Goal: Task Accomplishment & Management: Manage account settings

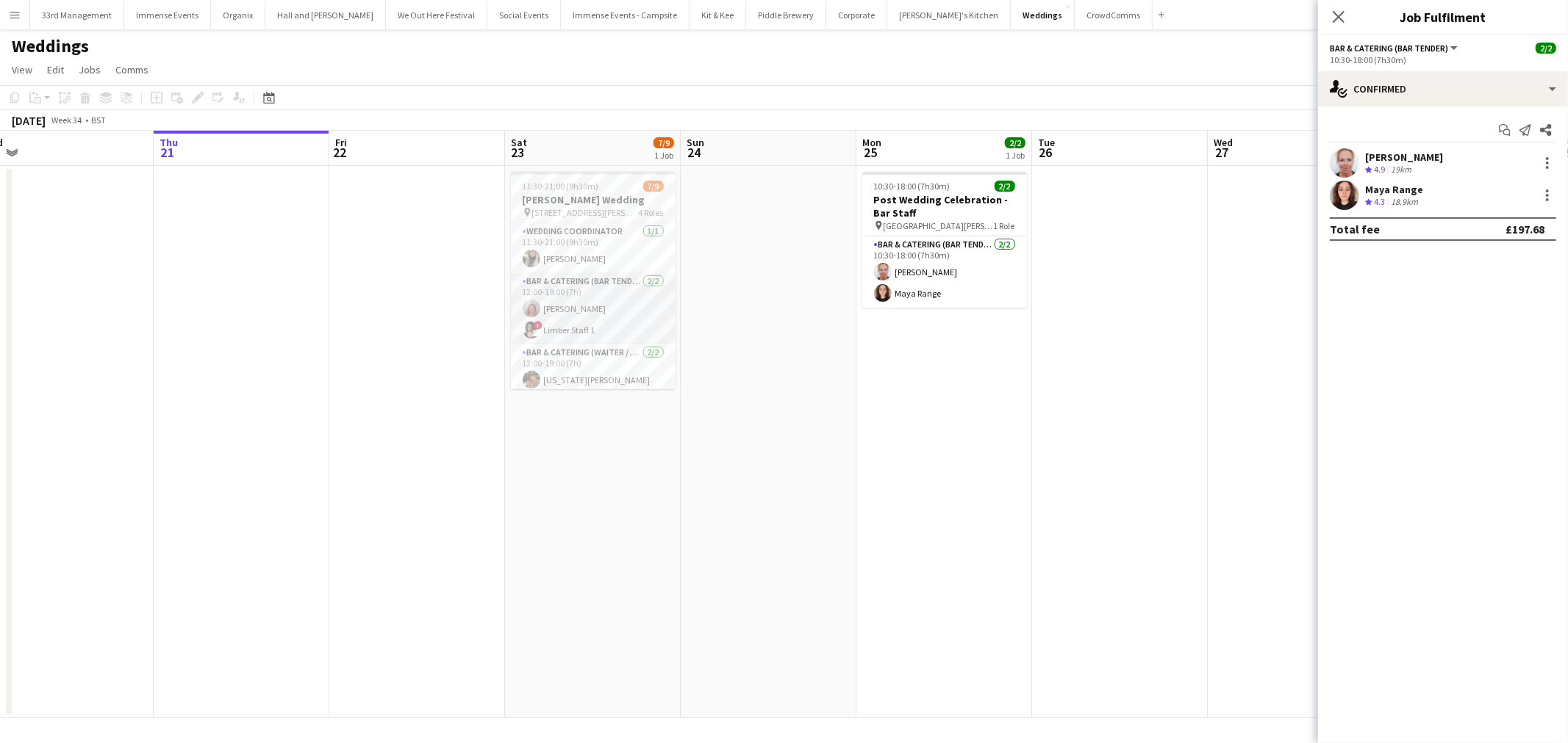
scroll to position [141, 0]
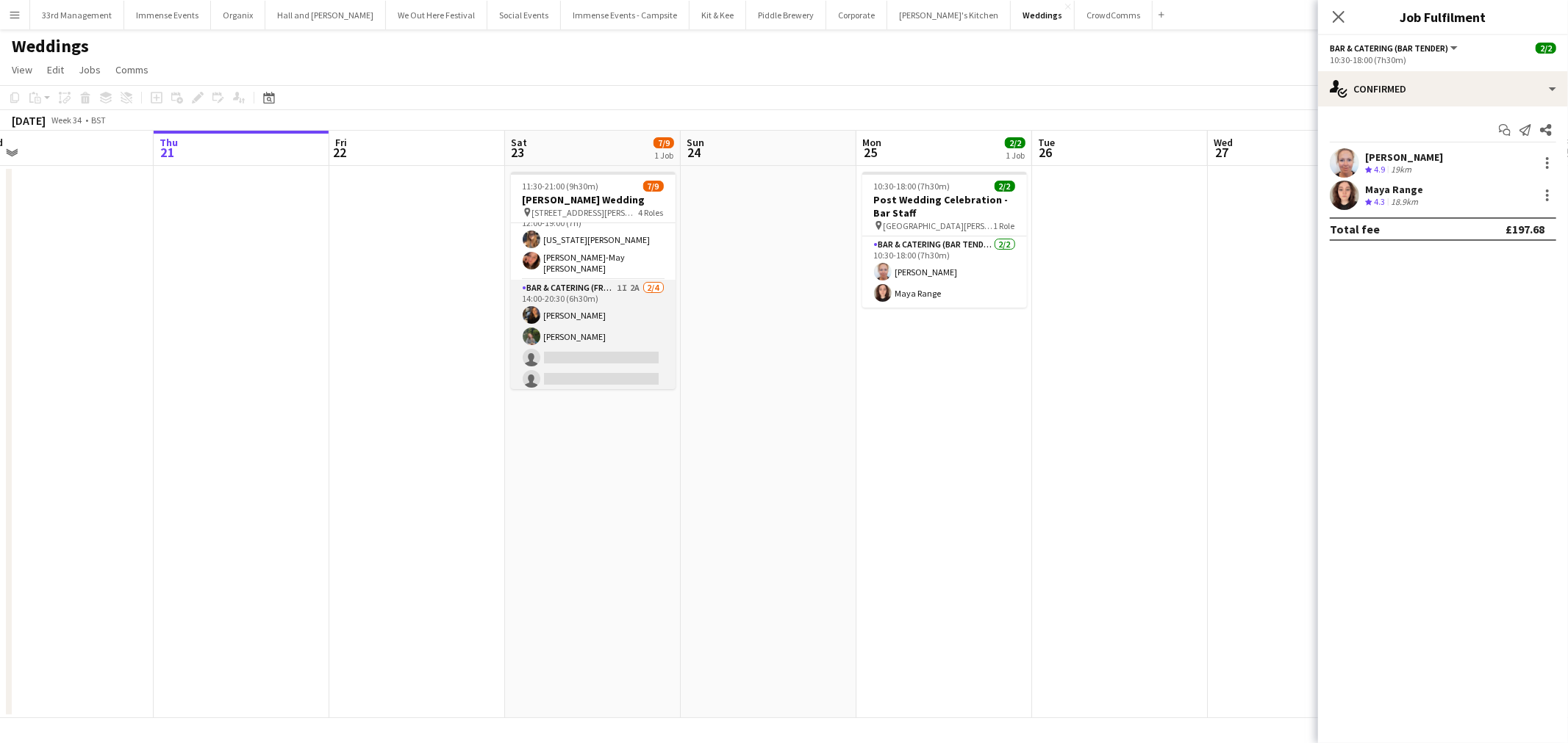
click at [605, 344] on app-card-role "Bar & Catering (Front of House) 1I 2A 2/4 14:00-20:30 (6h30m) Annie Hutchings H…" at bounding box center [593, 337] width 165 height 114
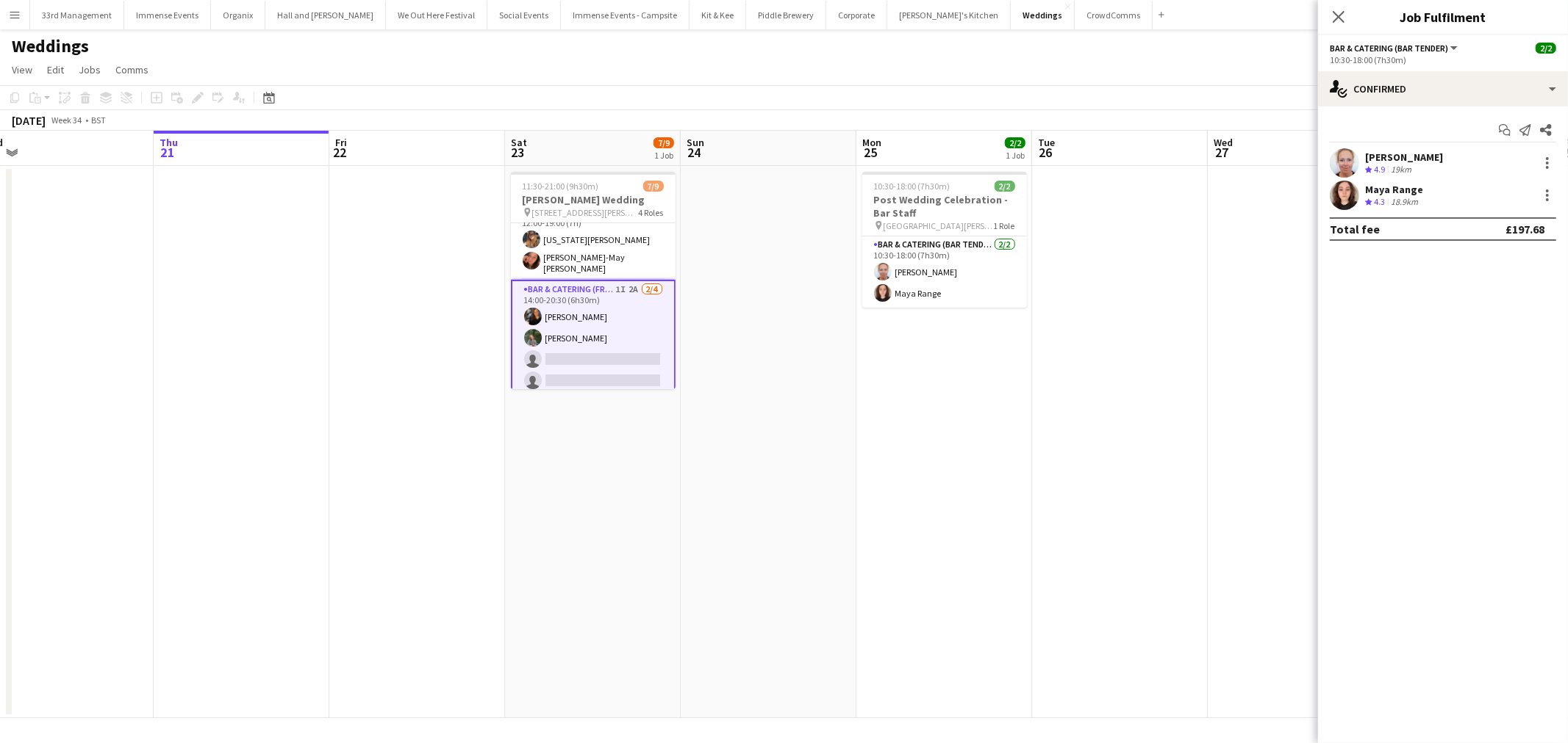
click at [1440, 117] on div "Start chat Send notification Share Victoria Collyer Crew rating 4.9 19km Maya R…" at bounding box center [1442, 179] width 250 height 146
click at [1459, 91] on div "single-neutral-actions-check-2 Confirmed" at bounding box center [1442, 89] width 250 height 35
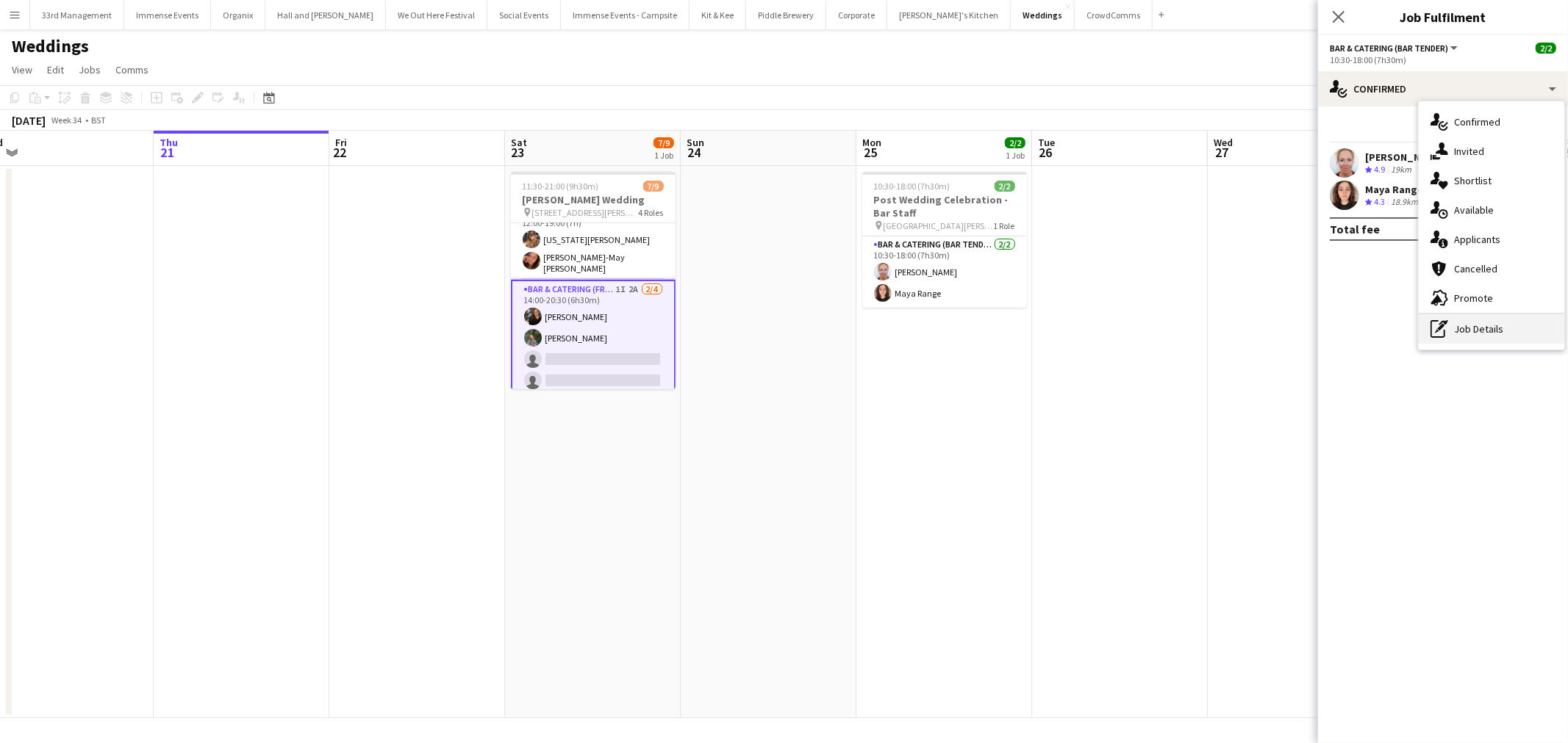
click at [1494, 328] on div "pen-write Job Details" at bounding box center [1492, 330] width 145 height 30
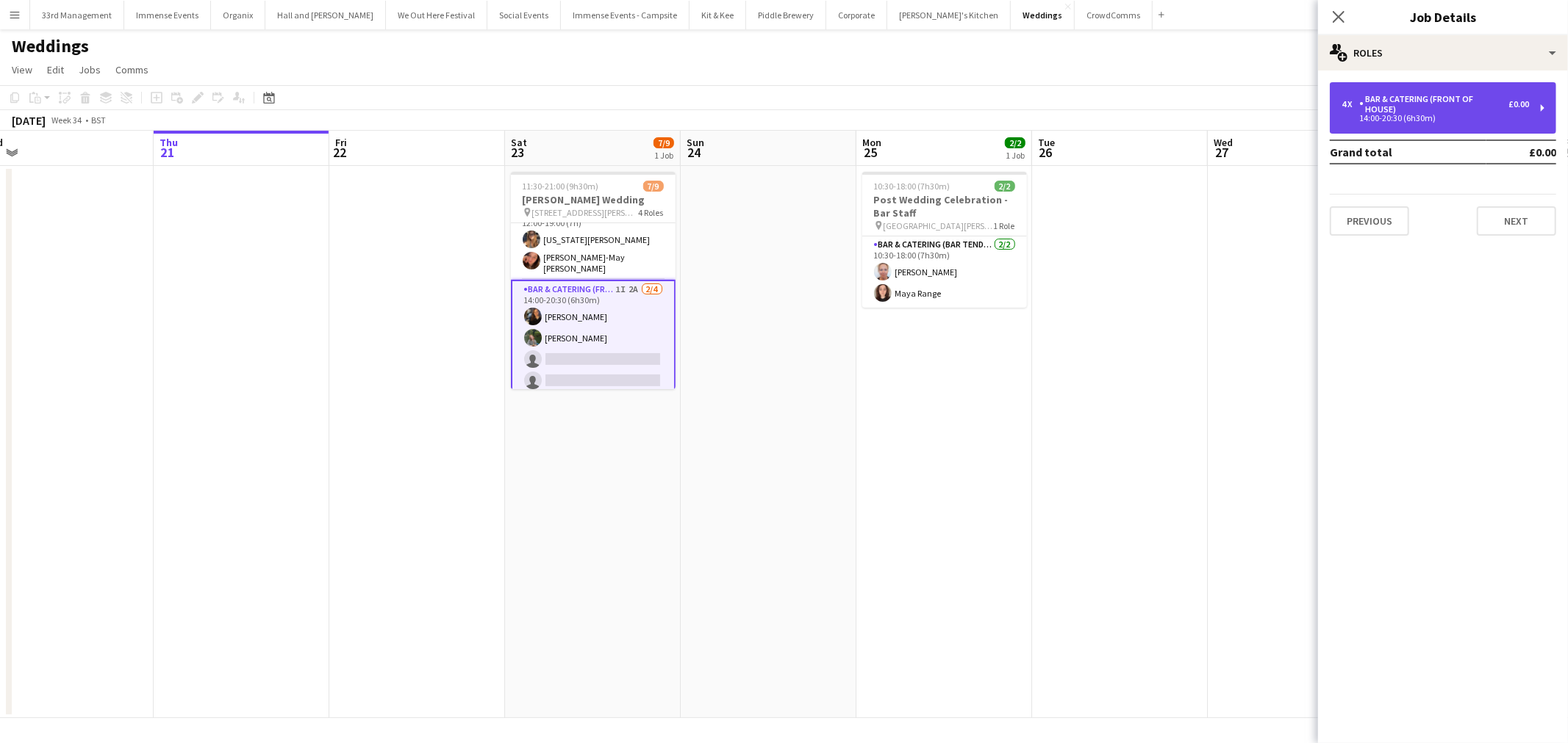
click at [1446, 96] on div "Bar & Catering (Front of House)" at bounding box center [1434, 104] width 149 height 20
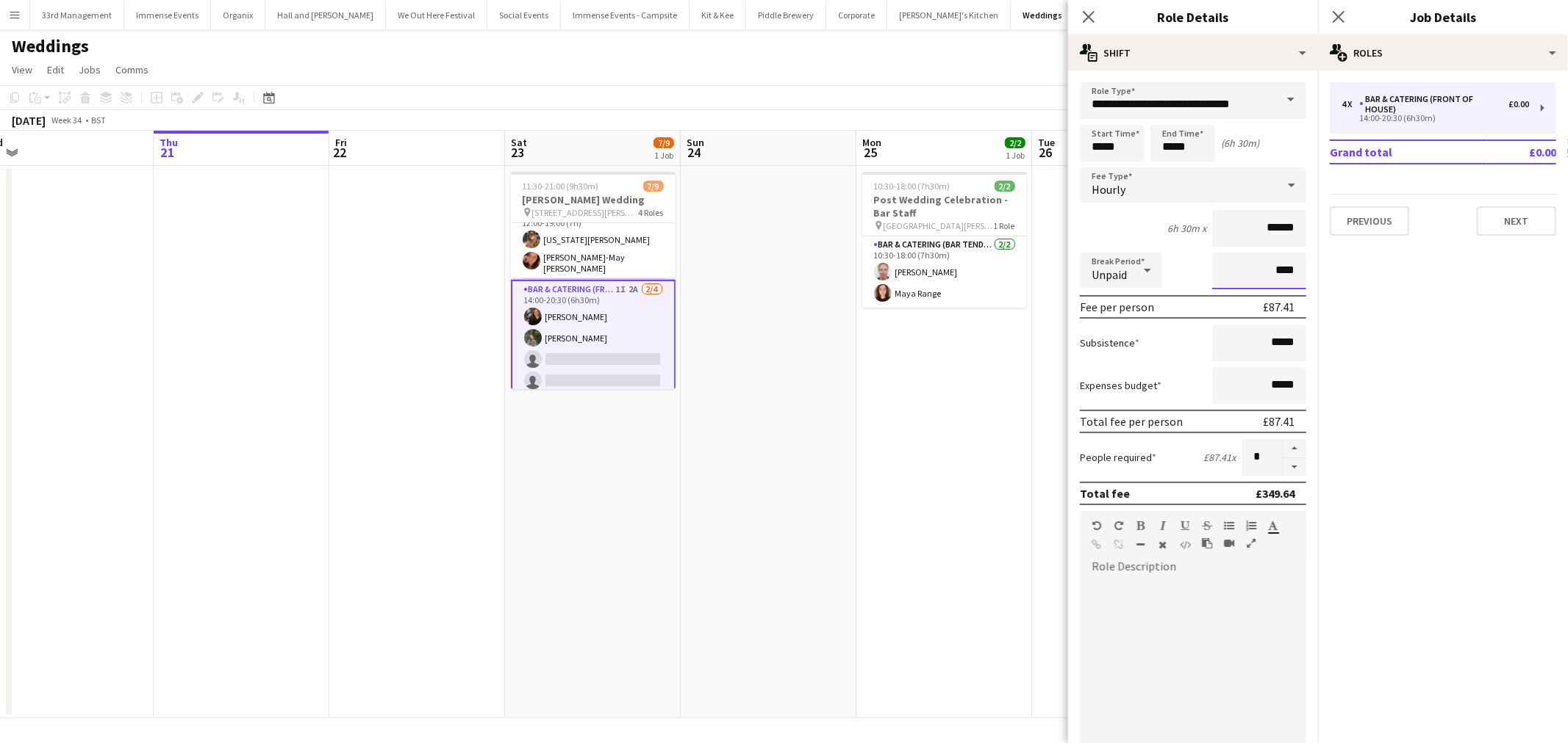
click at [1268, 275] on input "****" at bounding box center [1259, 270] width 94 height 36
type input "***"
click at [608, 377] on app-card-role "Bar & Catering (Front of House) 1I 2A 2/4 14:00-20:30 (6h30m) Annie Hutchings H…" at bounding box center [593, 338] width 165 height 116
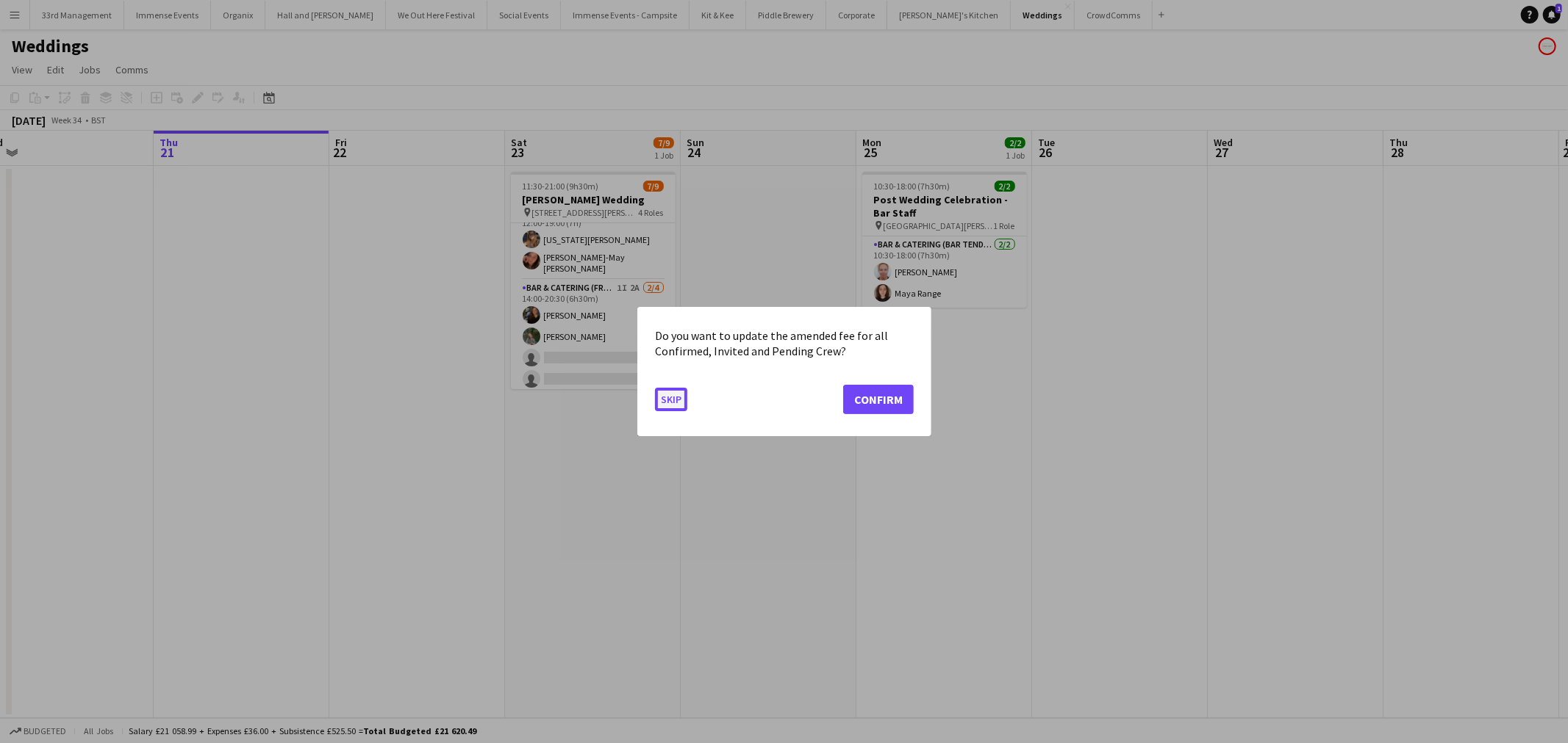
click at [656, 395] on button "Skip" at bounding box center [671, 399] width 33 height 23
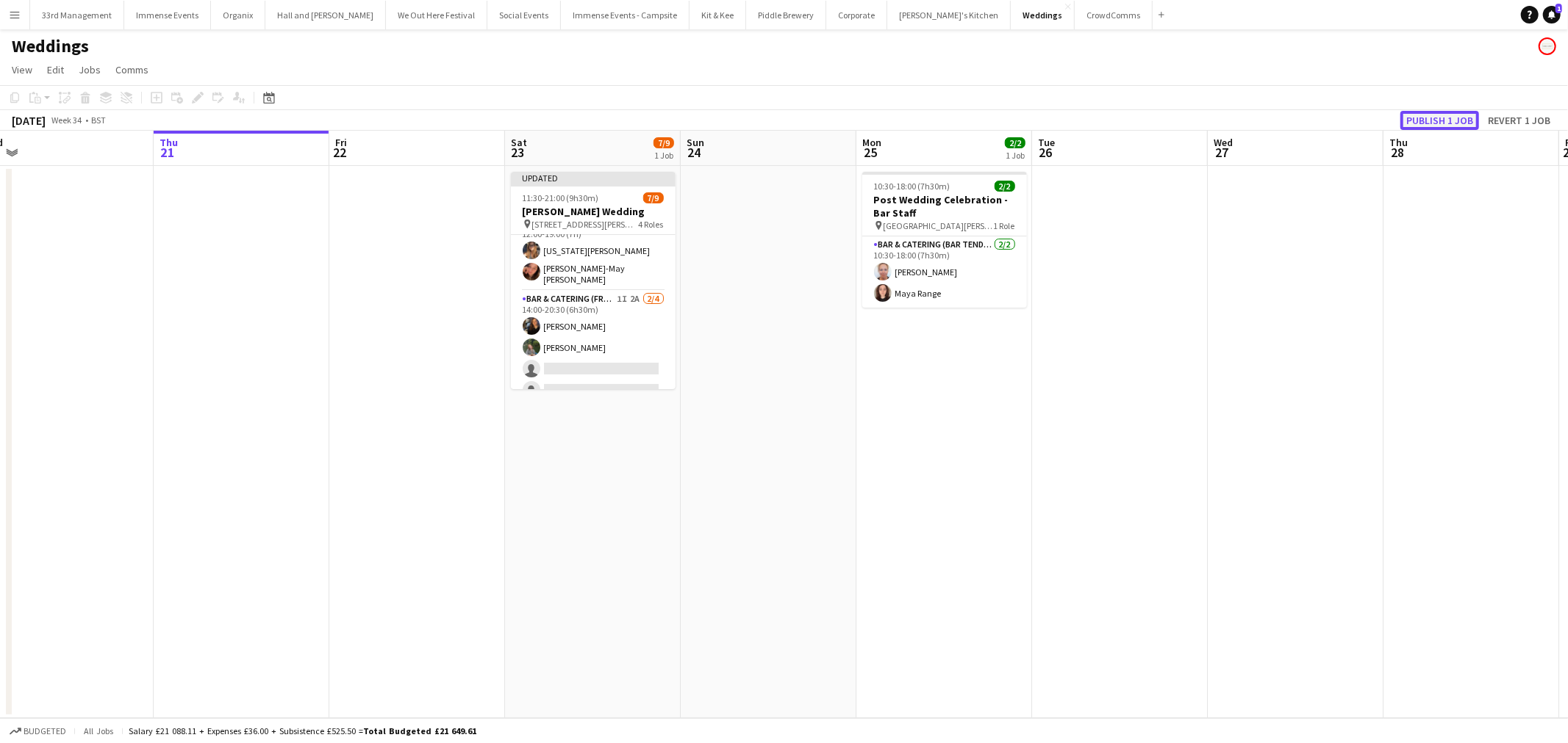
click at [1457, 124] on button "Publish 1 job" at bounding box center [1439, 120] width 78 height 20
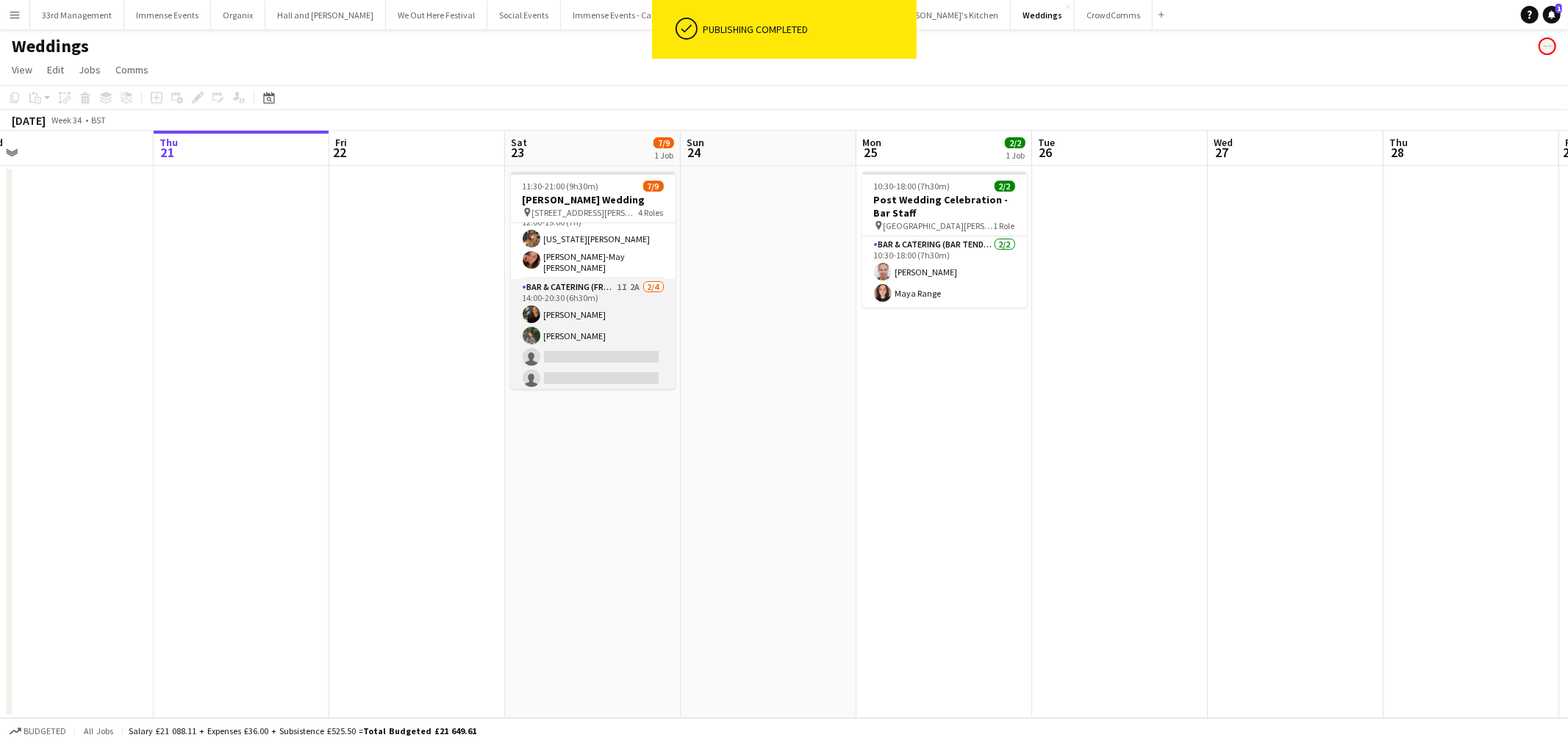
click at [582, 333] on app-card-role "Bar & Catering (Front of House) 1I 2A 2/4 14:00-20:30 (6h30m) Annie Hutchings H…" at bounding box center [593, 336] width 165 height 114
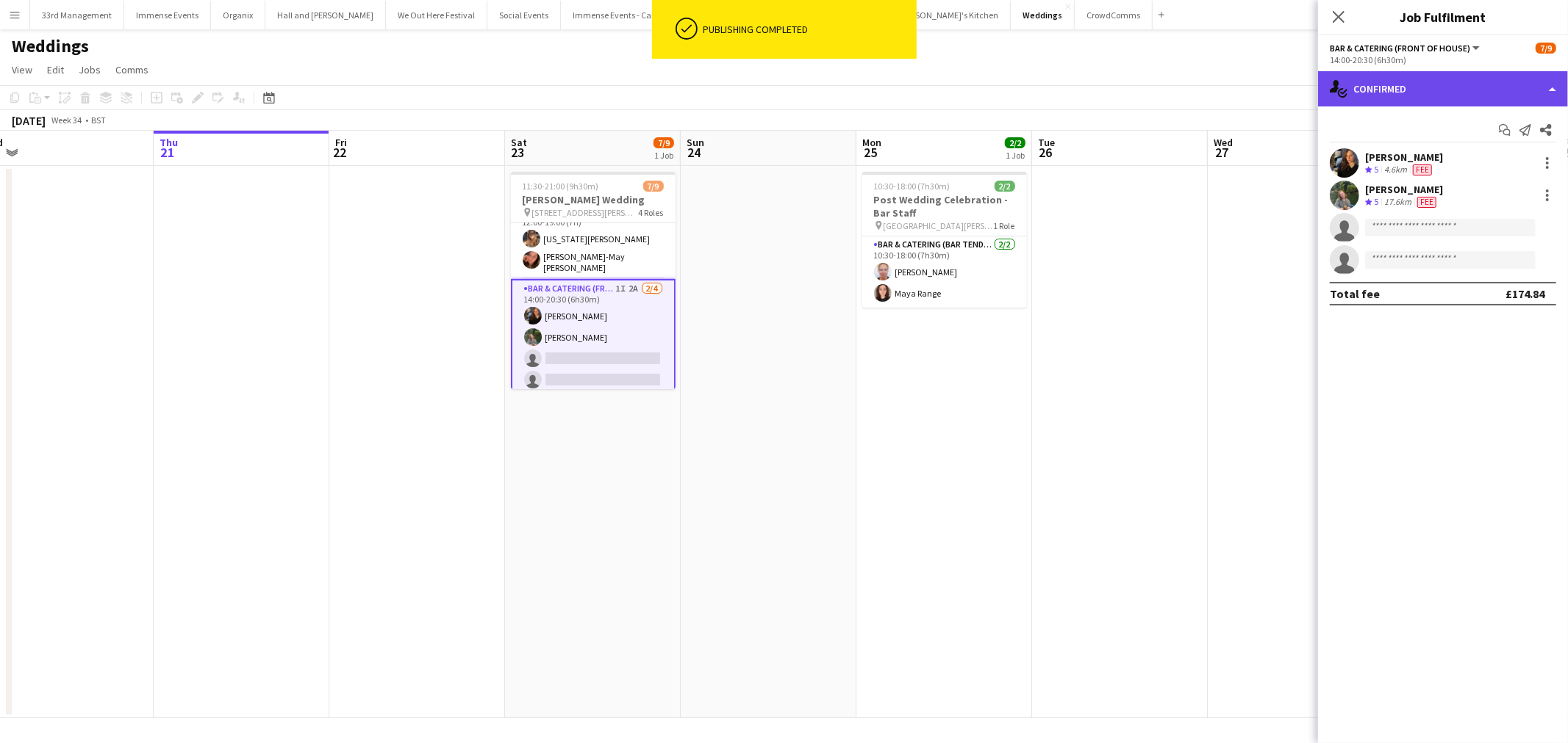
click at [1449, 101] on div "single-neutral-actions-check-2 Confirmed" at bounding box center [1442, 89] width 250 height 35
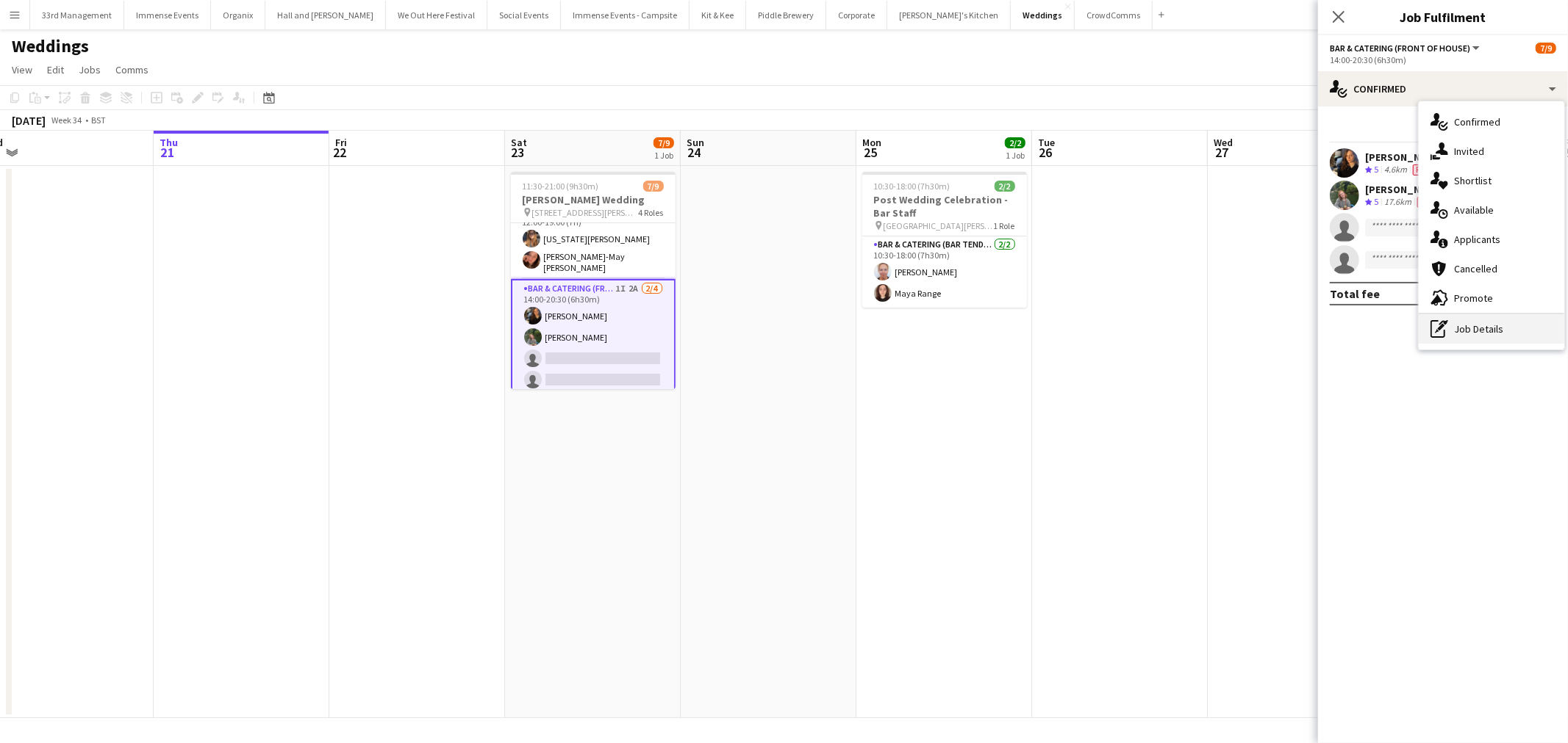
click at [1481, 340] on div "pen-write Job Details" at bounding box center [1492, 330] width 145 height 30
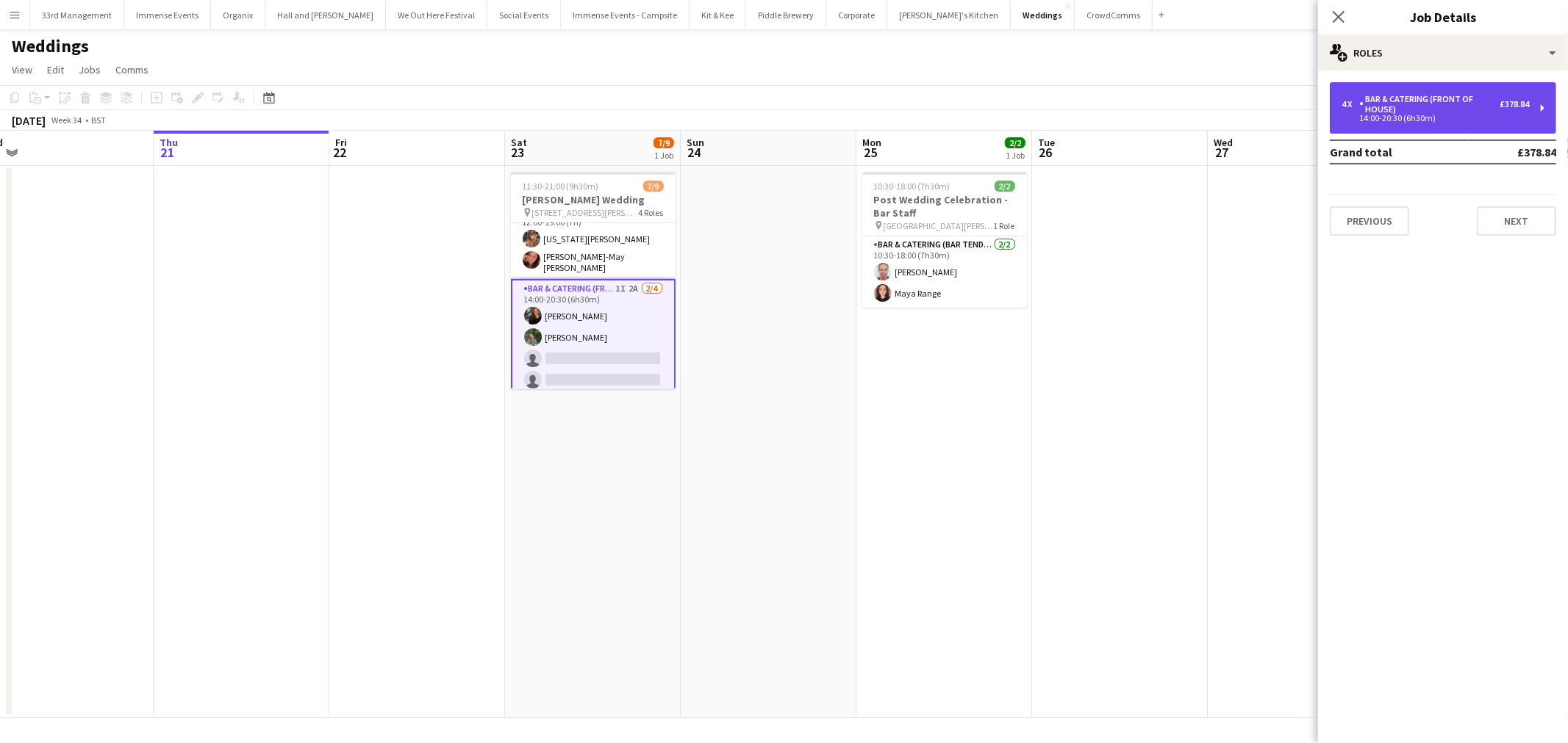
click at [1472, 88] on div "4 x Bar & Catering (Front of House) £378.84 14:00-20:30 (6h30m)" at bounding box center [1442, 107] width 226 height 51
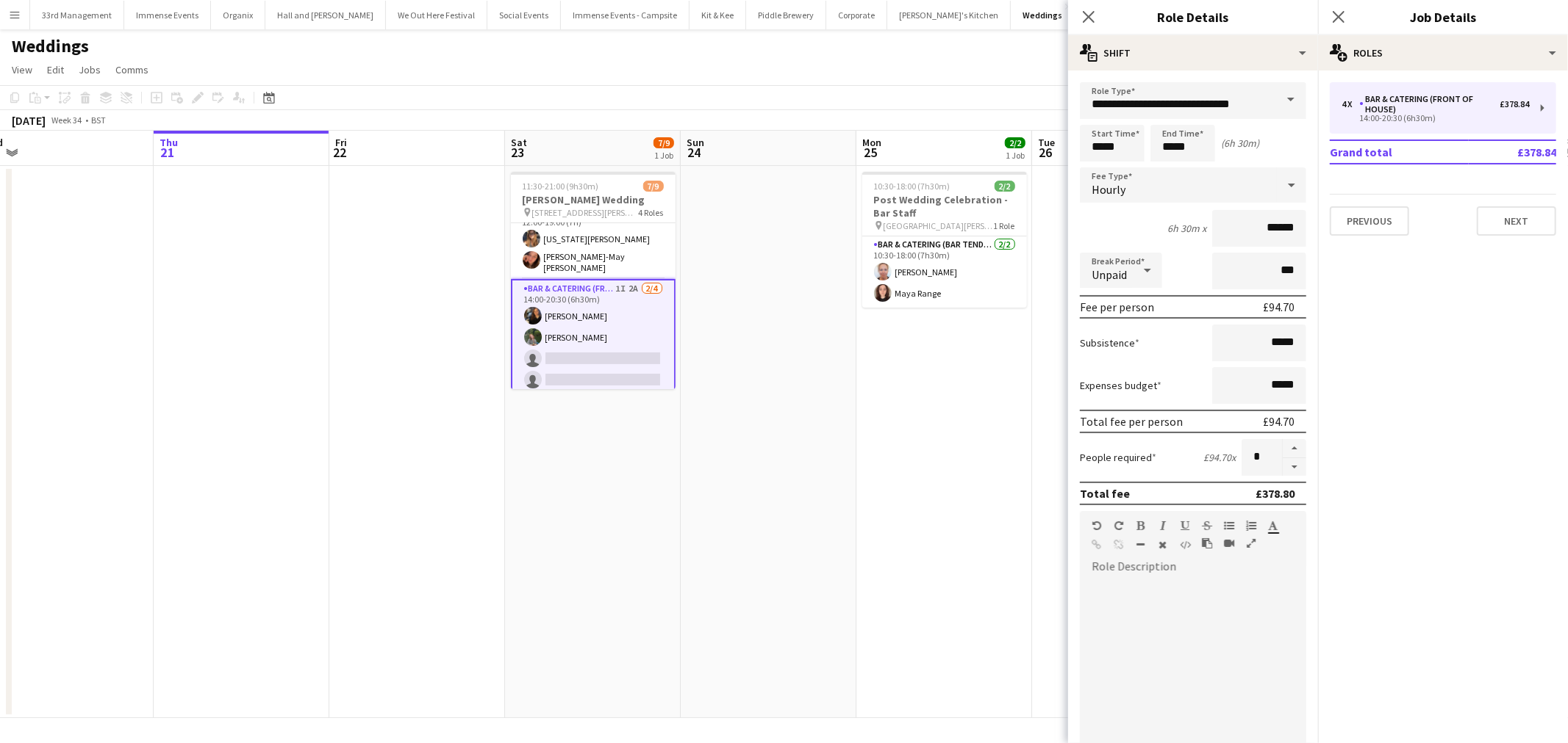
click at [592, 304] on app-card-role "Bar & Catering (Front of House) 1I 2A 2/4 14:00-20:30 (6h30m) Annie Hutchings H…" at bounding box center [593, 337] width 165 height 116
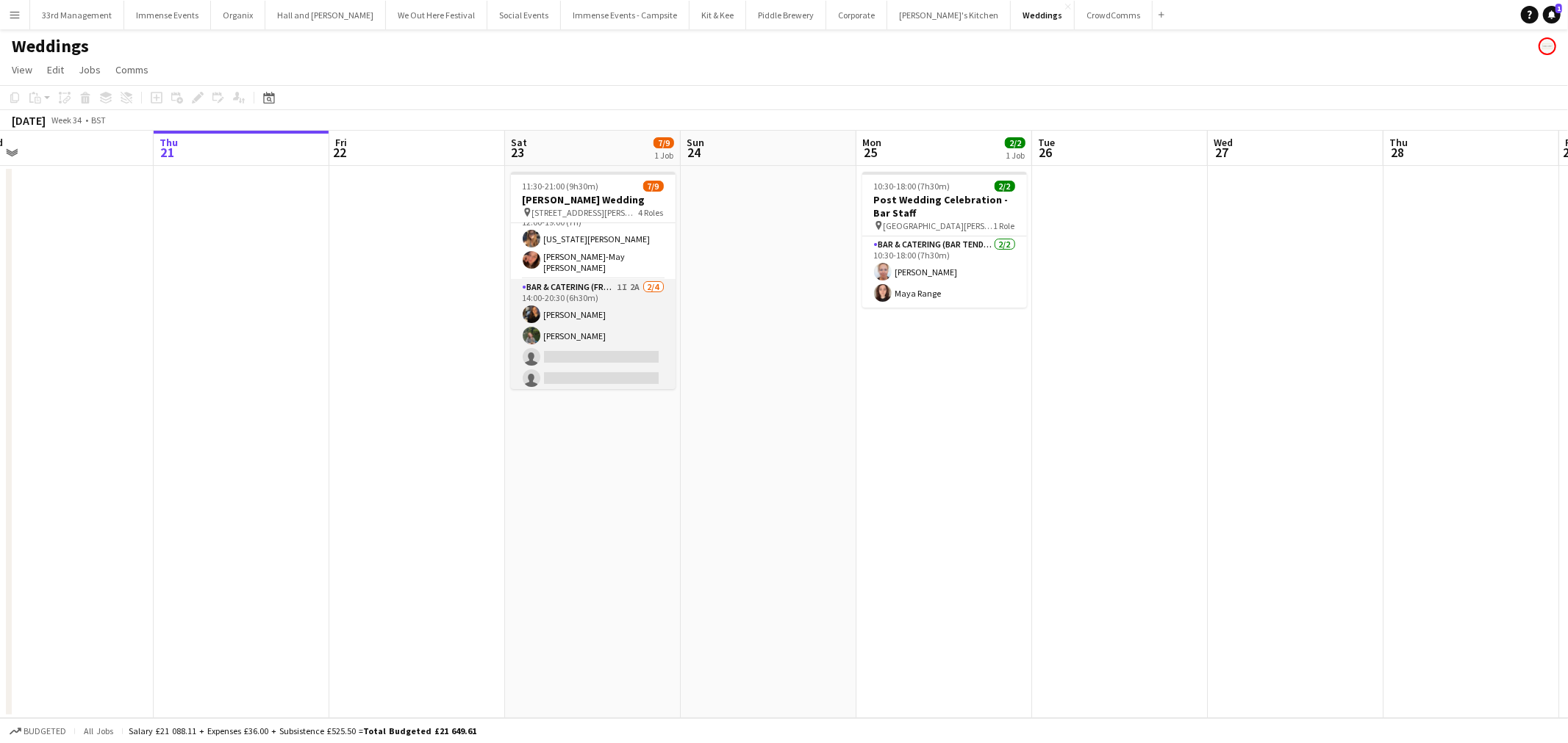
click at [592, 304] on app-card-role "Bar & Catering (Front of House) 1I 2A 2/4 14:00-20:30 (6h30m) Annie Hutchings H…" at bounding box center [593, 336] width 165 height 114
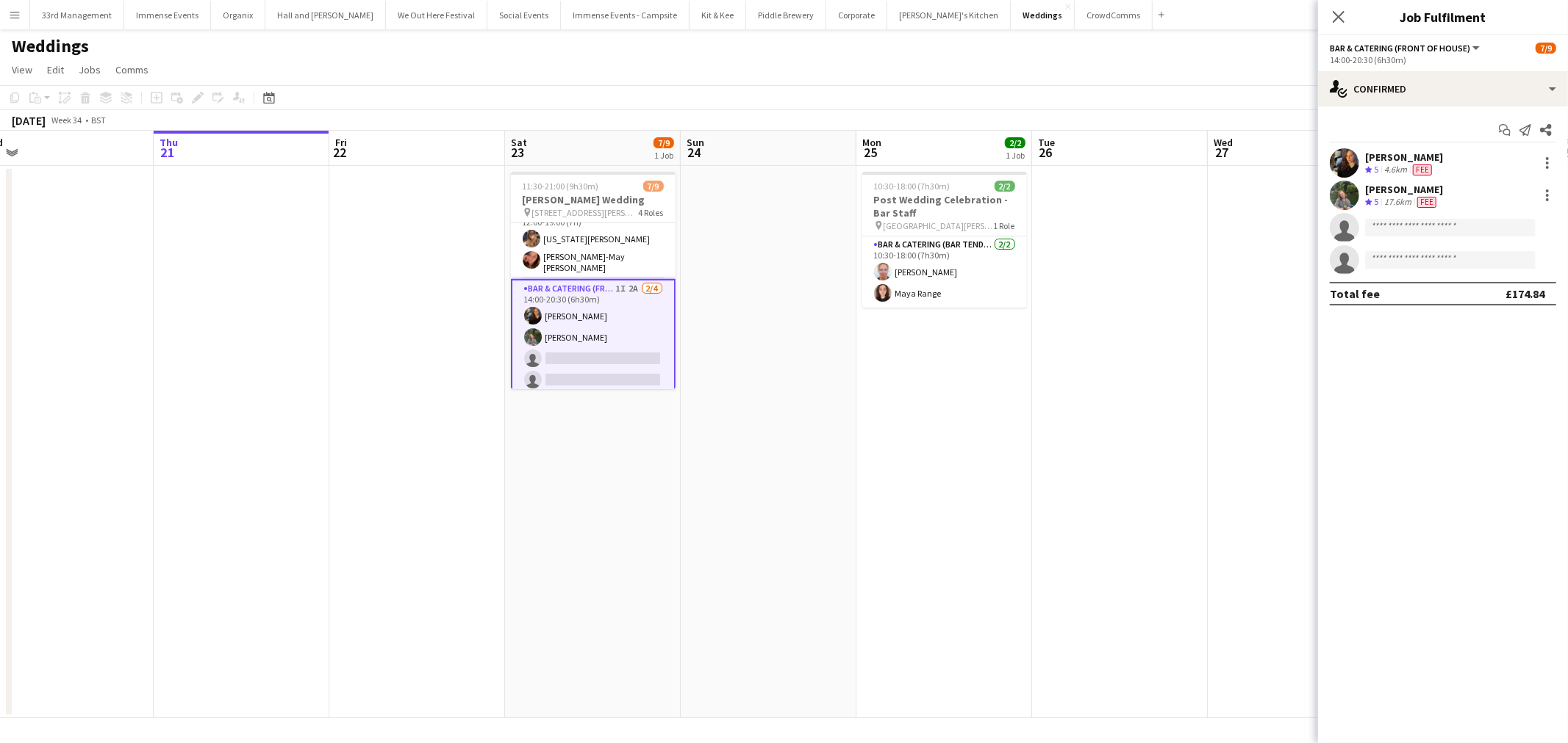
click at [1362, 106] on div "Start chat Send notification Share Annie Hutchings Crew rating 5 4.6km Fee Hatt…" at bounding box center [1442, 211] width 250 height 210
click at [1391, 92] on div "single-neutral-actions-check-2 Confirmed" at bounding box center [1442, 89] width 250 height 35
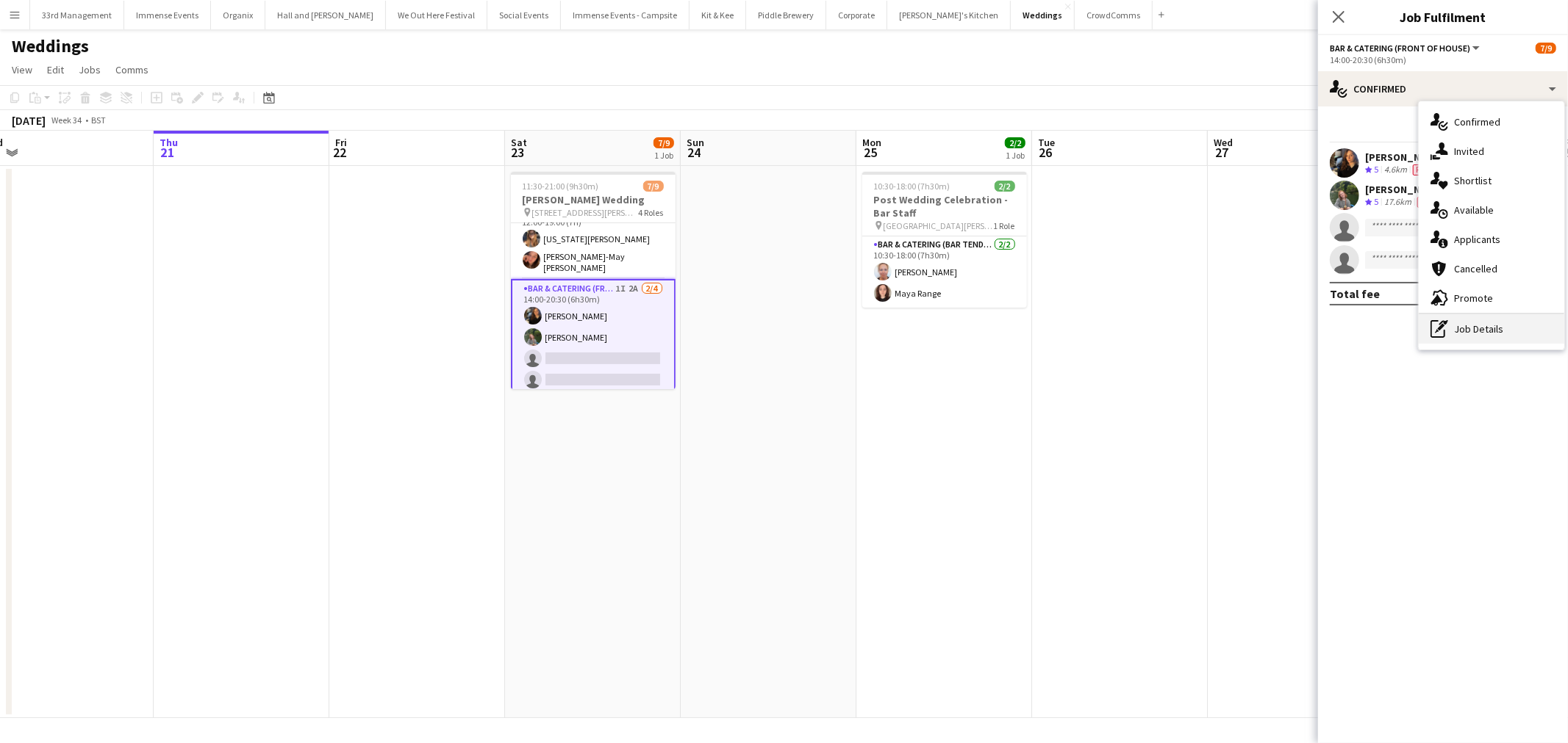
click at [1505, 340] on div "pen-write Job Details" at bounding box center [1492, 330] width 145 height 30
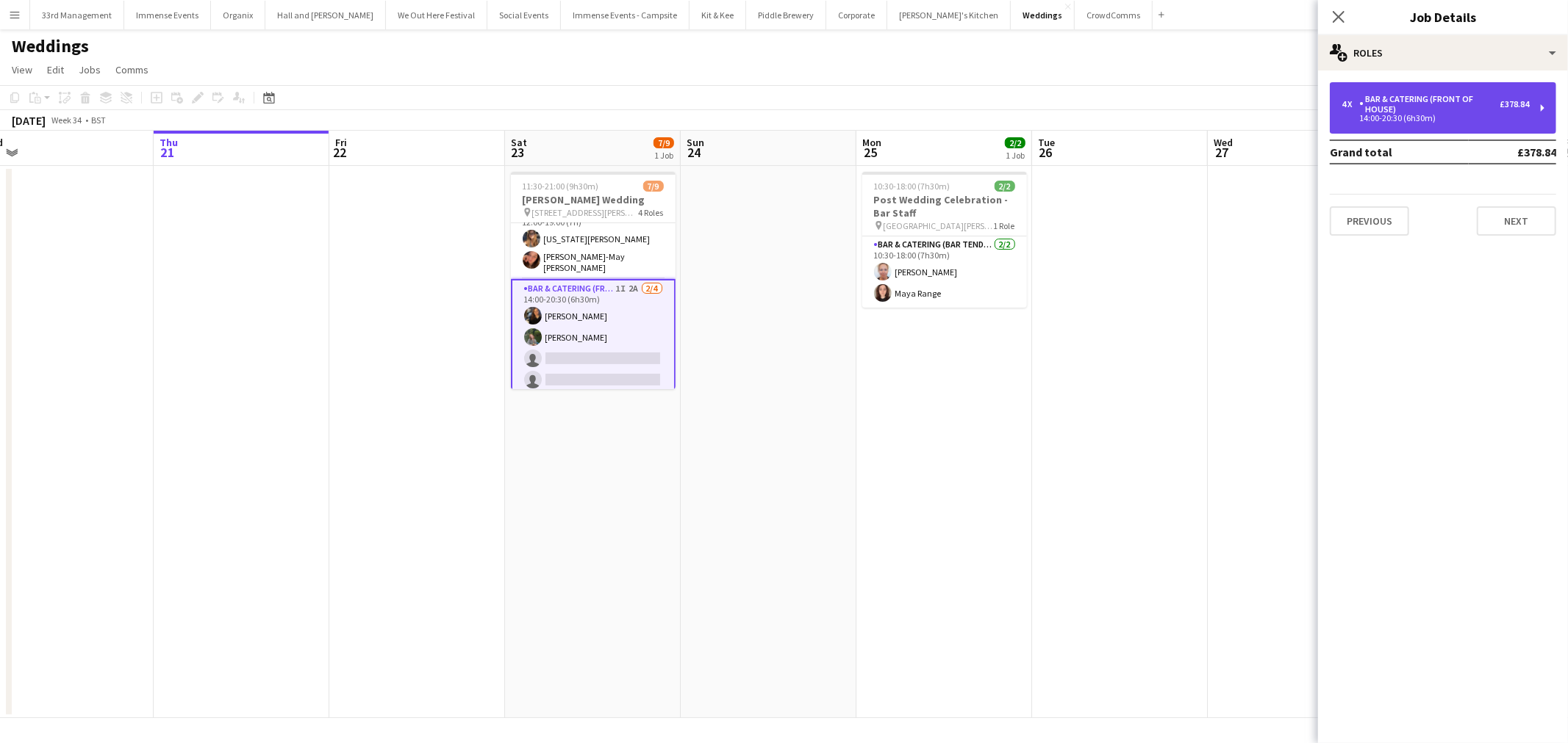
click at [1419, 87] on div "4 x Bar & Catering (Front of House) £378.84 14:00-20:30 (6h30m)" at bounding box center [1442, 107] width 226 height 51
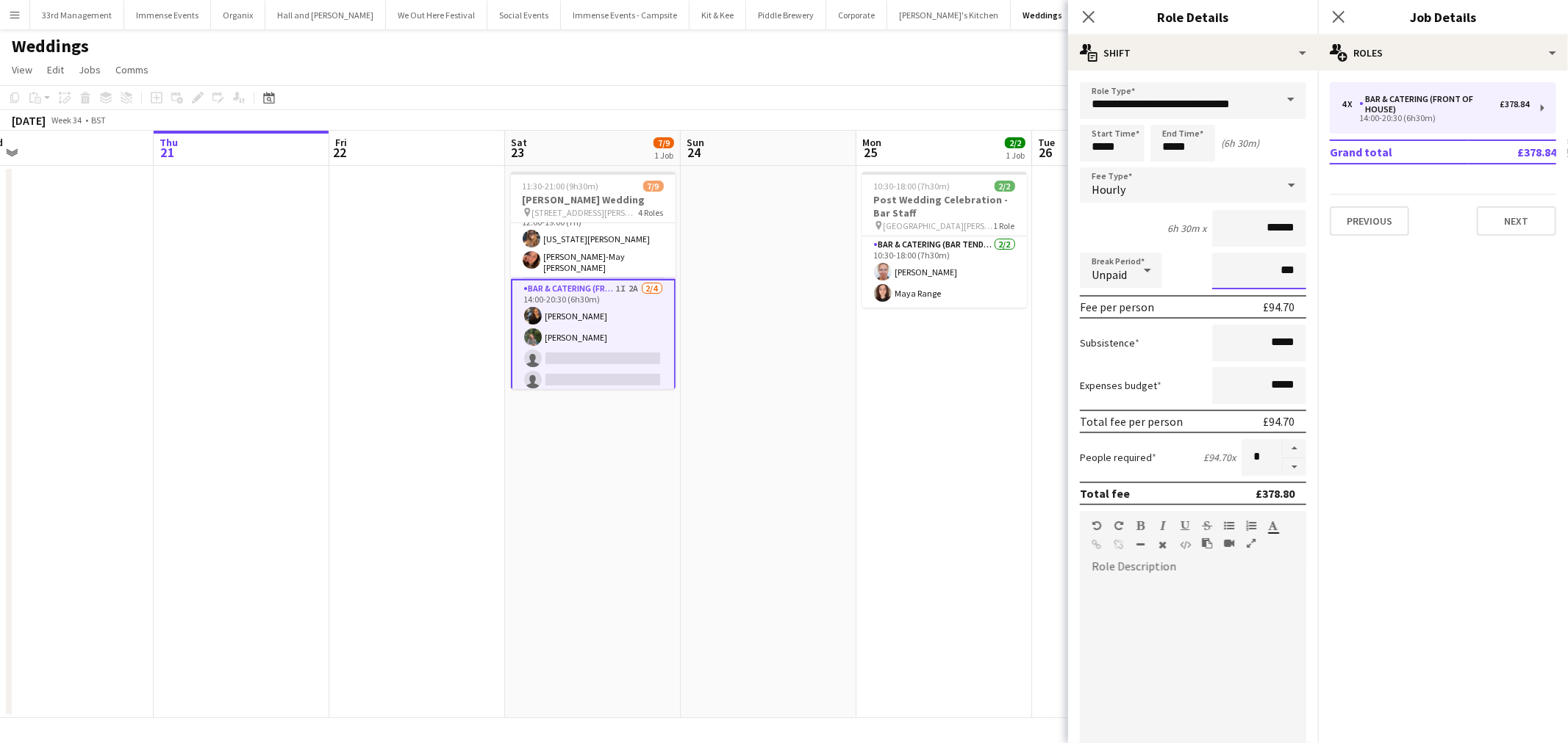
click at [1244, 265] on input "***" at bounding box center [1259, 270] width 94 height 36
type input "****"
click at [625, 559] on app-date-cell "11:30-21:00 (9h30m) 7/9 [PERSON_NAME] Wedding pin [GEOGRAPHIC_DATA][PERSON_NAME…" at bounding box center [593, 441] width 176 height 552
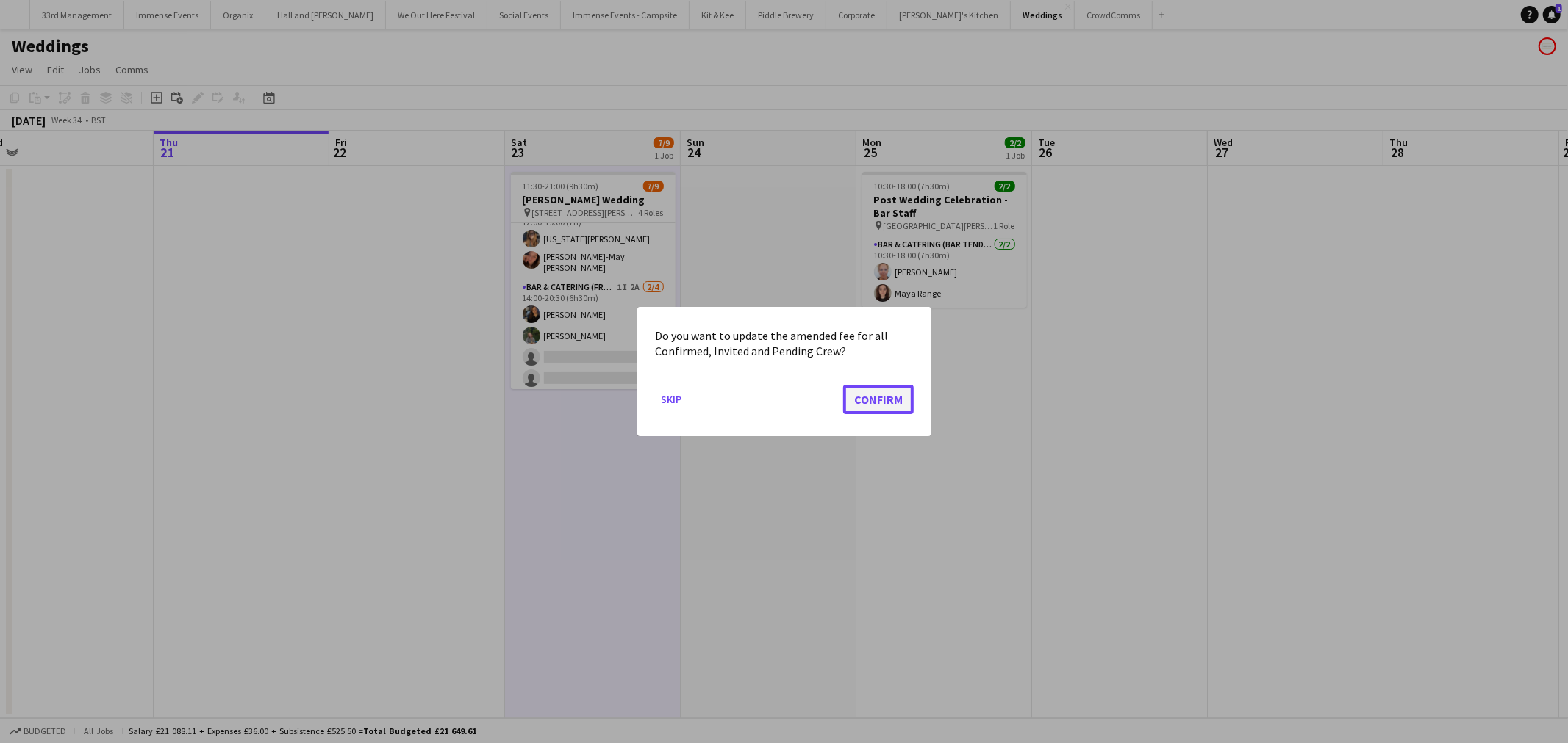
click at [868, 409] on button "Confirm" at bounding box center [879, 399] width 71 height 30
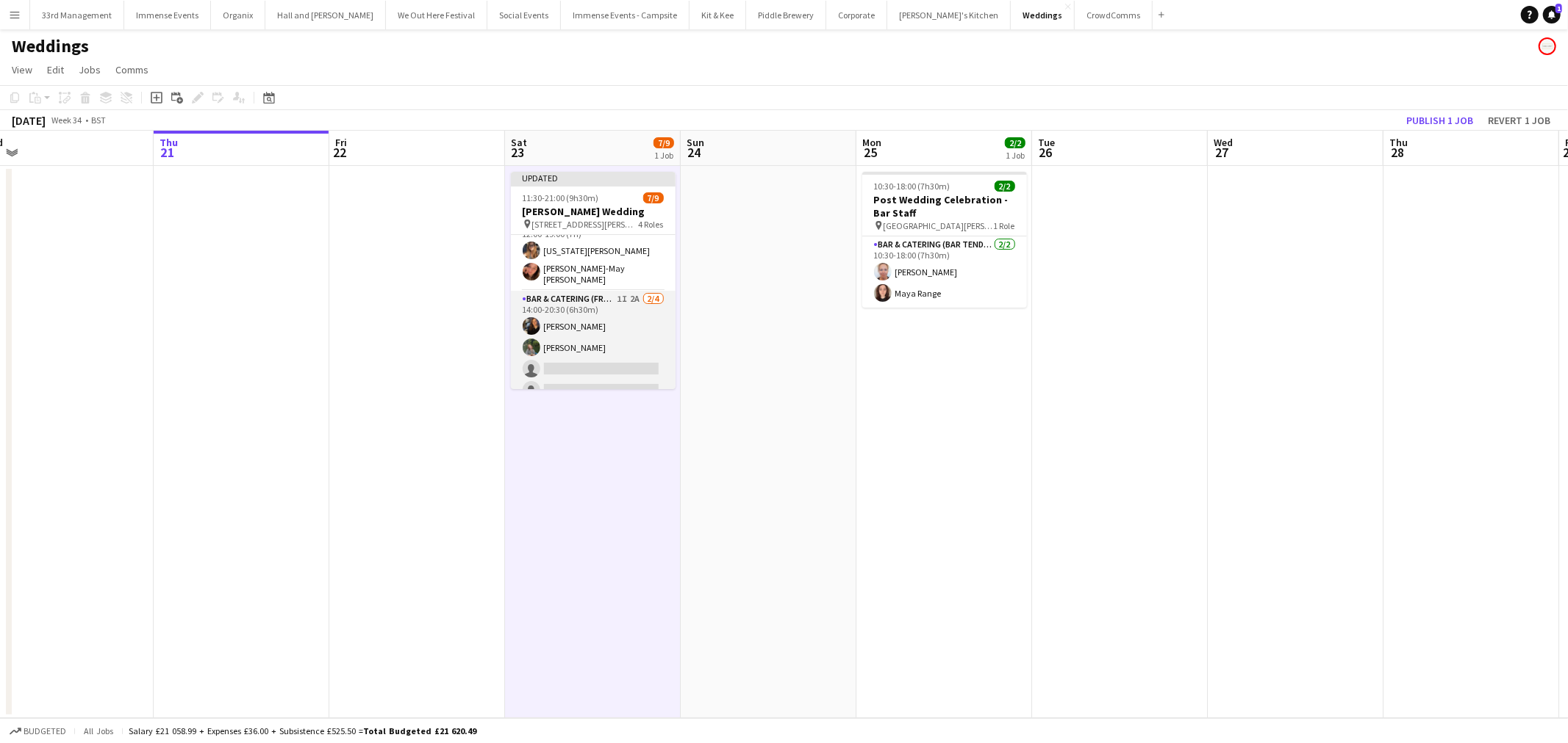
click at [625, 348] on app-card-role "Bar & Catering (Front of House) 1I 2A 2/4 14:00-20:30 (6h30m) Annie Hutchings H…" at bounding box center [593, 347] width 165 height 114
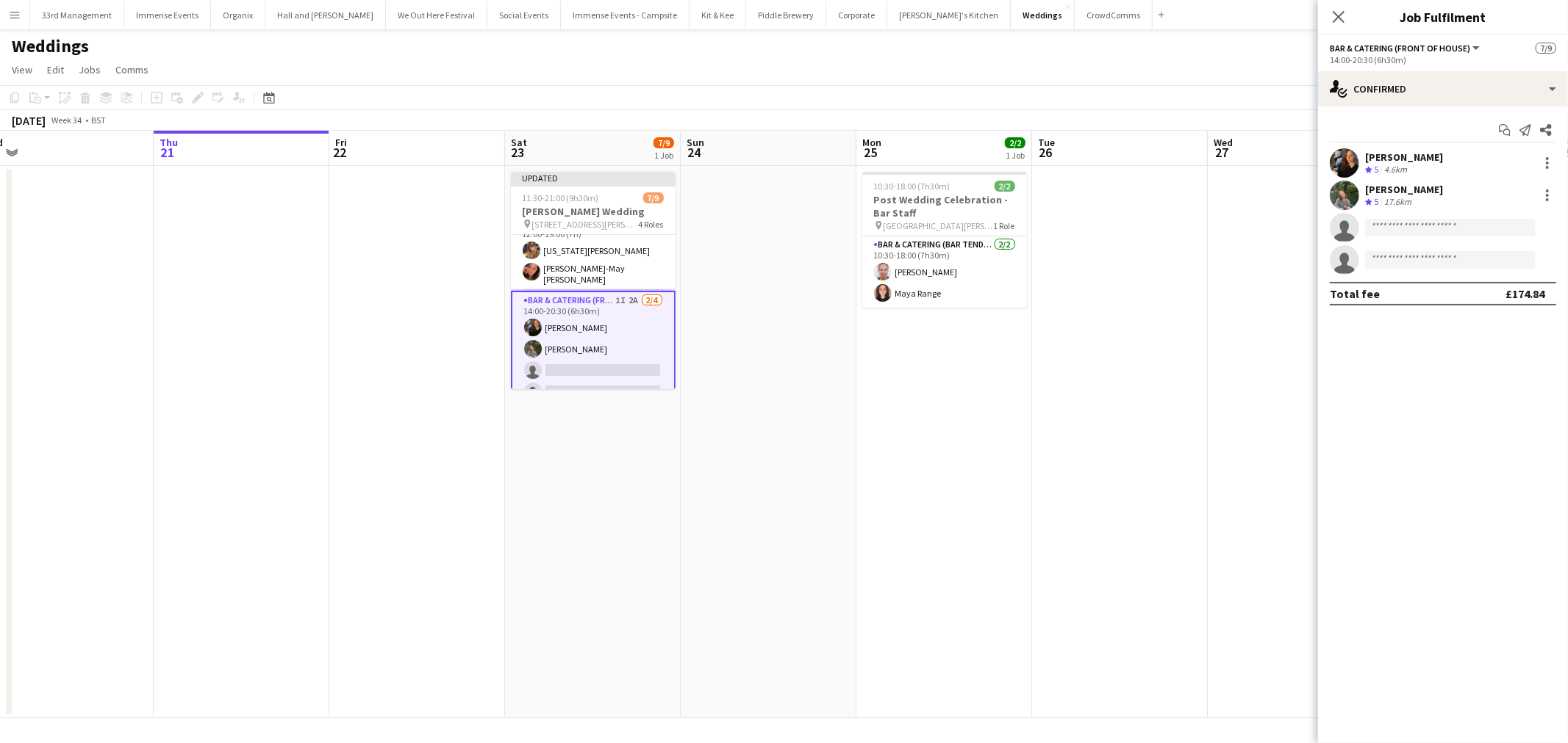
click at [1152, 100] on app-toolbar "Copy Paste Paste Ctrl+V Paste with crew Ctrl+Shift+V Paste linked Job Delete Gr…" at bounding box center [784, 98] width 1568 height 25
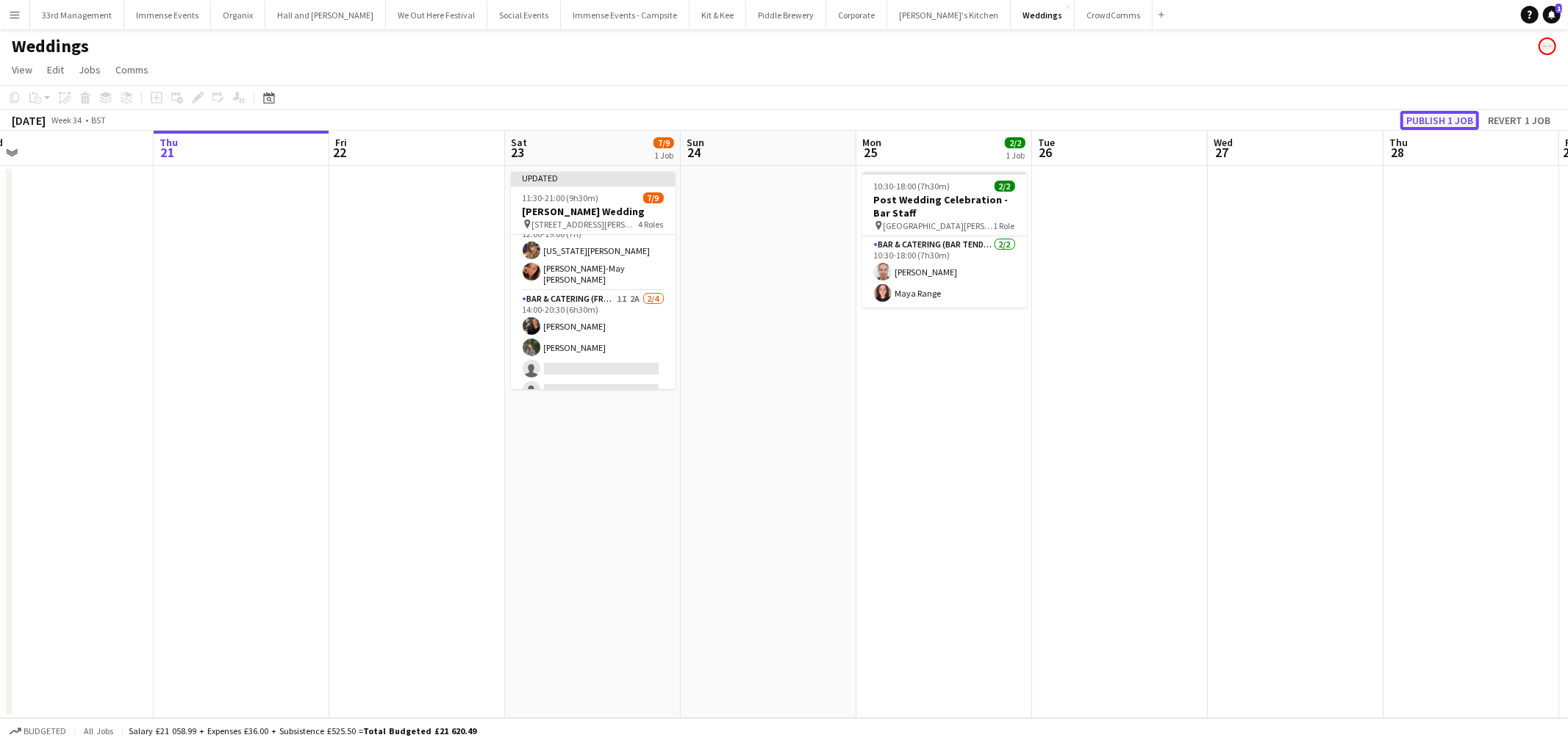
click at [1419, 120] on button "Publish 1 job" at bounding box center [1439, 120] width 78 height 20
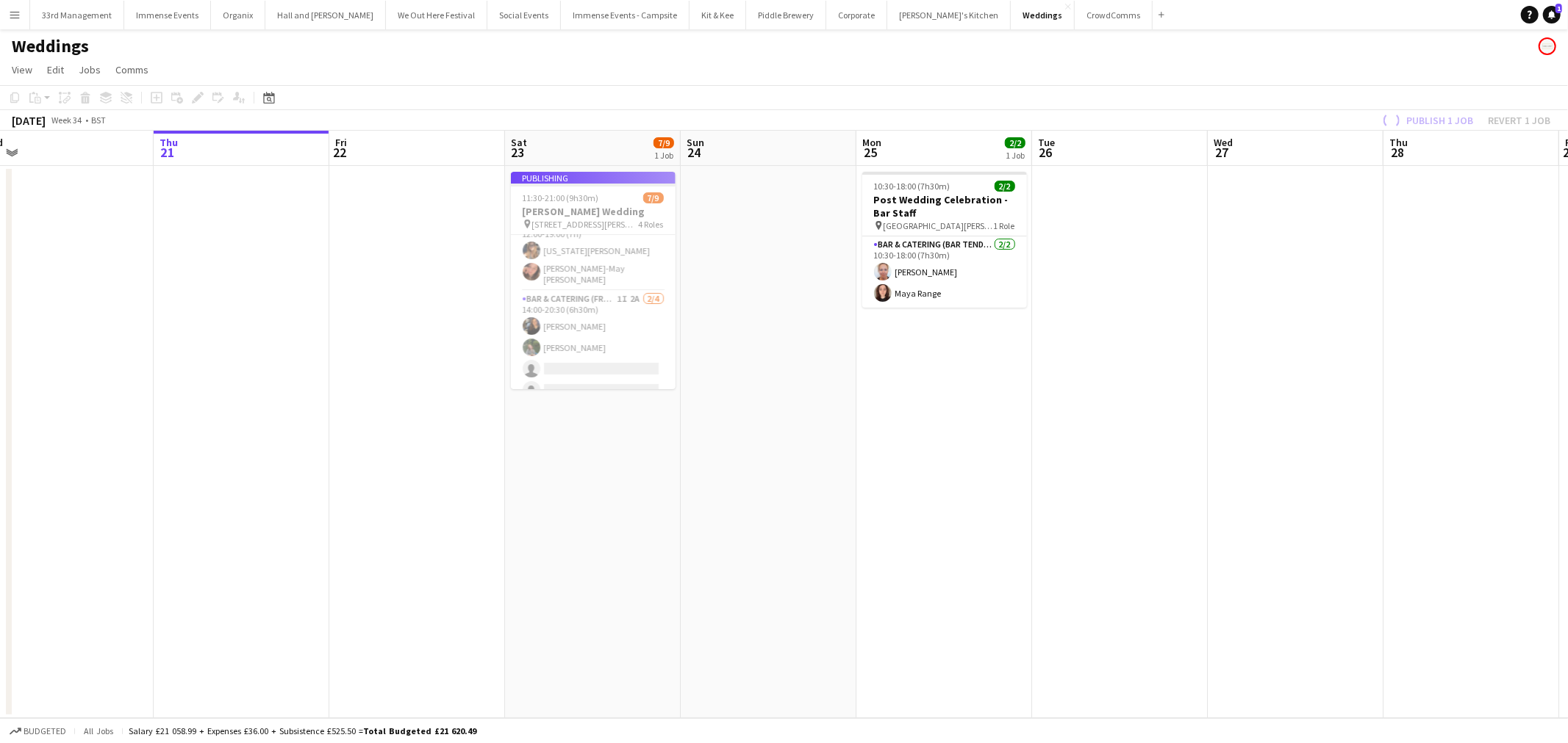
click at [590, 324] on app-job-card "Publishing 11:30-21:00 (9h30m) 7/9 Rachael Annetts Wedding pin Lower Brimley, C…" at bounding box center [593, 281] width 165 height 218
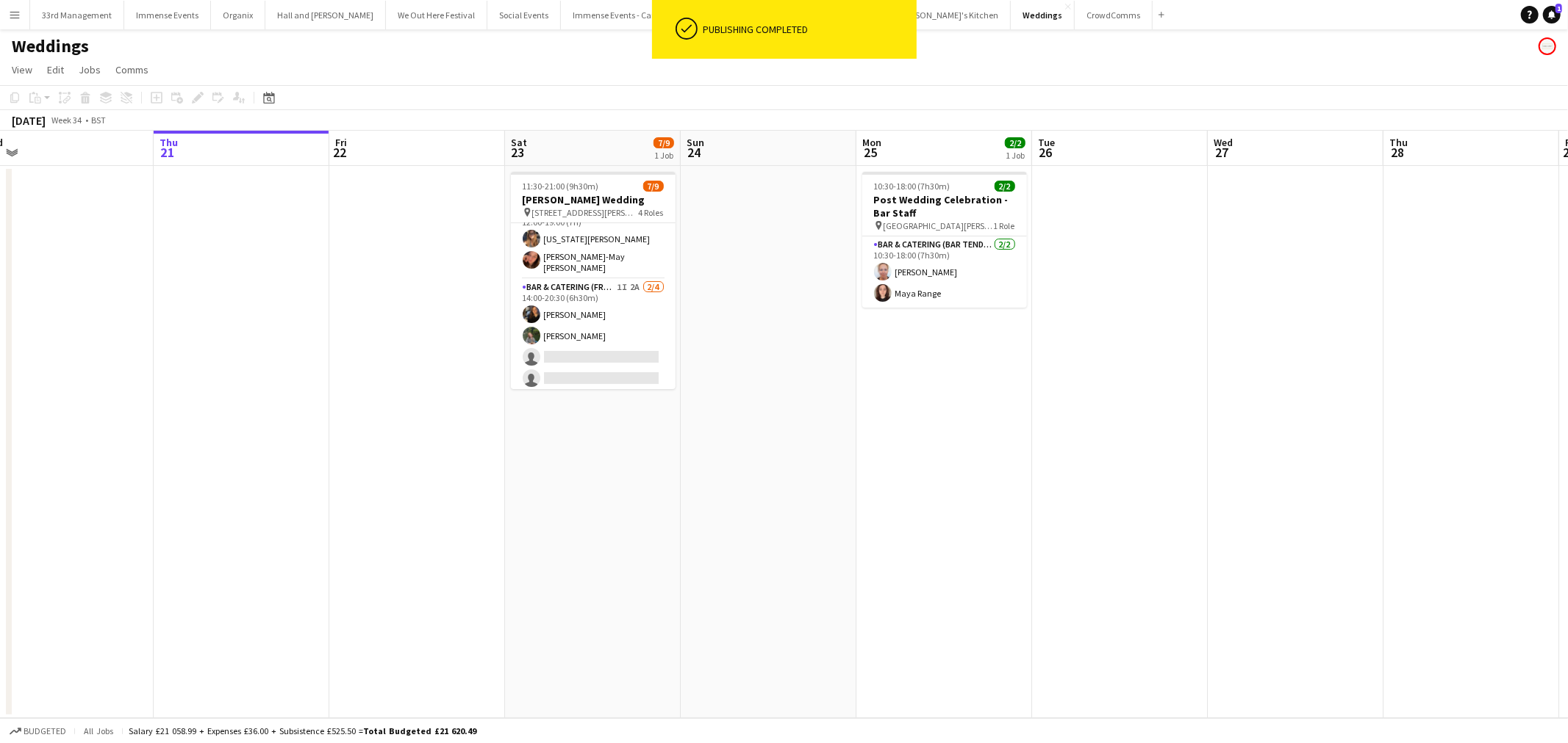
click at [590, 324] on app-card-role "Bar & Catering (Front of House) 1I 2A 2/4 14:00-20:30 (6h30m) Annie Hutchings H…" at bounding box center [593, 336] width 165 height 114
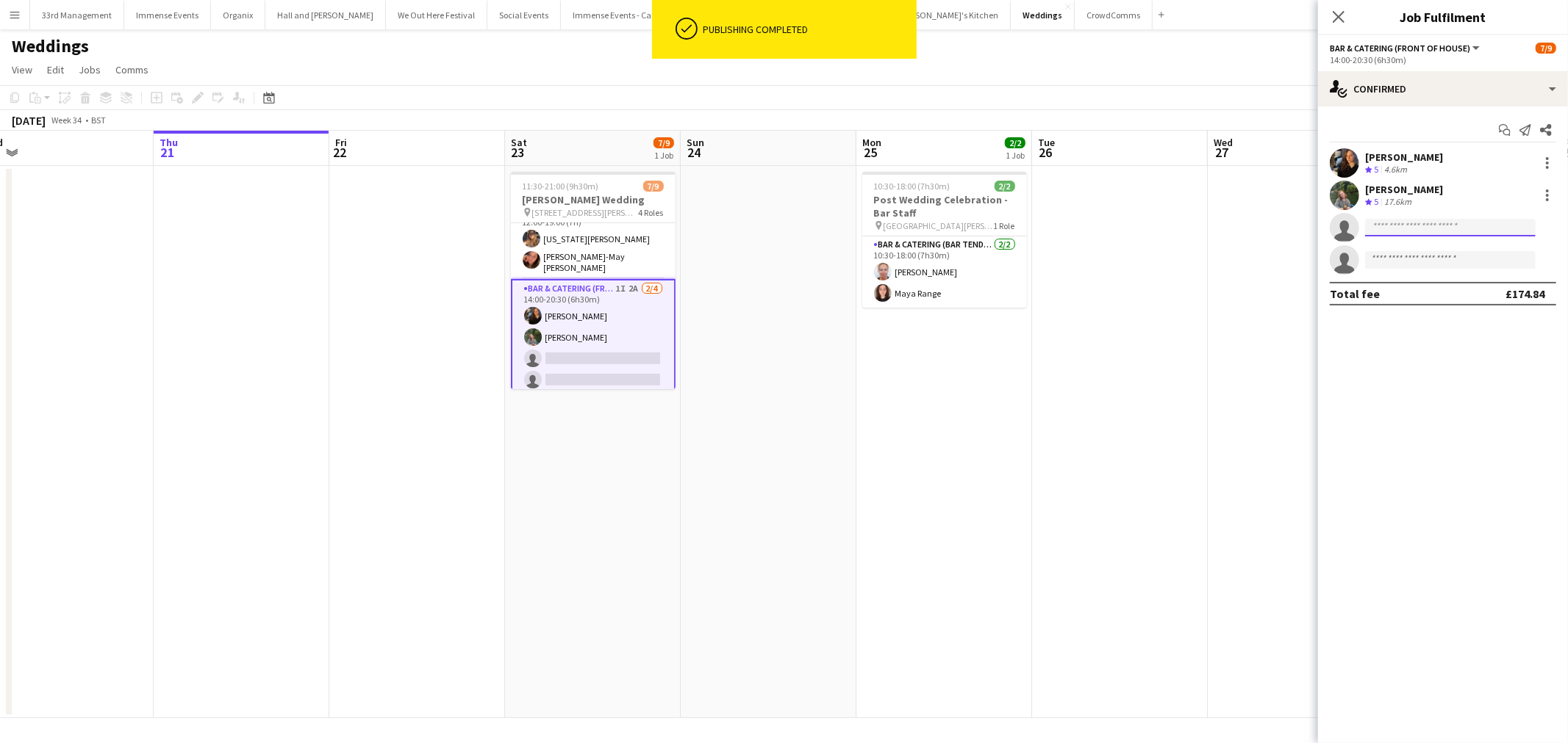
click at [1397, 222] on input at bounding box center [1450, 227] width 170 height 18
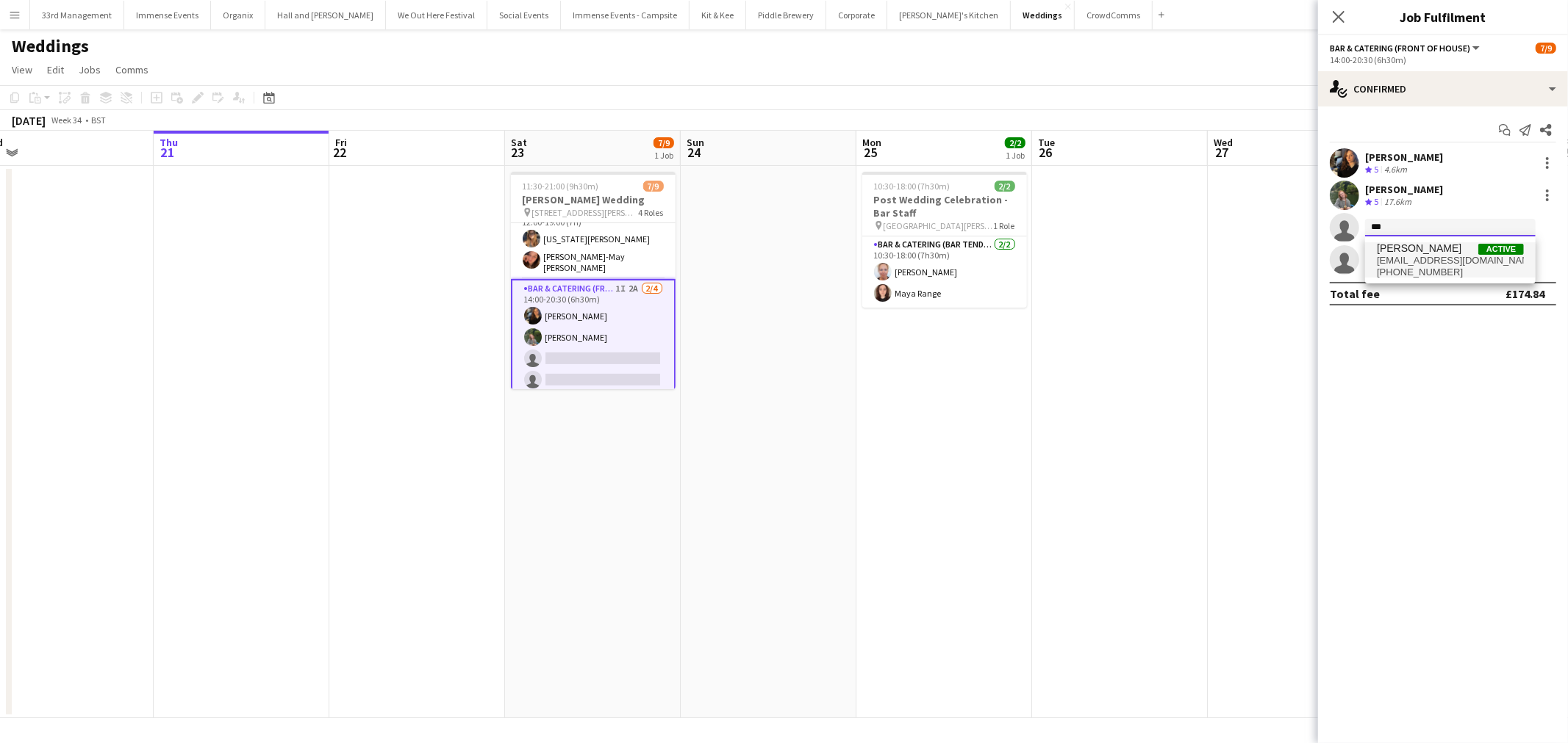
type input "***"
click at [1398, 244] on span "[PERSON_NAME]" at bounding box center [1419, 248] width 85 height 12
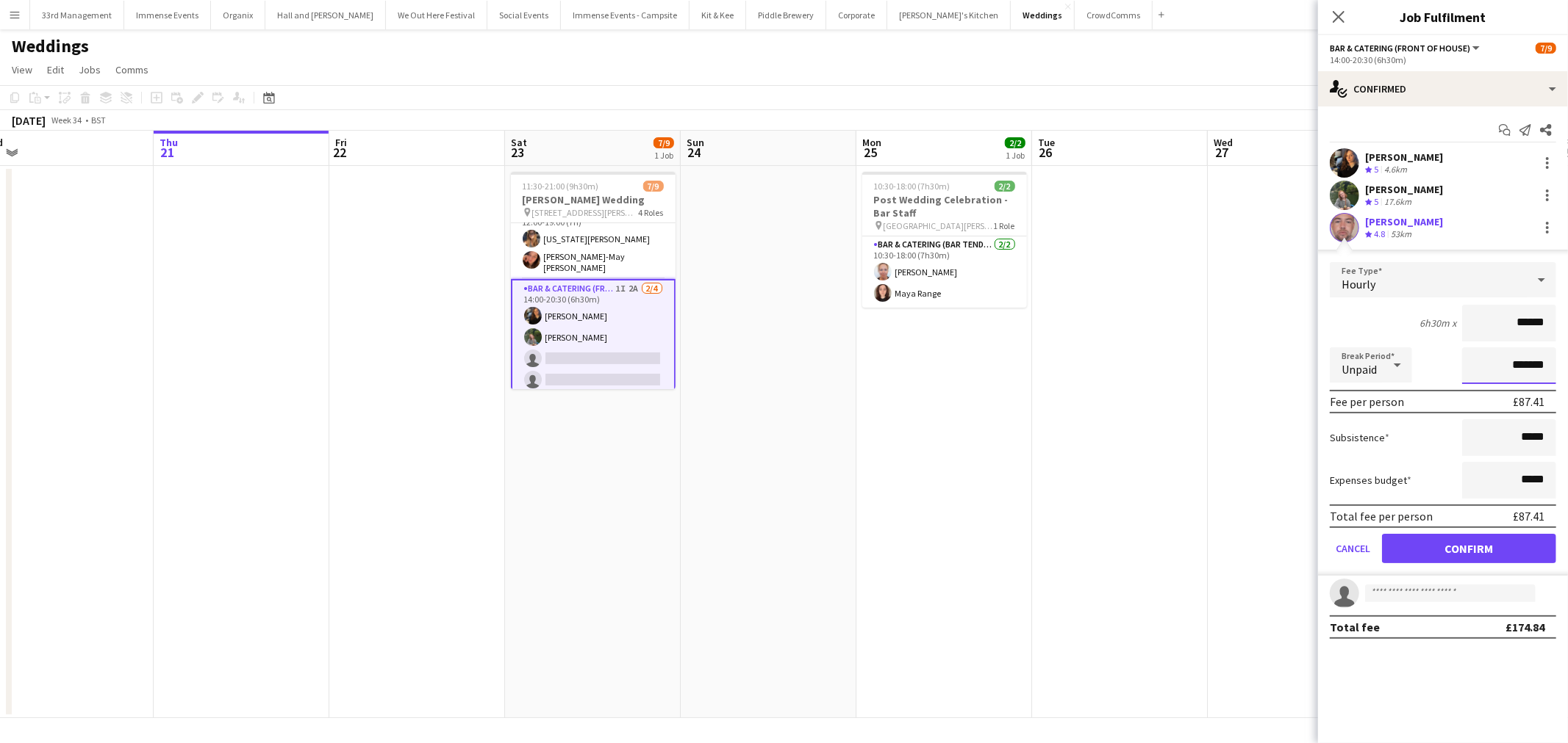
click at [1504, 360] on input "*******" at bounding box center [1508, 365] width 94 height 36
type input "******"
click at [1410, 402] on div "Fee per person £94.70" at bounding box center [1442, 401] width 226 height 23
click at [1435, 542] on button "Confirm" at bounding box center [1468, 549] width 174 height 30
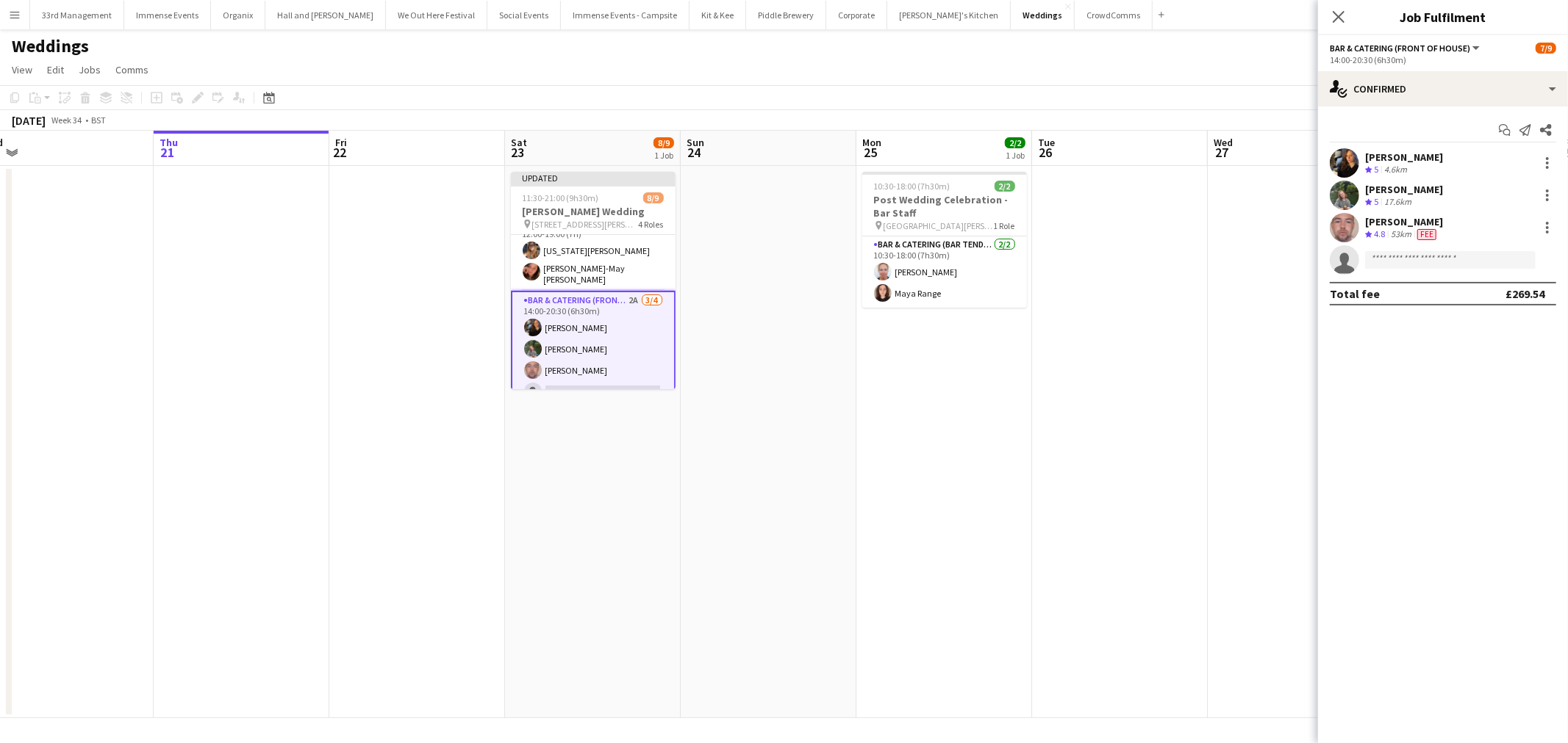
click at [836, 444] on app-date-cell at bounding box center [769, 441] width 176 height 552
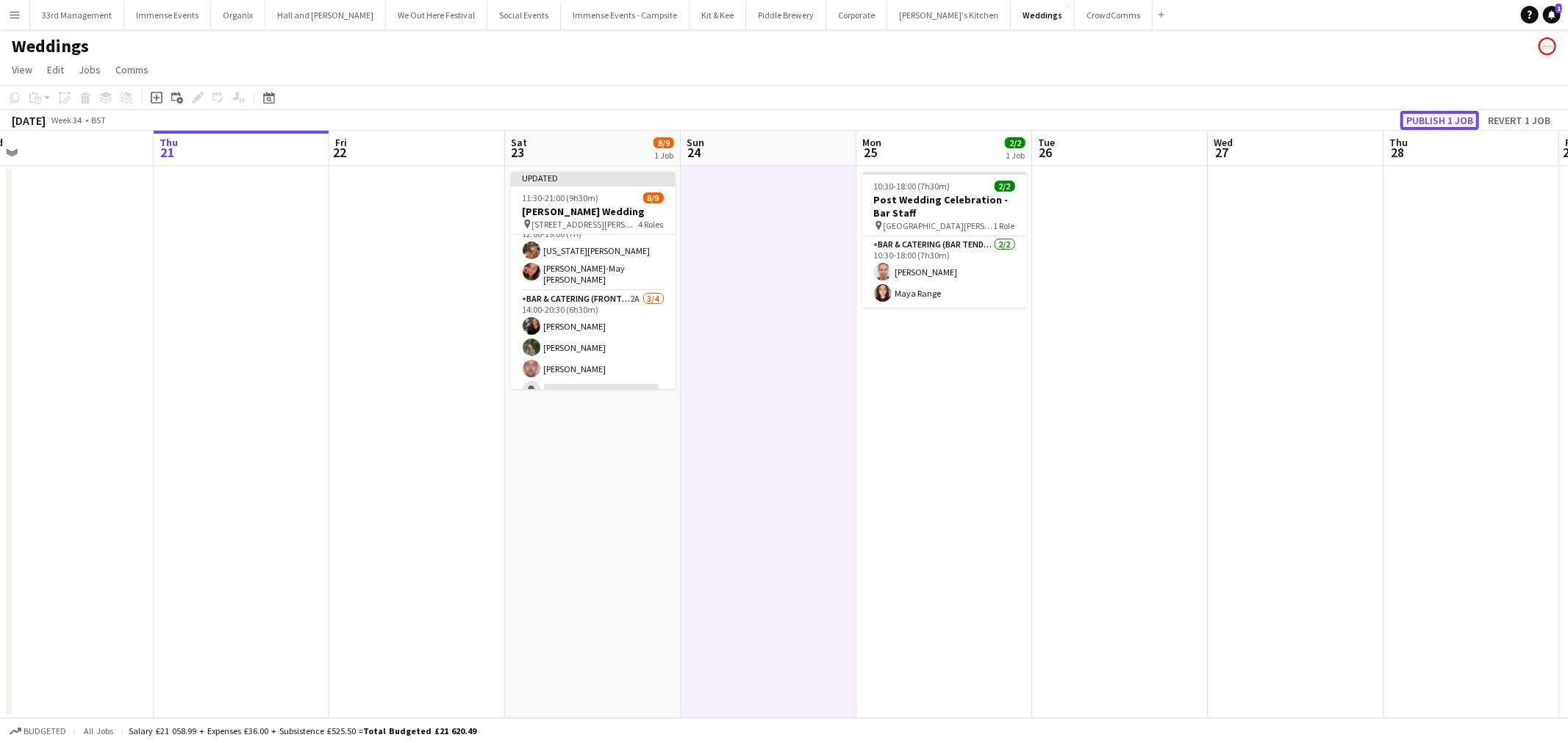
click at [1427, 118] on button "Publish 1 job" at bounding box center [1439, 120] width 78 height 20
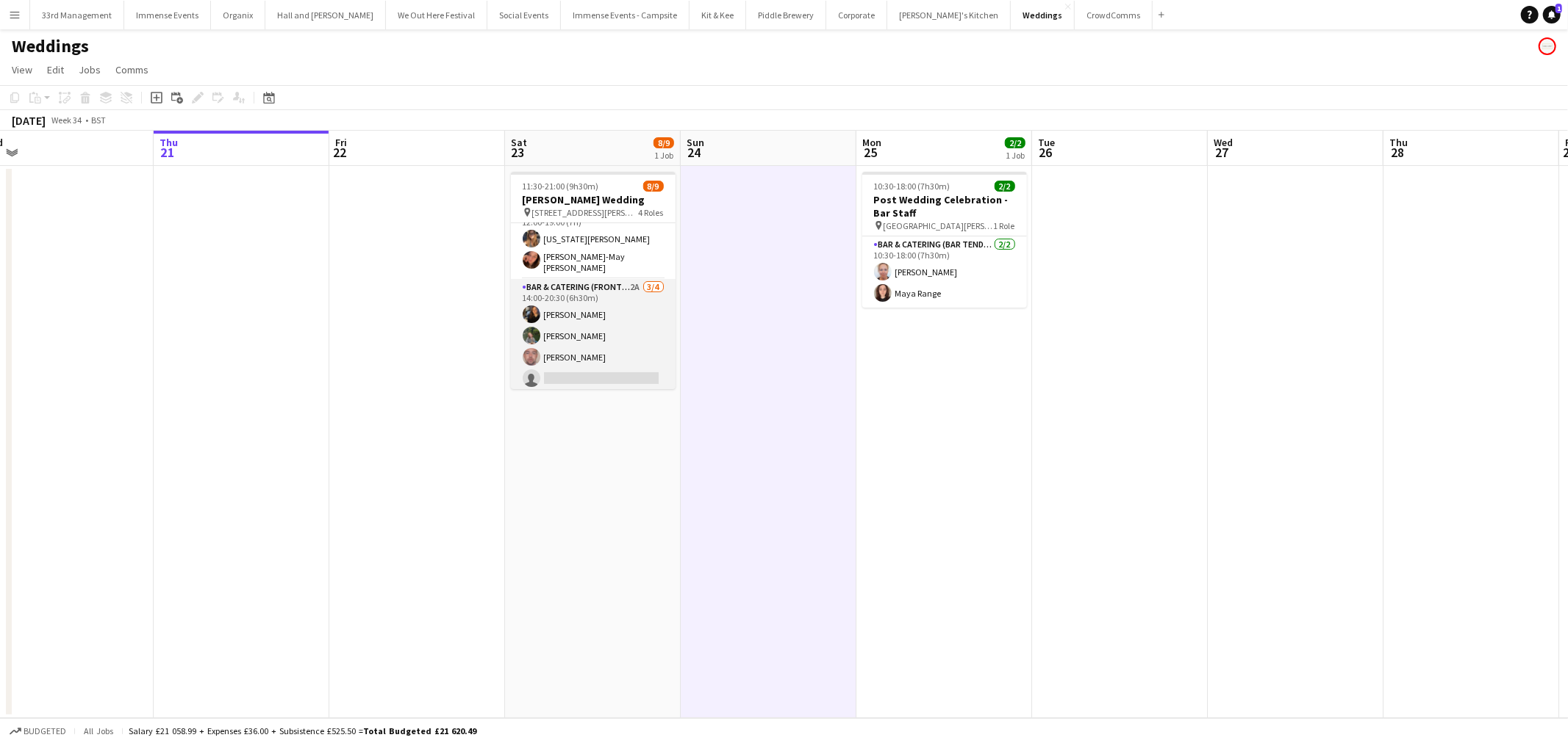
click at [574, 308] on app-card-role "Bar & Catering (Front of House) 2A 3/4 14:00-20:30 (6h30m) Annie Hutchings Hatt…" at bounding box center [593, 336] width 165 height 114
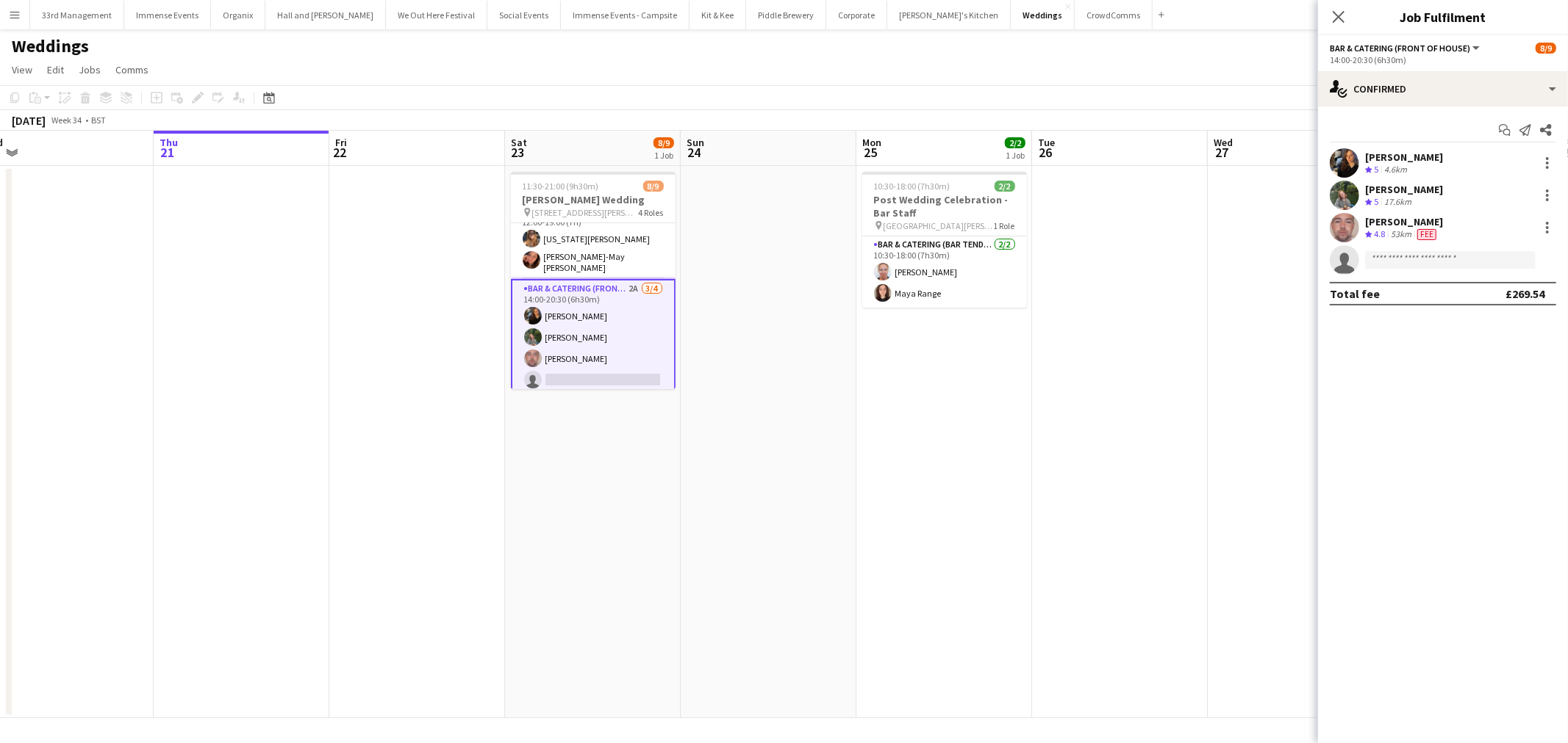
scroll to position [0, 0]
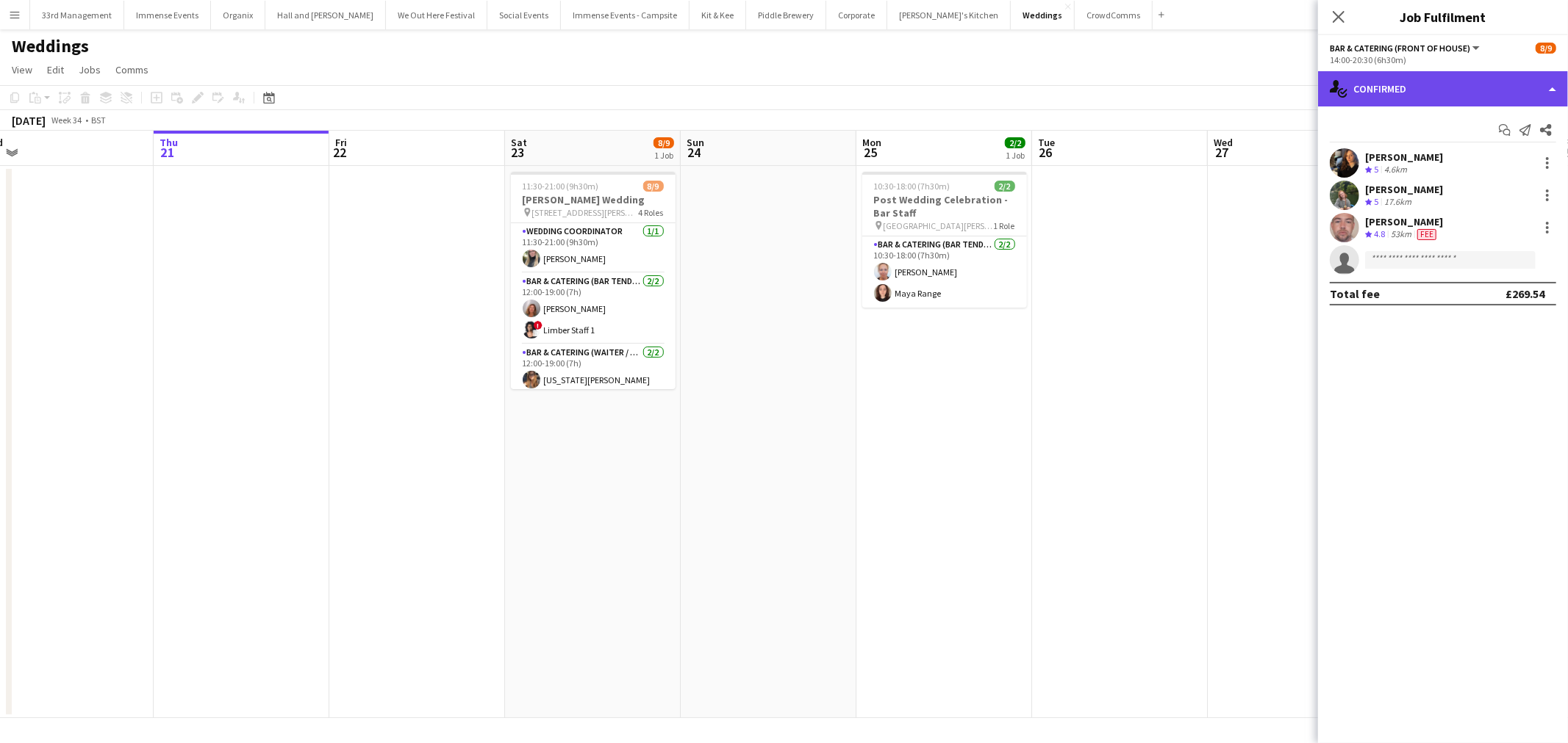
click at [1415, 83] on div "single-neutral-actions-check-2 Confirmed" at bounding box center [1442, 89] width 250 height 35
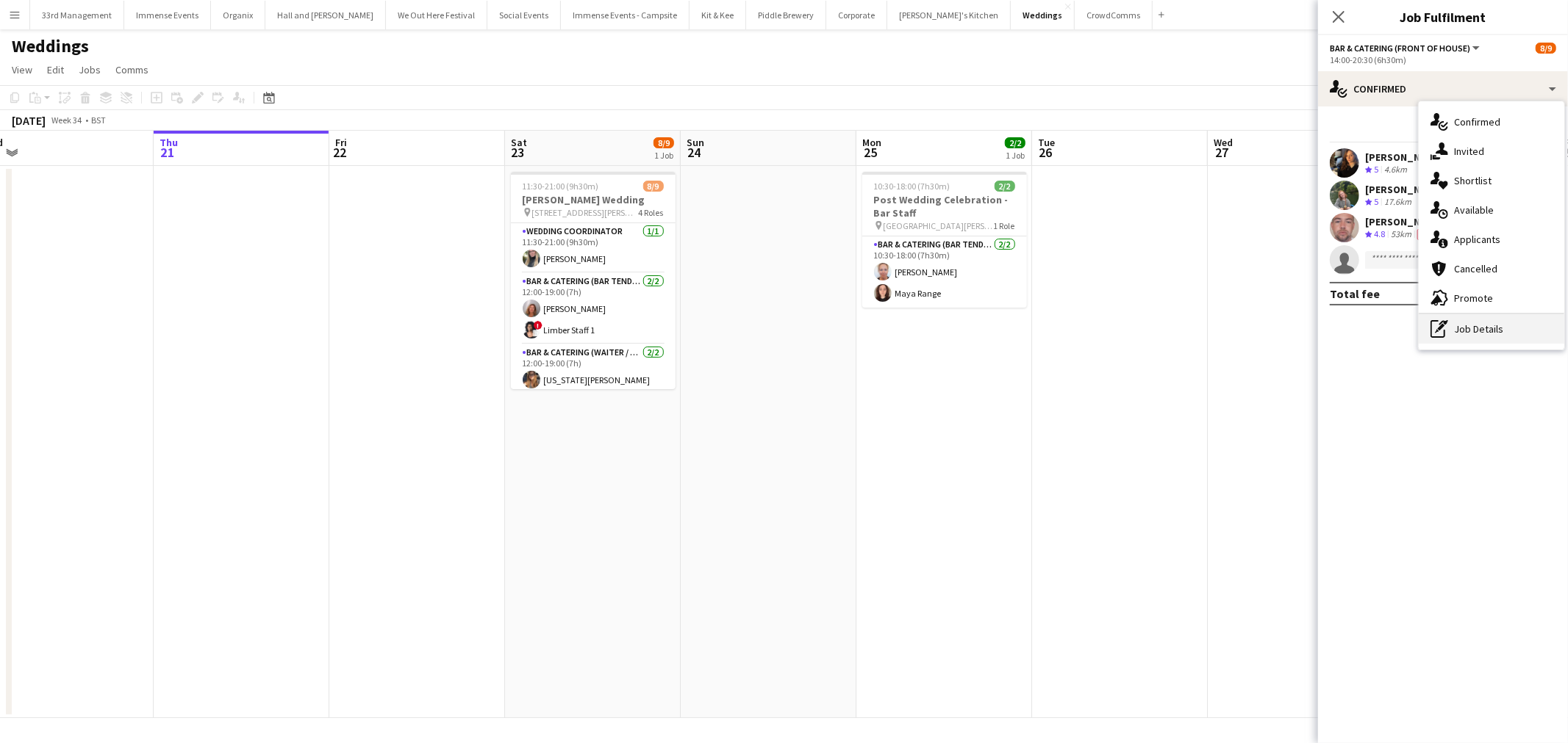
click at [1495, 334] on div "pen-write Job Details" at bounding box center [1492, 330] width 145 height 30
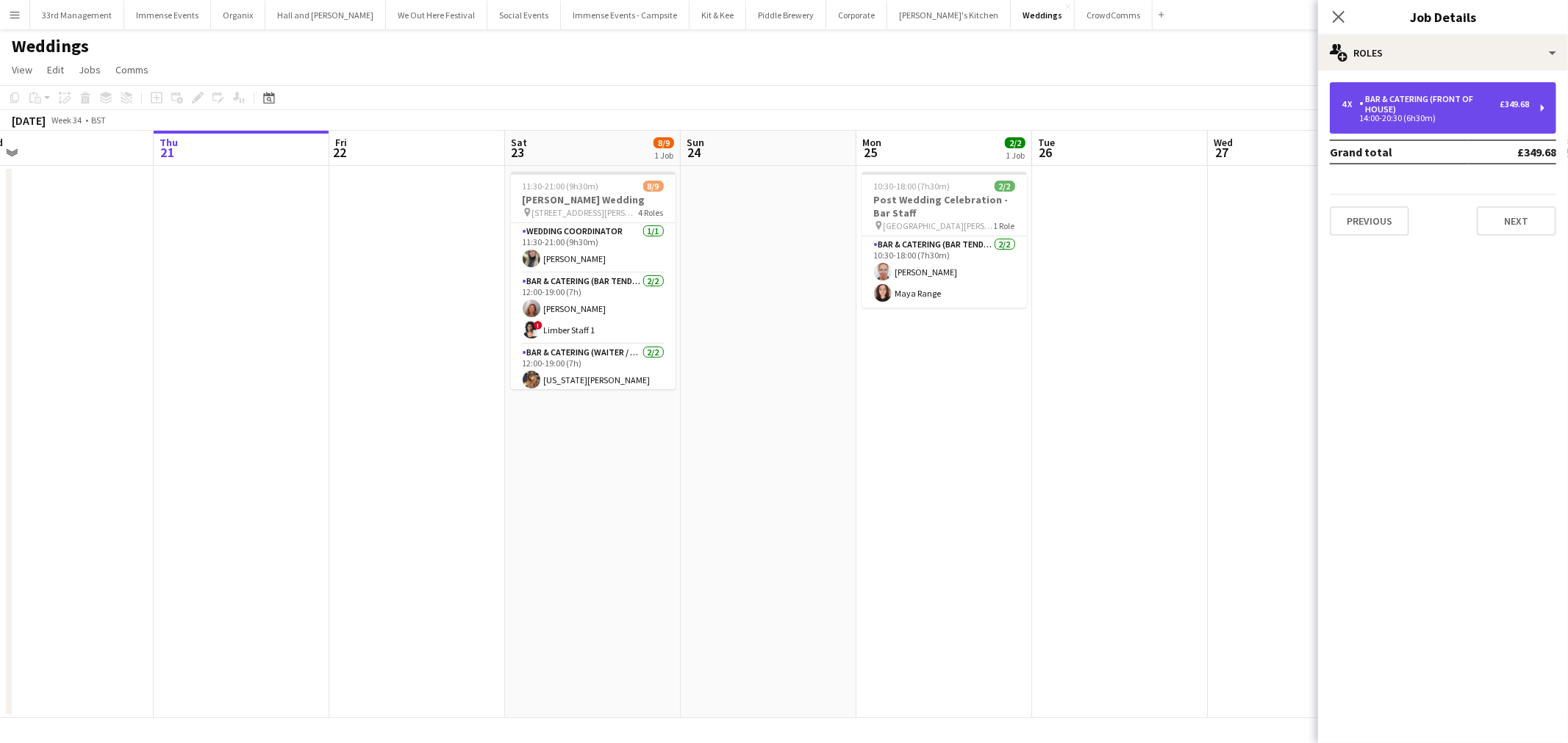
click at [1438, 101] on div "Bar & Catering (Front of House)" at bounding box center [1429, 104] width 141 height 20
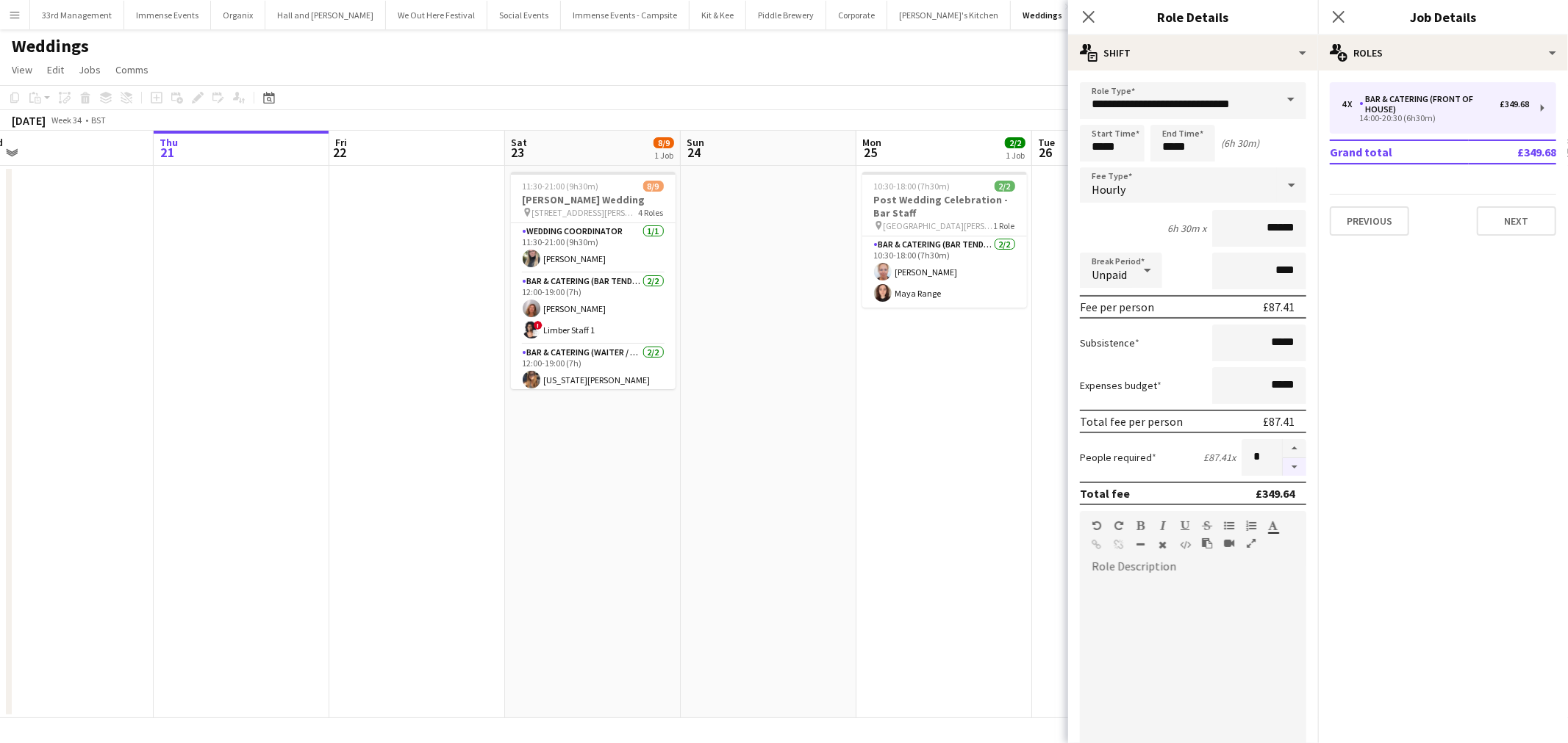
click at [1283, 464] on button "button" at bounding box center [1294, 467] width 23 height 19
type input "*"
click at [858, 537] on app-date-cell "10:30-18:00 (7h30m) 2/2 Post Wedding Celebration - Bar Staff pin St Giles House…" at bounding box center [944, 441] width 176 height 552
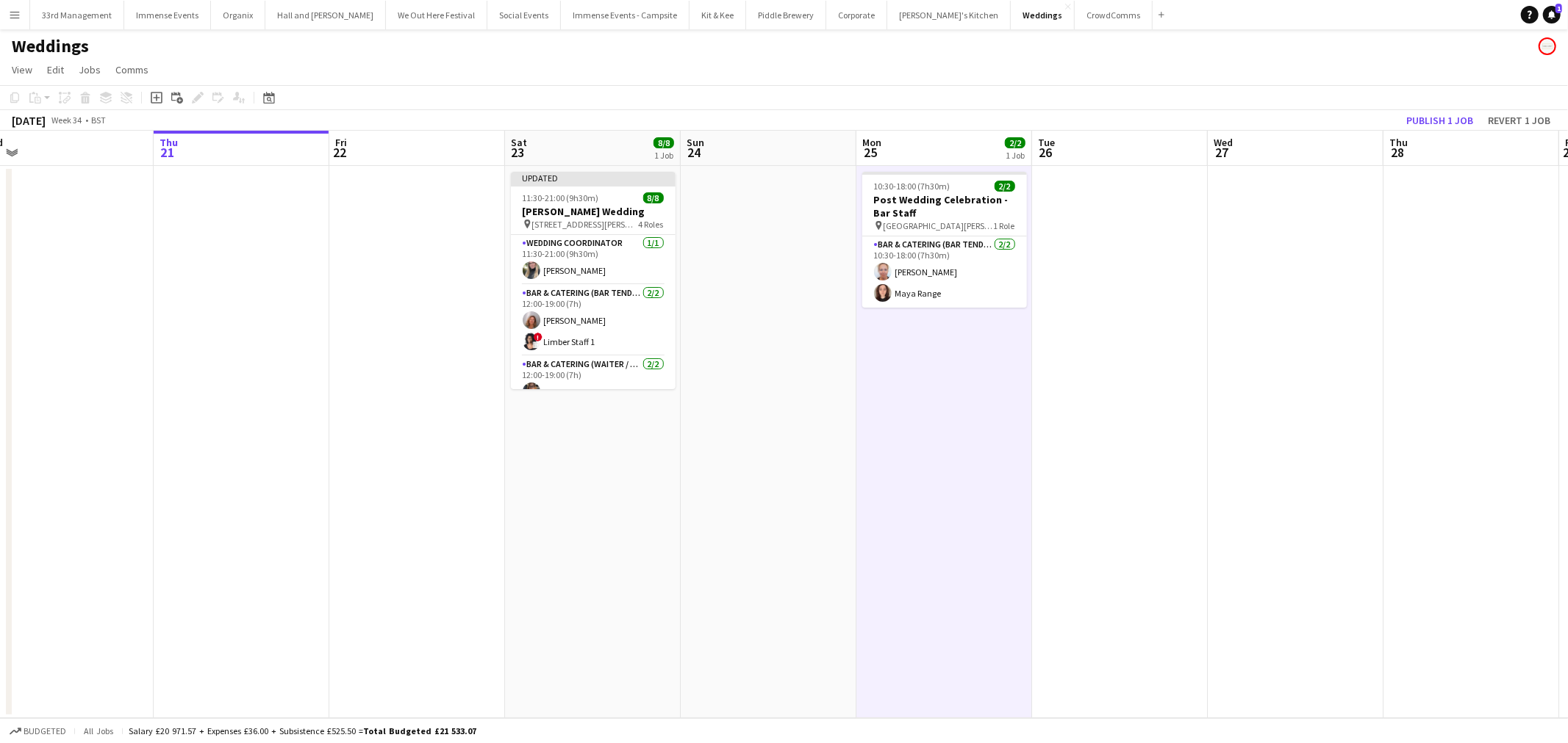
click at [1423, 106] on app-toolbar "Copy Paste Paste Ctrl+V Paste with crew Ctrl+Shift+V Paste linked Job Delete Gr…" at bounding box center [784, 98] width 1568 height 25
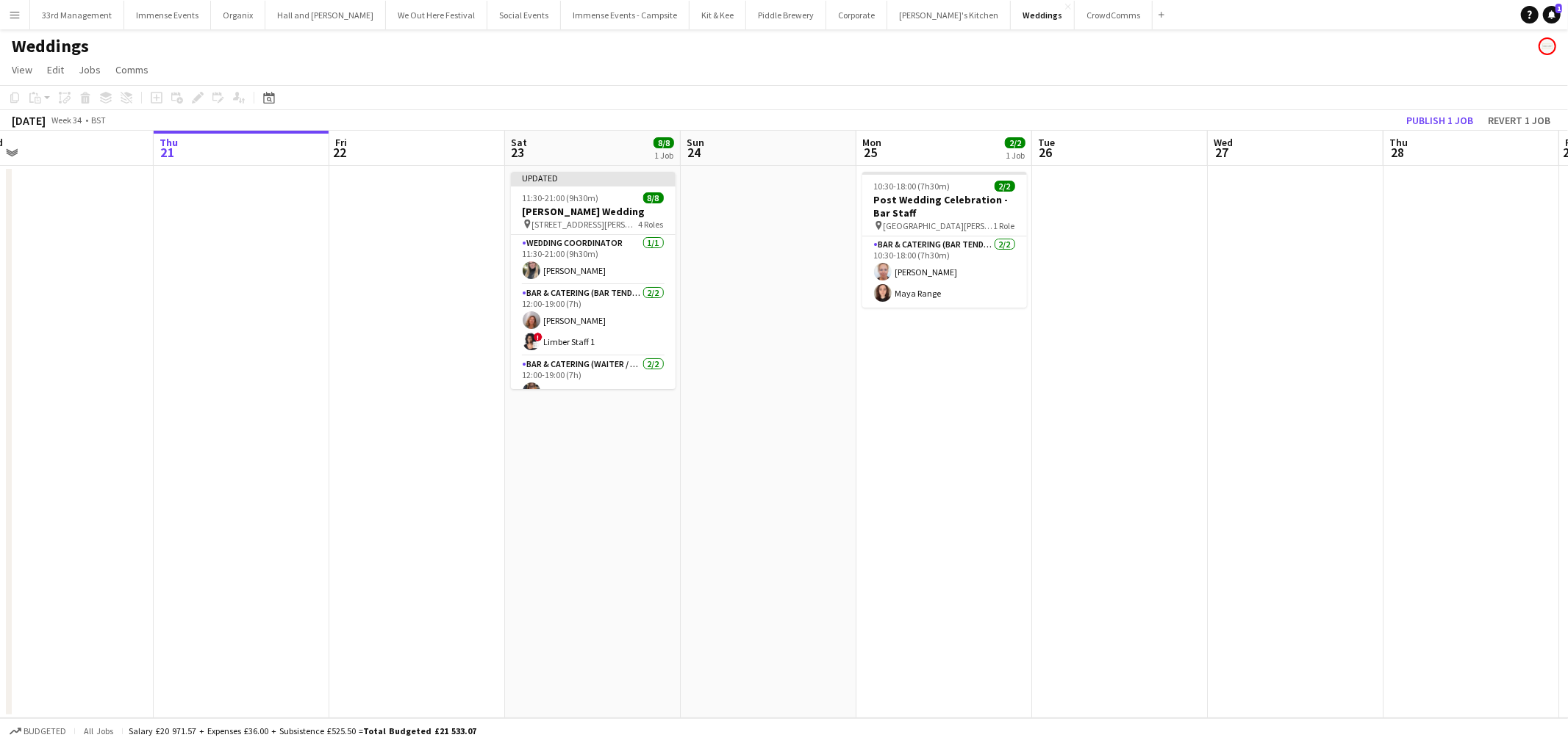
click at [1423, 108] on app-toolbar "Copy Paste Paste Ctrl+V Paste with crew Ctrl+Shift+V Paste linked Job Delete Gr…" at bounding box center [784, 98] width 1568 height 25
click at [1423, 116] on button "Publish 1 job" at bounding box center [1439, 120] width 78 height 20
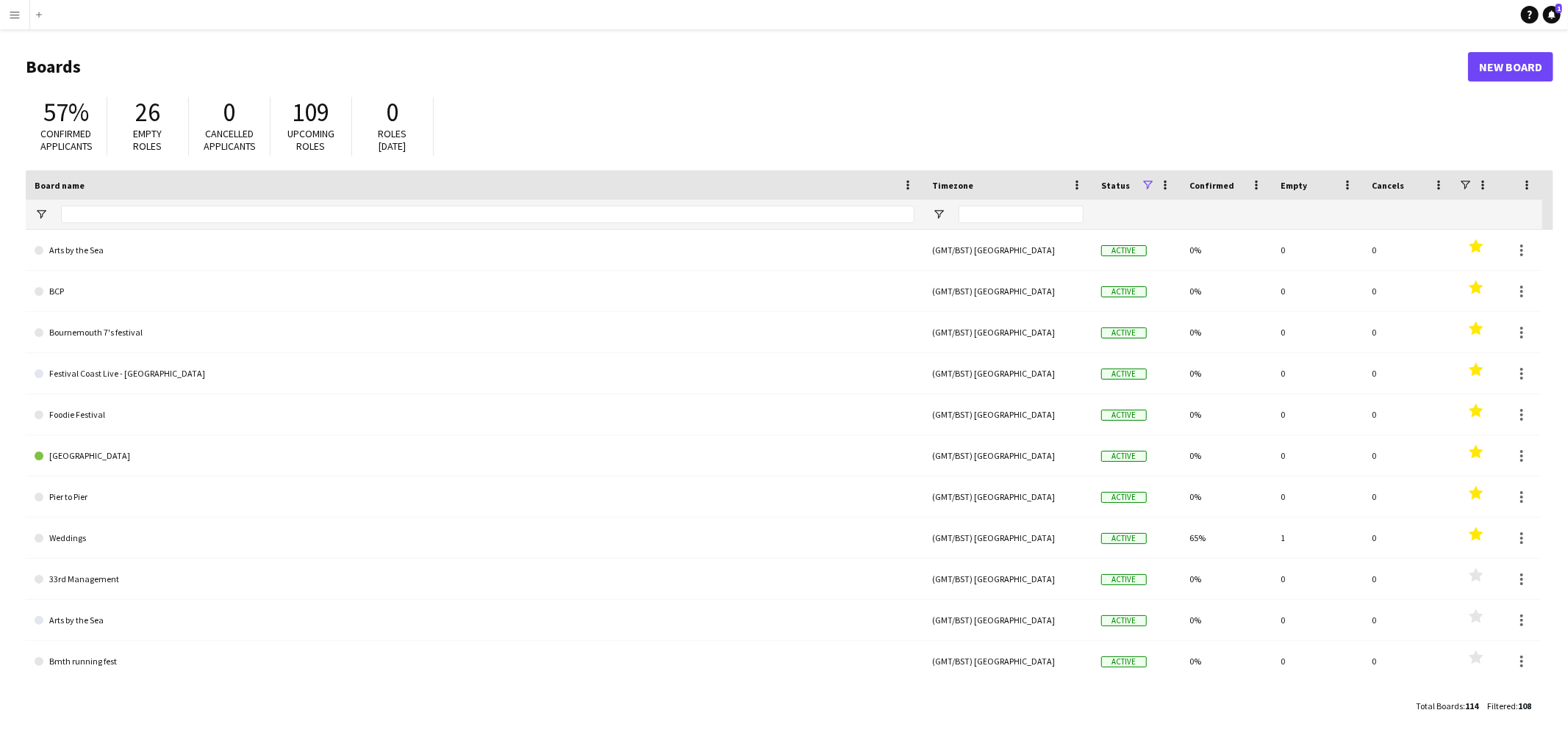
click at [16, 17] on app-icon "Menu" at bounding box center [14, 14] width 12 height 12
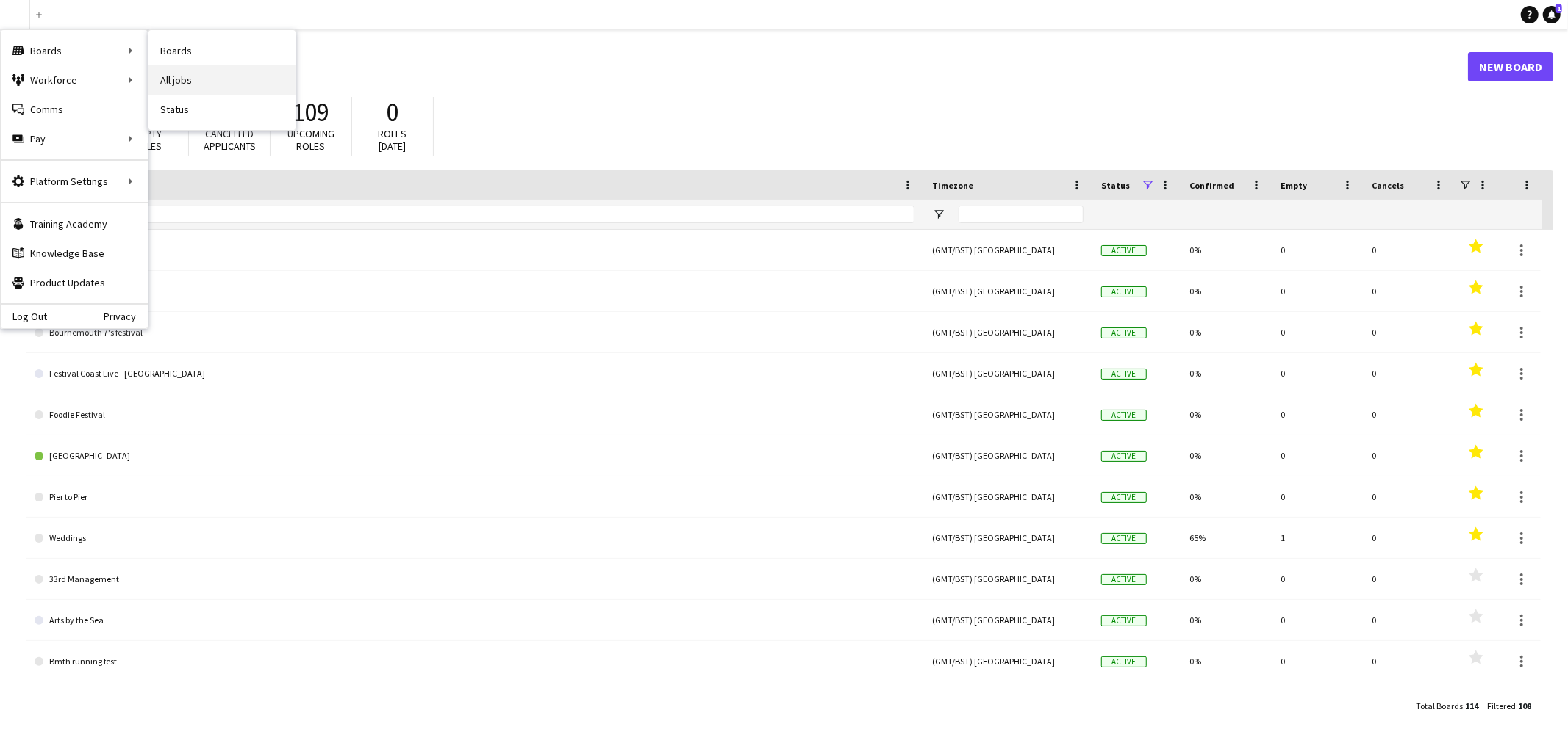
click at [200, 82] on link "All jobs" at bounding box center [222, 80] width 147 height 30
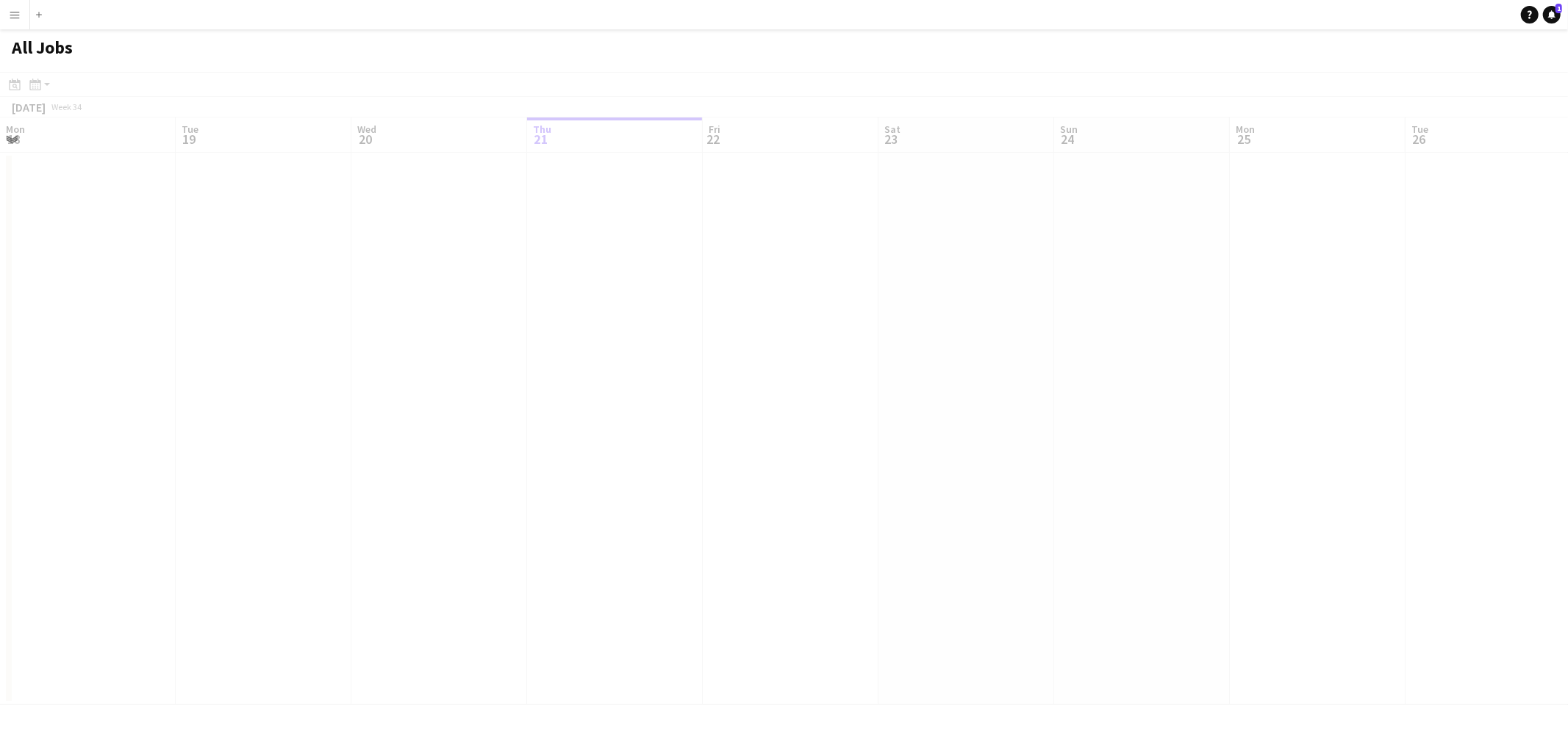
scroll to position [0, 350]
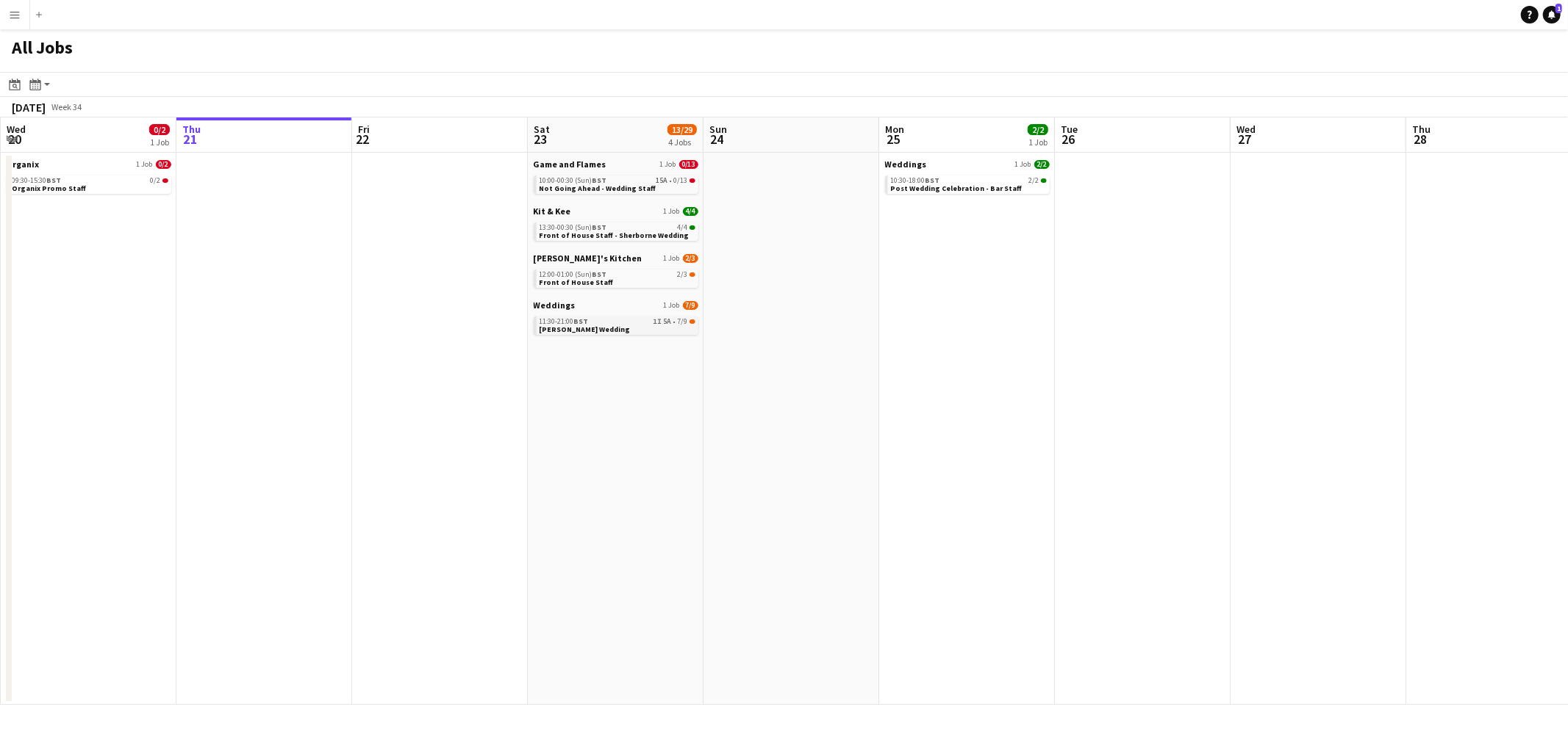
click at [562, 328] on span "[PERSON_NAME] Wedding" at bounding box center [585, 330] width 91 height 9
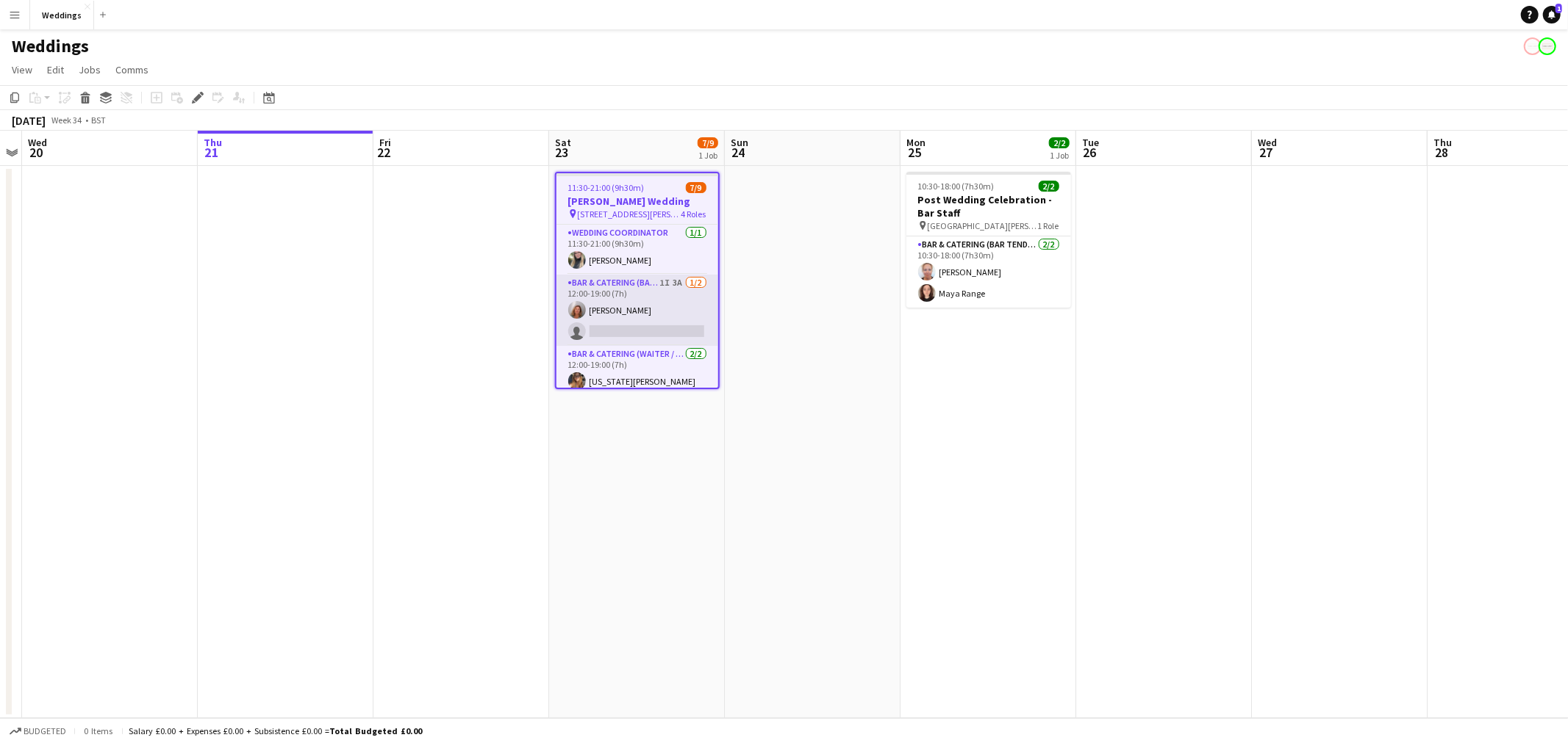
click at [647, 321] on app-card-role "Bar & Catering (Bar Tender) 1I 3A [DATE] 12:00-19:00 (7h) [PERSON_NAME] single-…" at bounding box center [637, 310] width 162 height 72
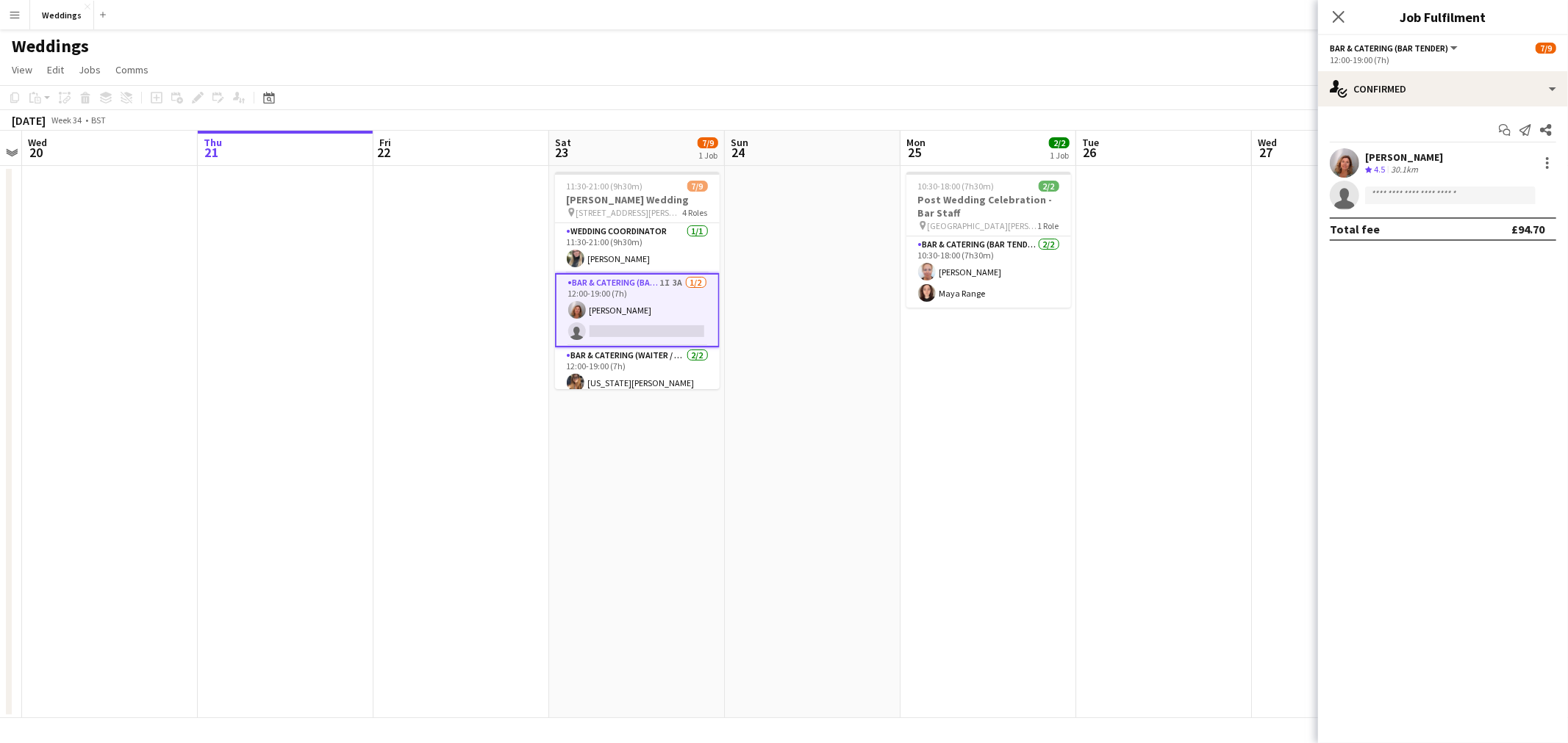
click at [1391, 207] on app-invite-slot "single-neutral-actions" at bounding box center [1442, 196] width 250 height 30
click at [1399, 195] on input at bounding box center [1450, 195] width 170 height 18
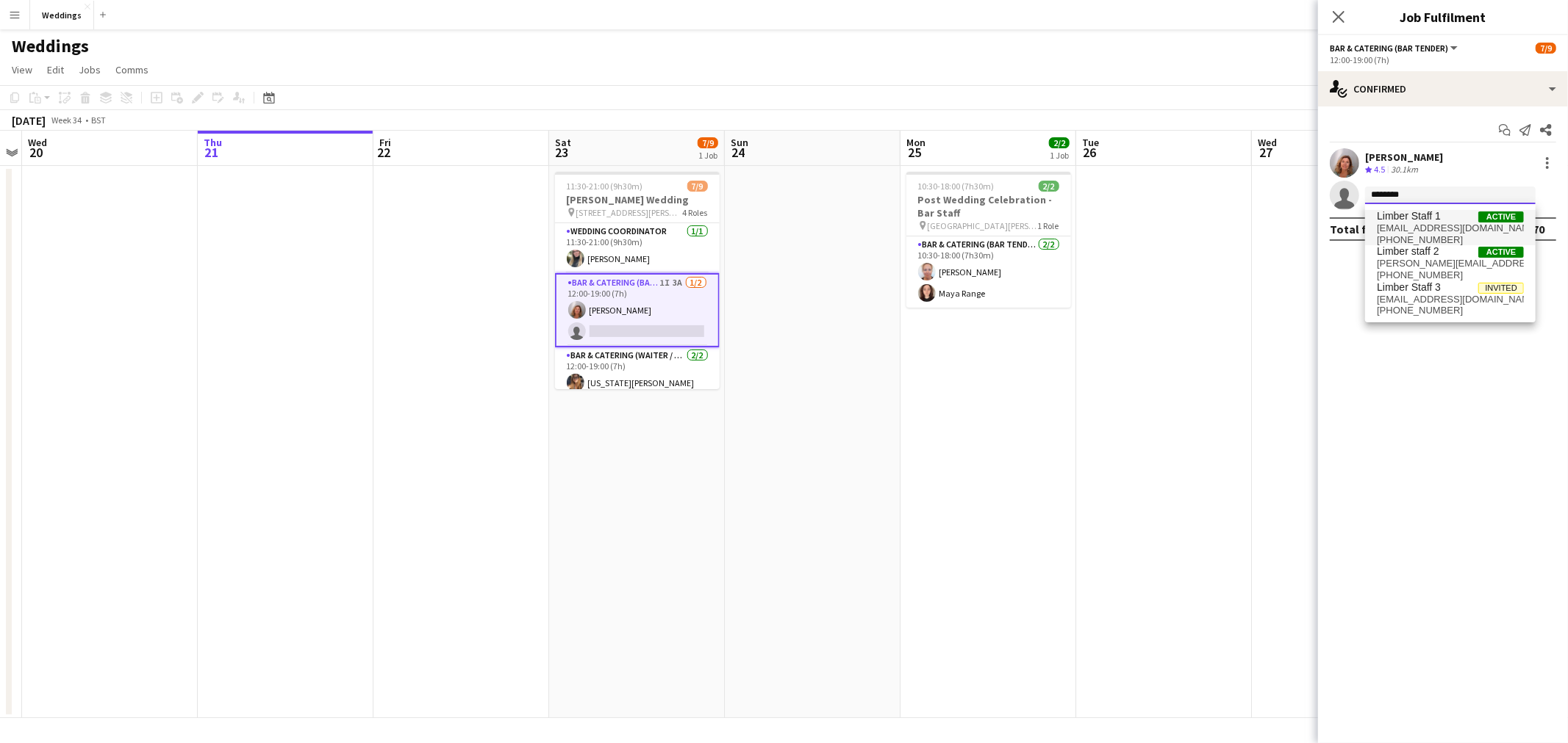
type input "********"
click at [1438, 230] on span "[EMAIL_ADDRESS][DOMAIN_NAME]" at bounding box center [1451, 228] width 147 height 12
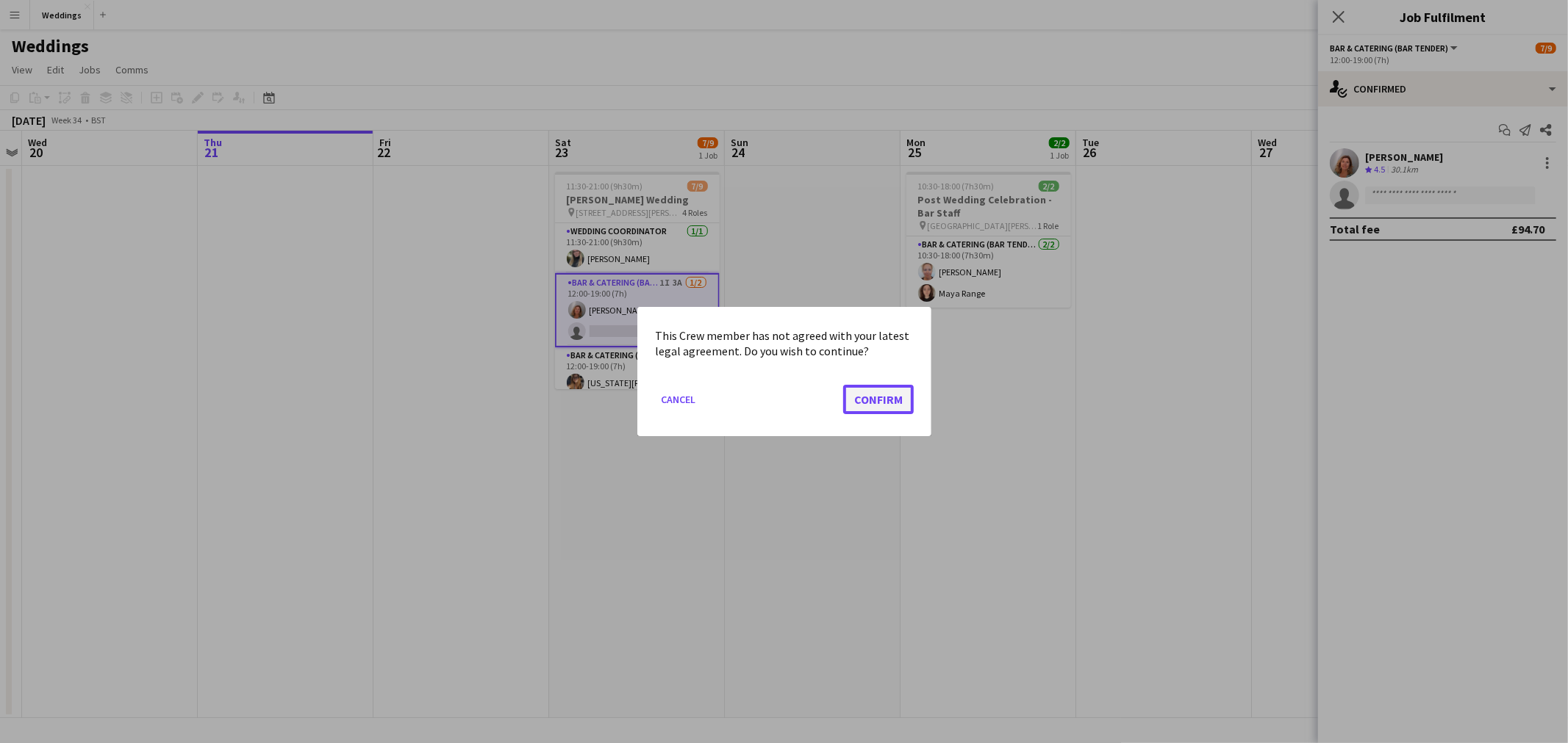
click at [893, 405] on button "Confirm" at bounding box center [879, 399] width 71 height 30
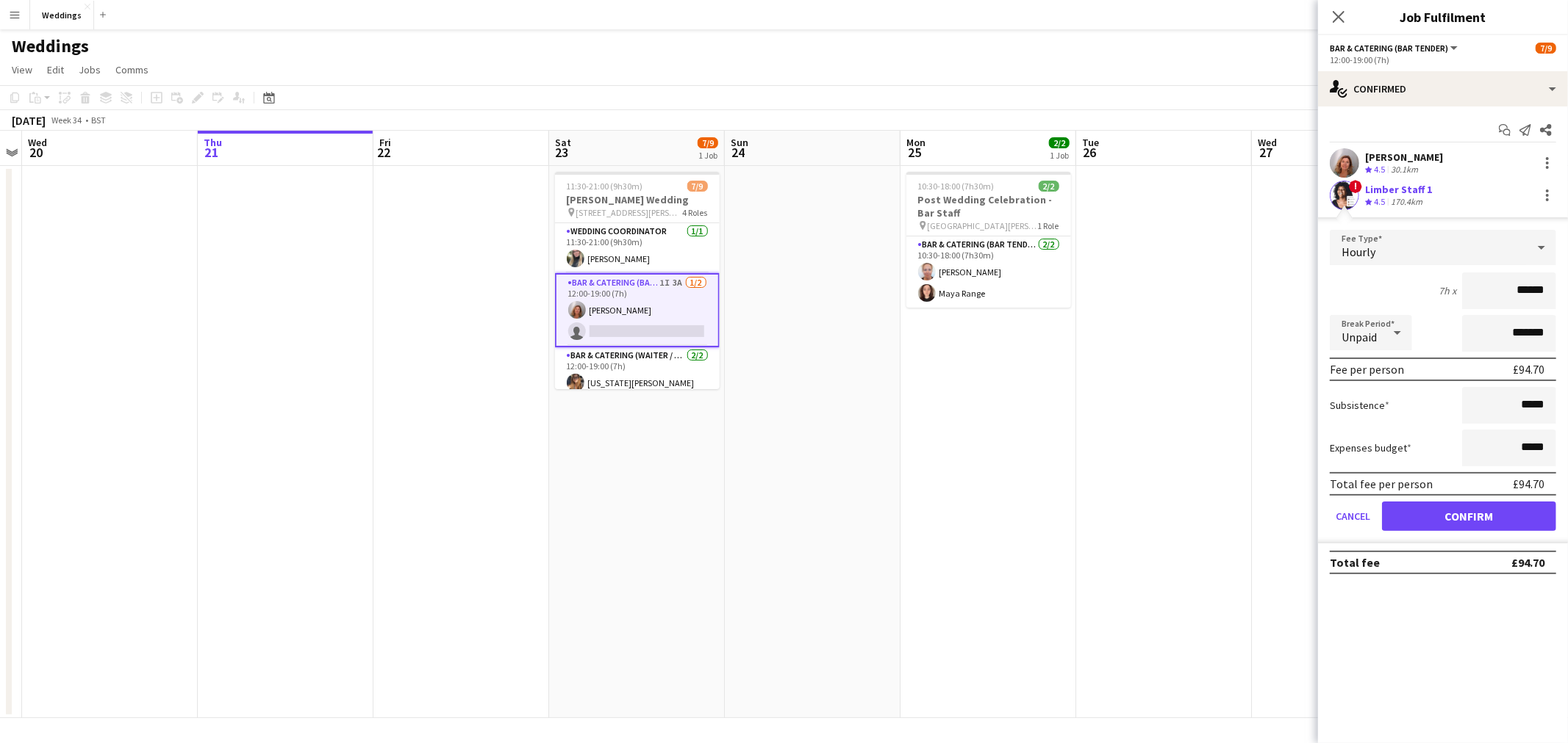
drag, startPoint x: 1548, startPoint y: 296, endPoint x: 1517, endPoint y: 291, distance: 31.4
click at [1517, 291] on input "******" at bounding box center [1508, 290] width 94 height 36
click at [1411, 295] on div "7h x ****" at bounding box center [1442, 290] width 226 height 36
click at [1552, 284] on input "****" at bounding box center [1508, 290] width 94 height 36
type input "*****"
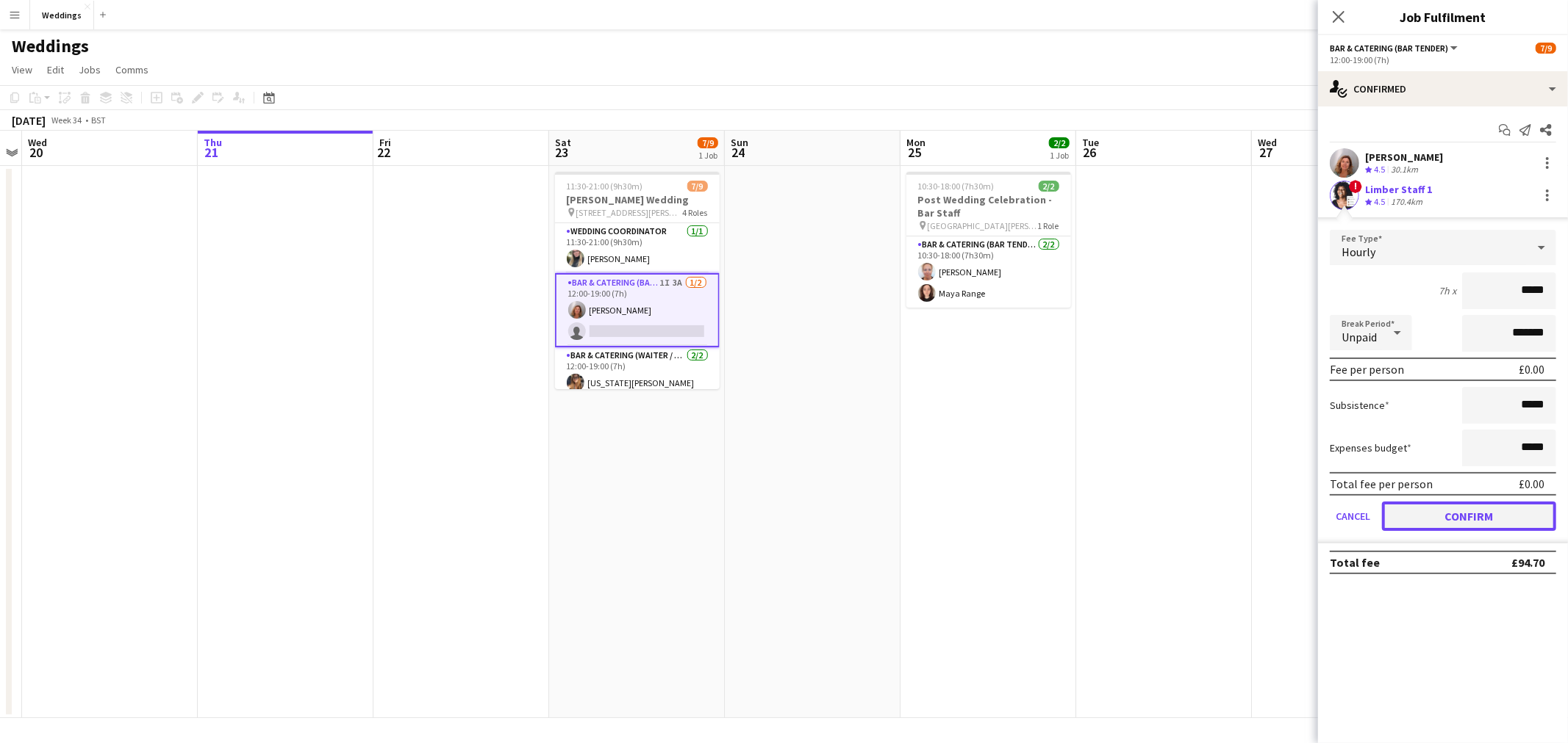
click at [1506, 506] on button "Confirm" at bounding box center [1468, 517] width 174 height 30
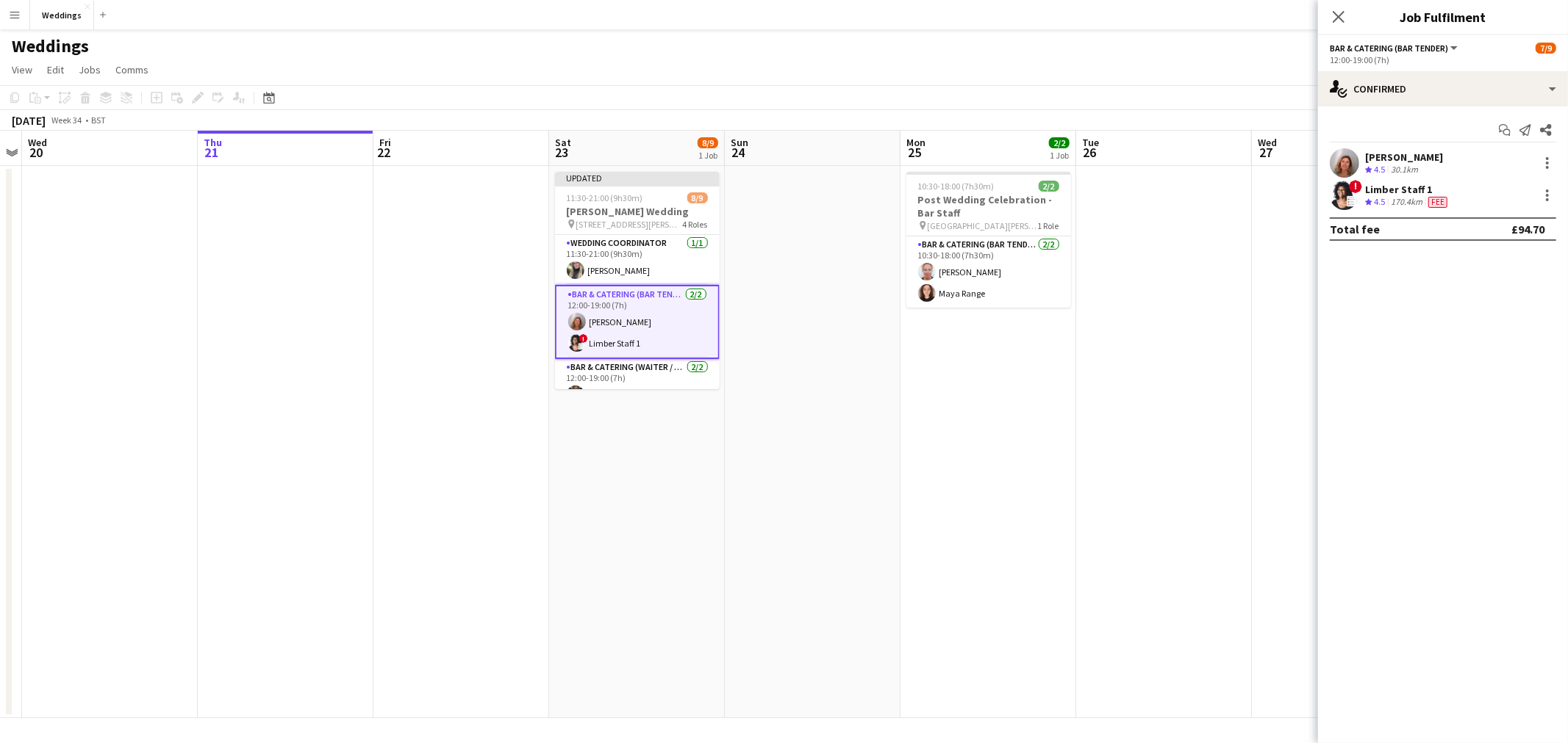
click at [1251, 249] on app-date-cell at bounding box center [1339, 441] width 176 height 552
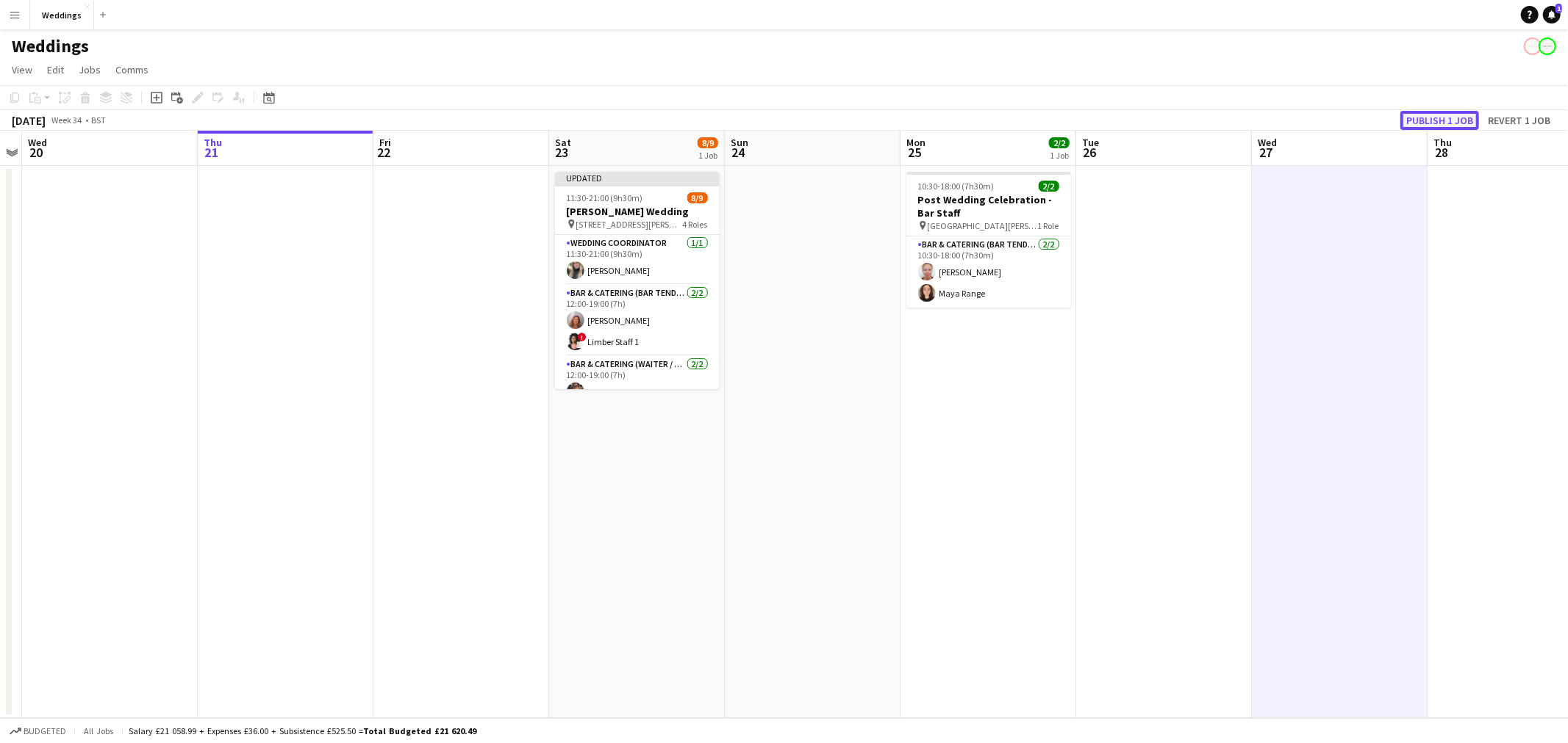
click at [1428, 113] on button "Publish 1 job" at bounding box center [1439, 120] width 78 height 20
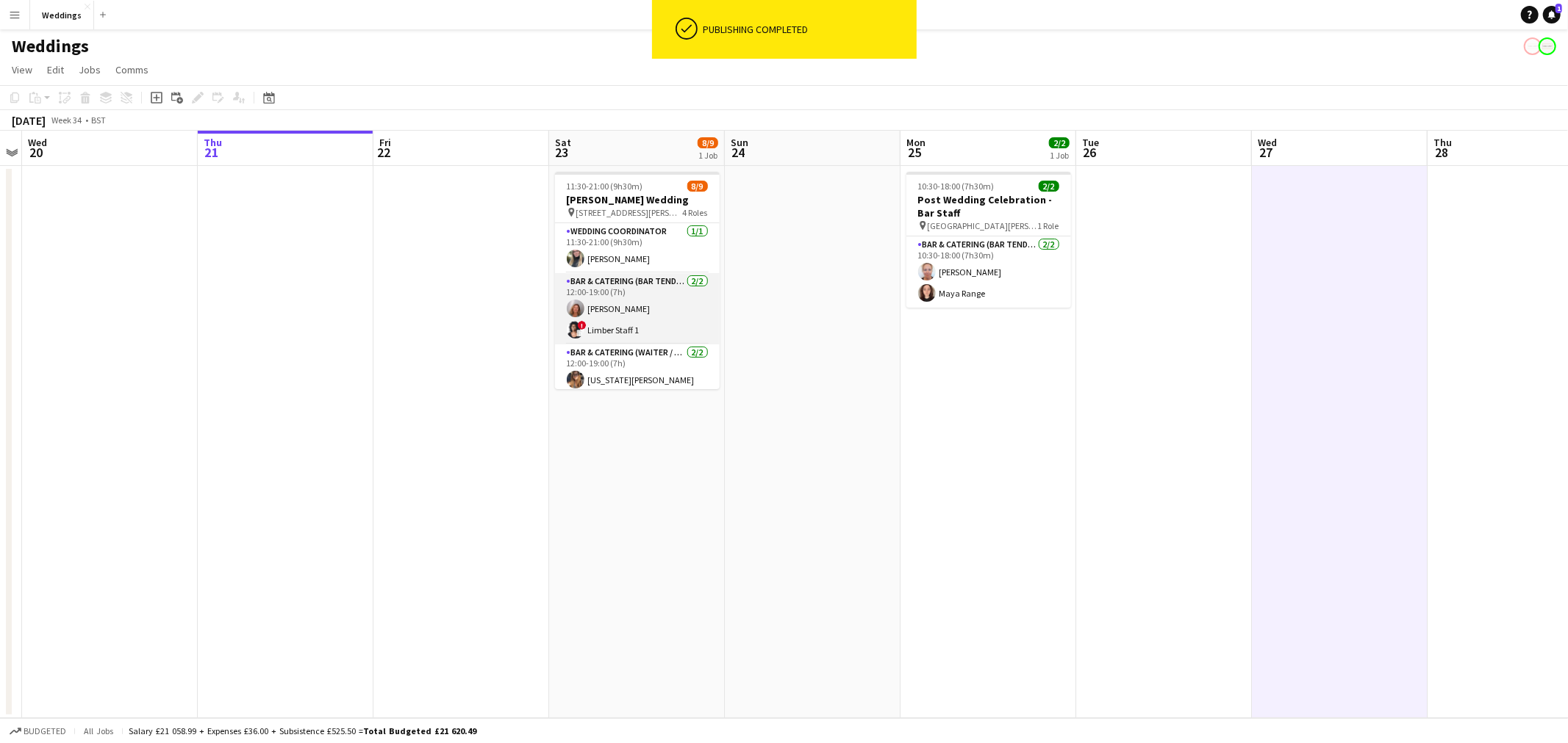
click at [663, 331] on app-card-role "Bar & Catering (Bar Tender) [DATE] 12:00-19:00 (7h) [PERSON_NAME] ! Limber Staf…" at bounding box center [637, 308] width 165 height 72
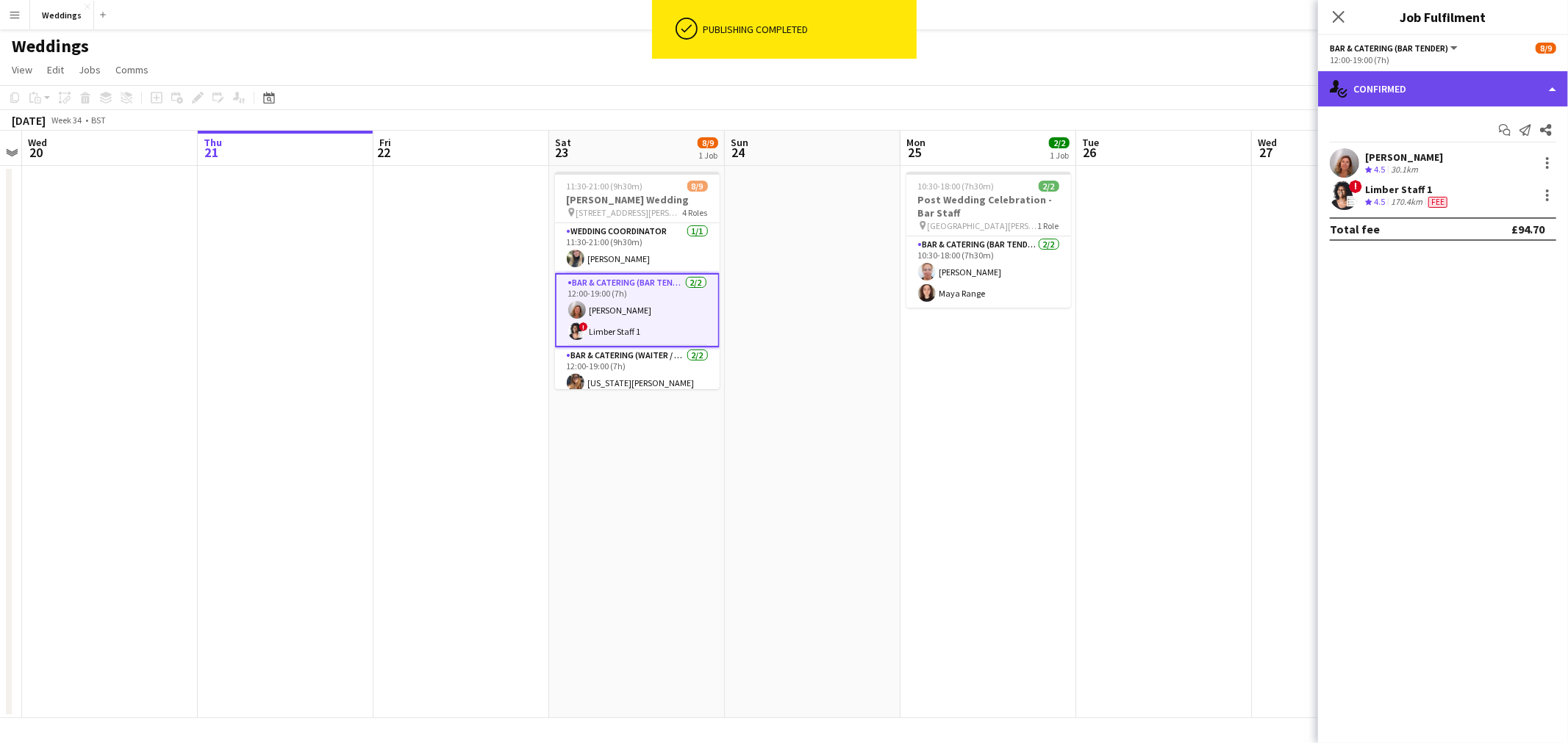
click at [1440, 83] on div "single-neutral-actions-check-2 Confirmed" at bounding box center [1442, 89] width 250 height 35
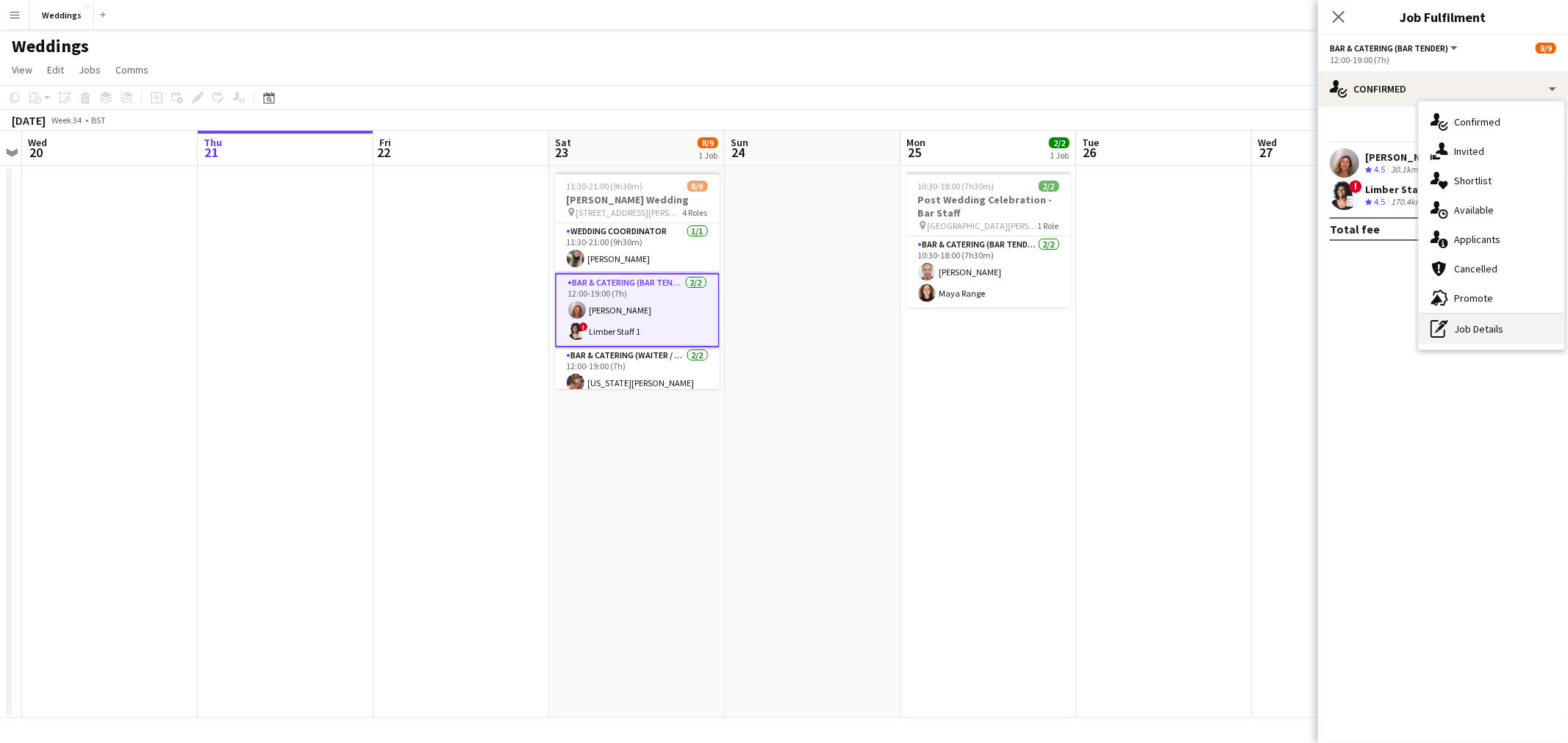
click at [1461, 326] on div "pen-write Job Details" at bounding box center [1492, 330] width 145 height 30
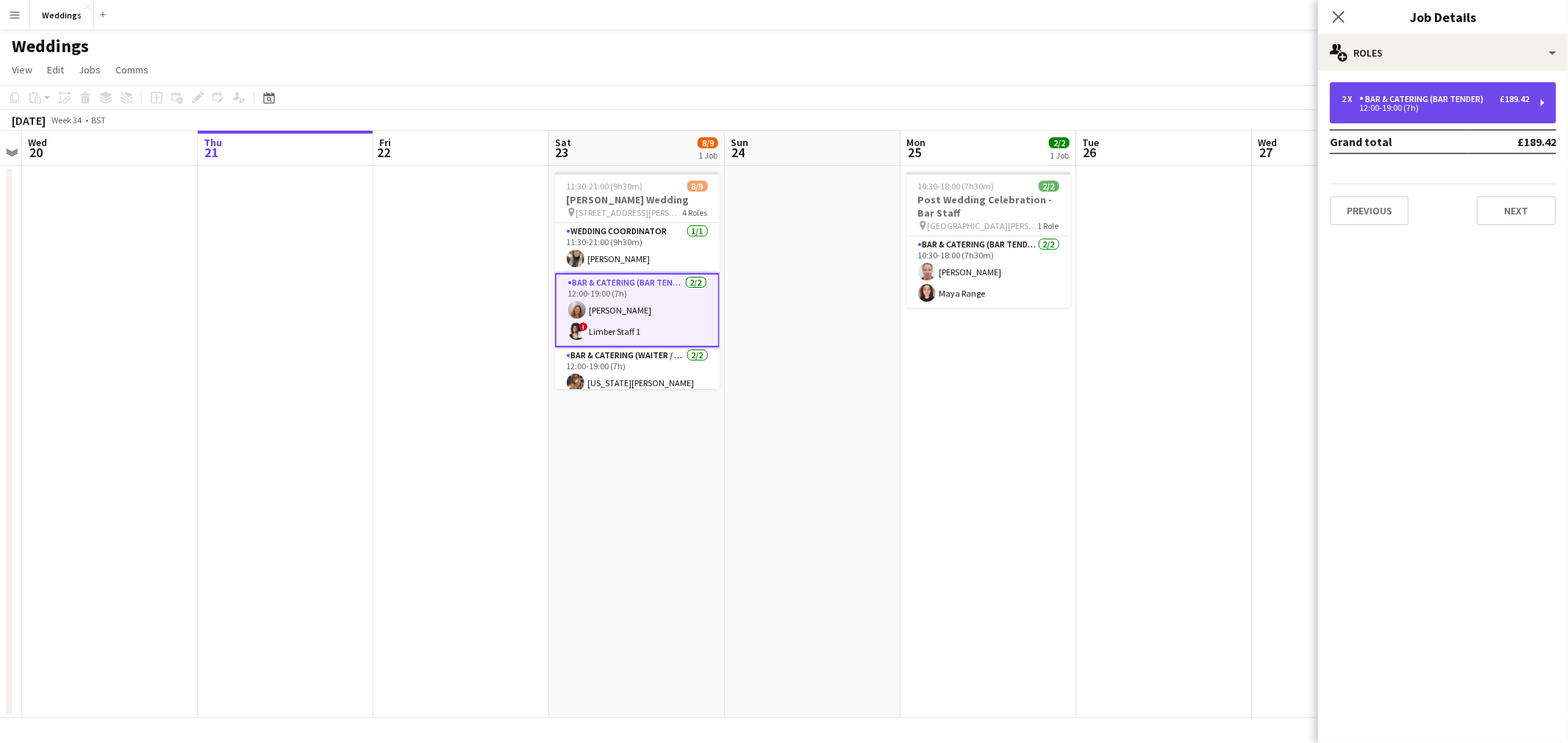
click at [1475, 100] on div "Bar & Catering (Bar Tender)" at bounding box center [1425, 99] width 130 height 10
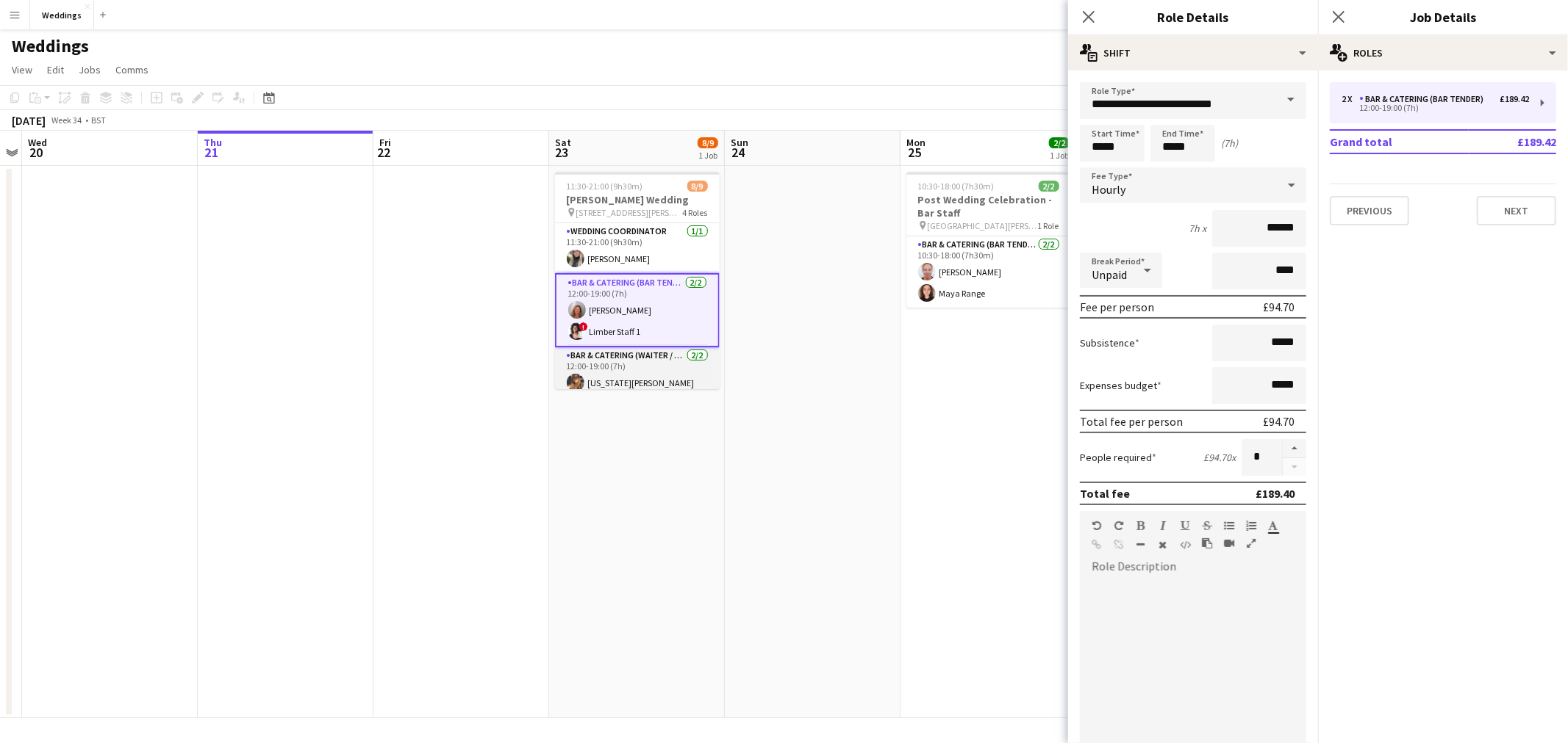
click at [657, 364] on app-card-role "Bar & Catering (Waiter / waitress) [DATE] 12:00-19:00 (7h) [US_STATE][PERSON_NA…" at bounding box center [637, 385] width 165 height 75
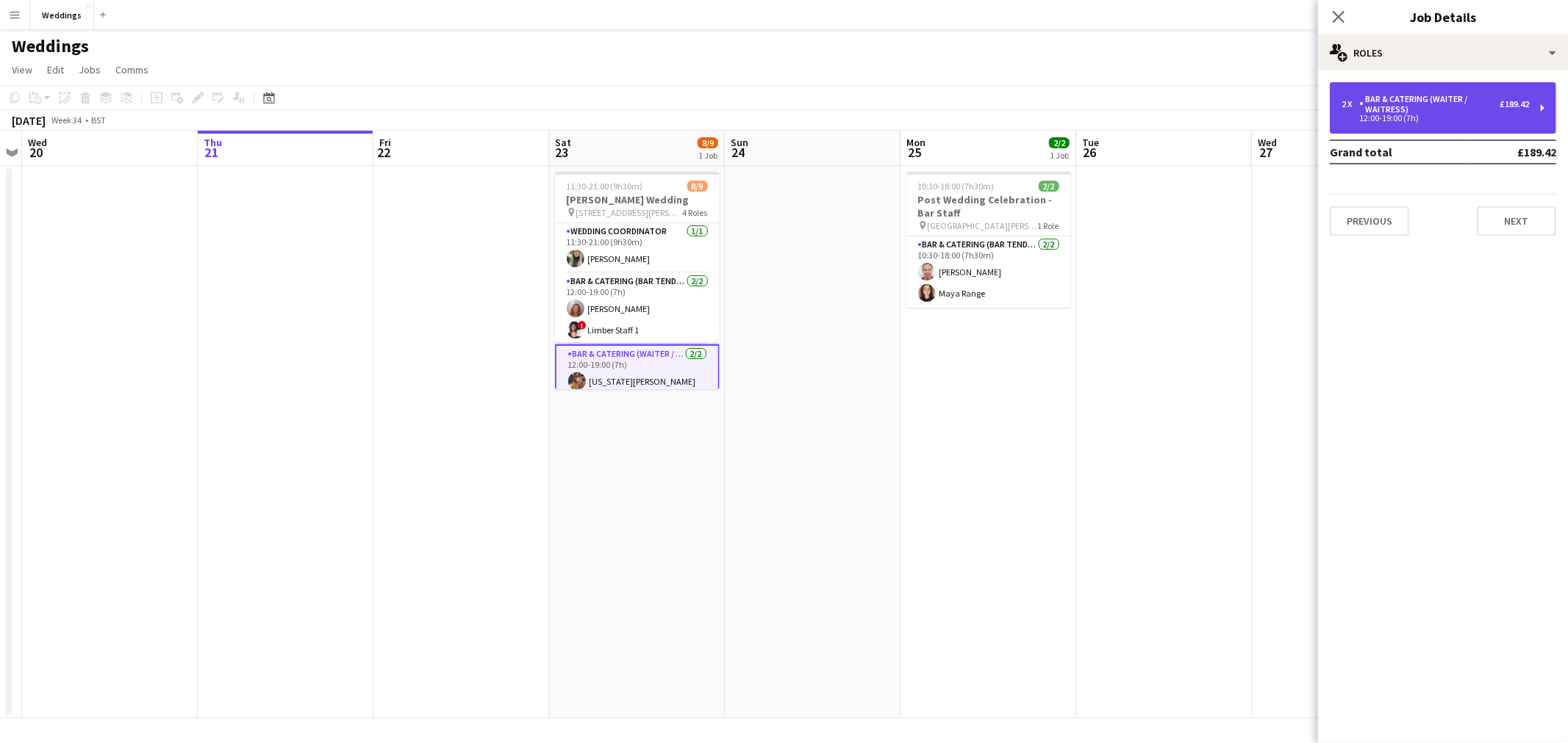
click at [1395, 109] on div "Bar & Catering (Waiter / waitress)" at bounding box center [1429, 104] width 141 height 20
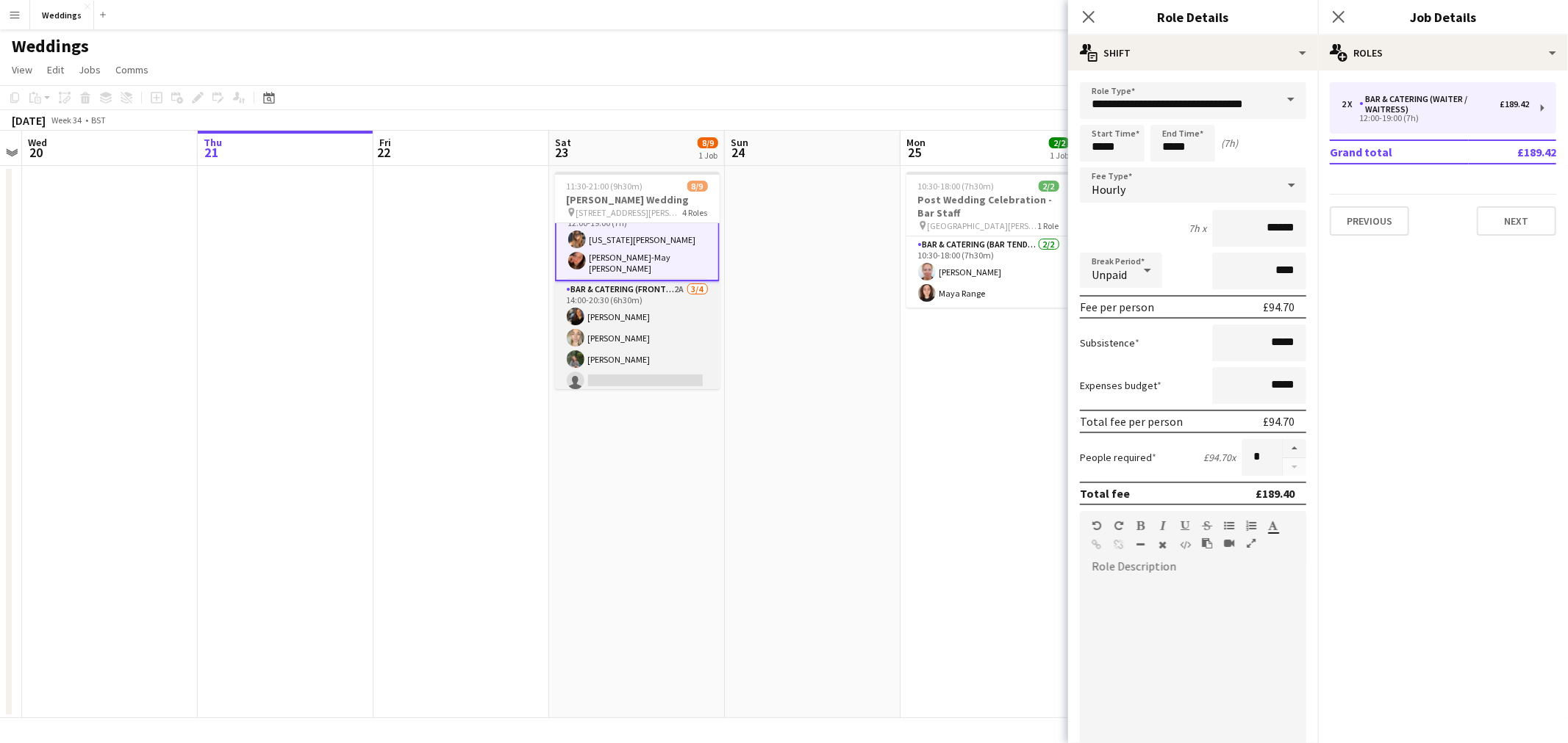
click at [658, 311] on app-card-role "Bar & Catering (Front of House) 2A [DATE] 14:00-20:30 (6h30m) [PERSON_NAME] [PE…" at bounding box center [637, 338] width 165 height 114
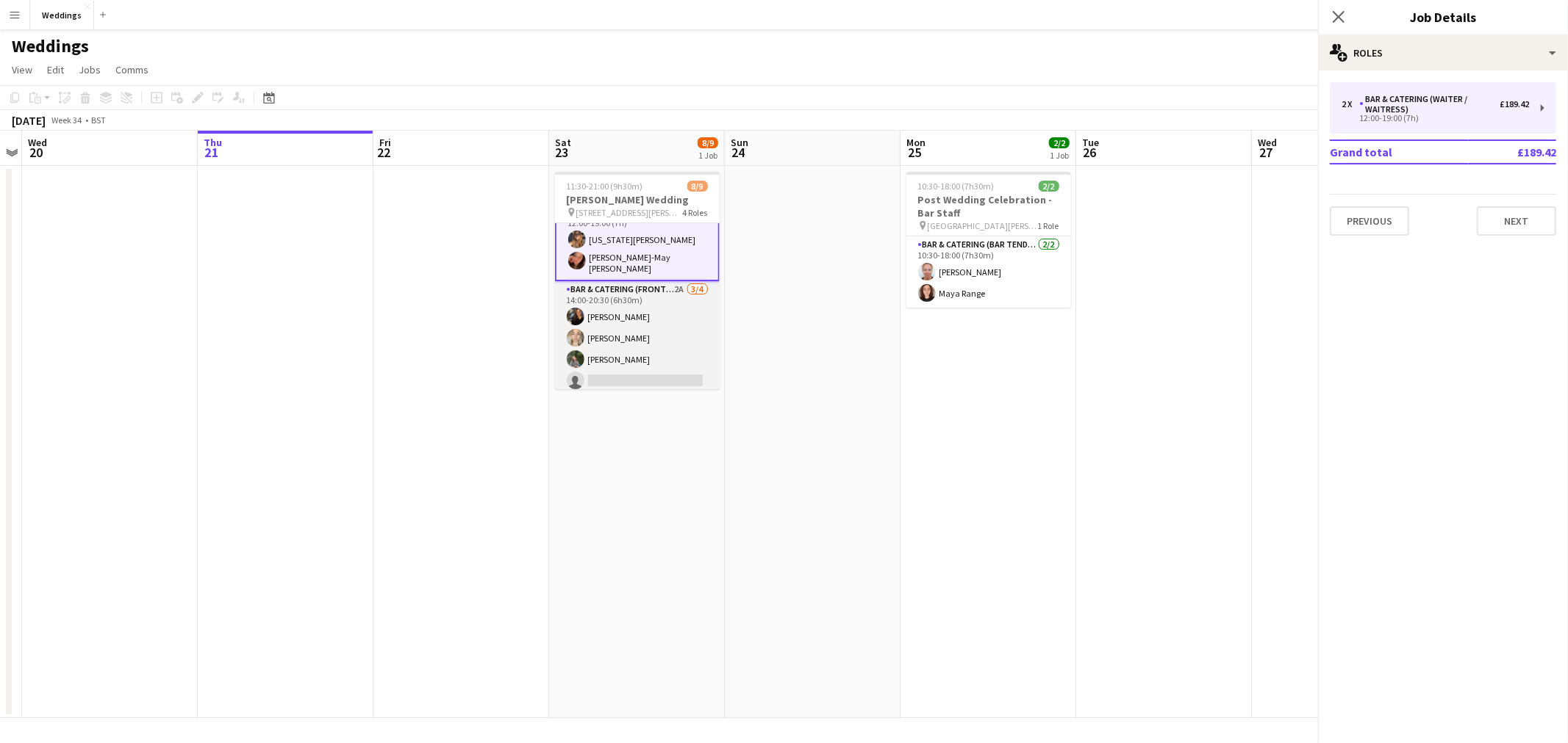
scroll to position [141, 0]
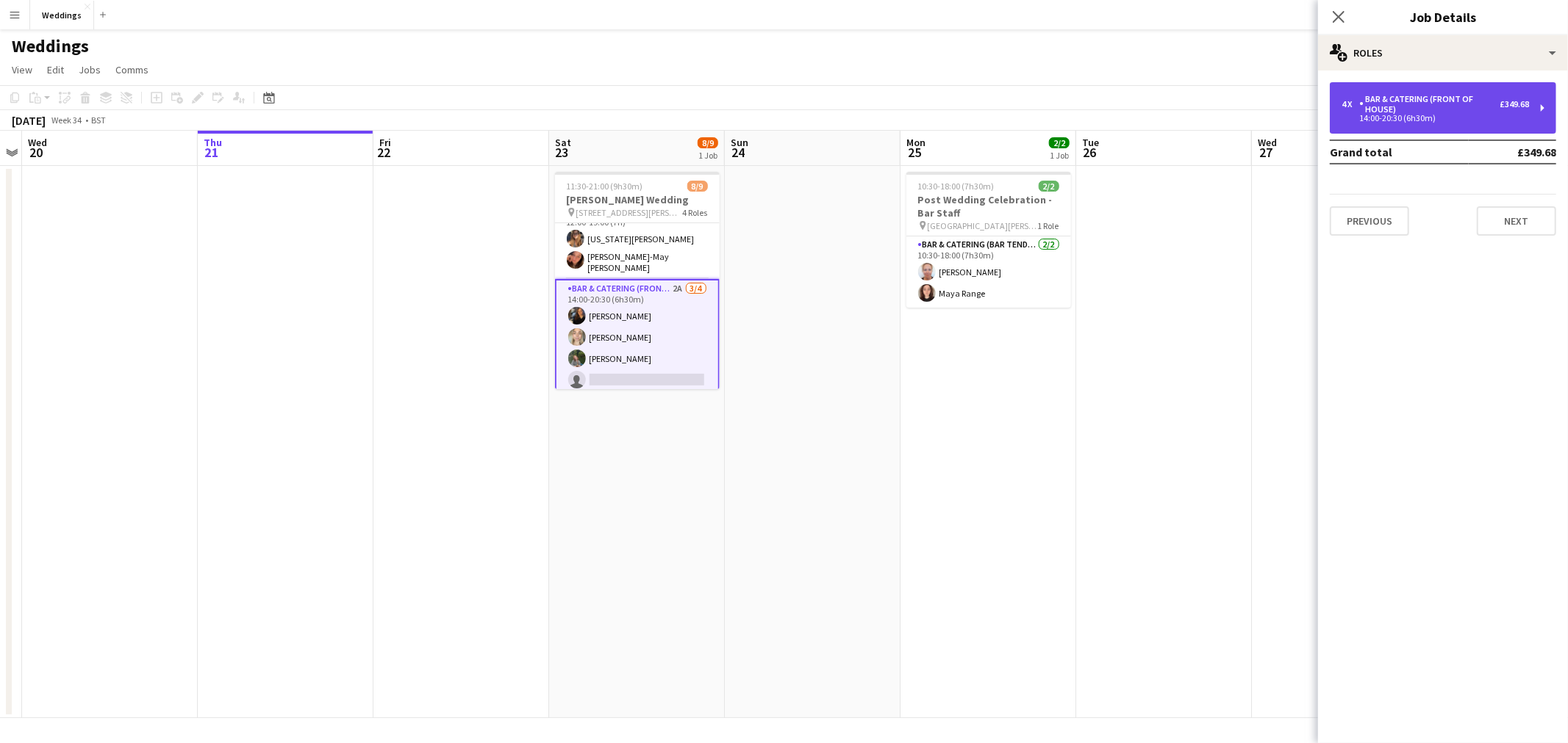
click at [1506, 115] on div "14:00-20:30 (6h30m)" at bounding box center [1435, 118] width 187 height 7
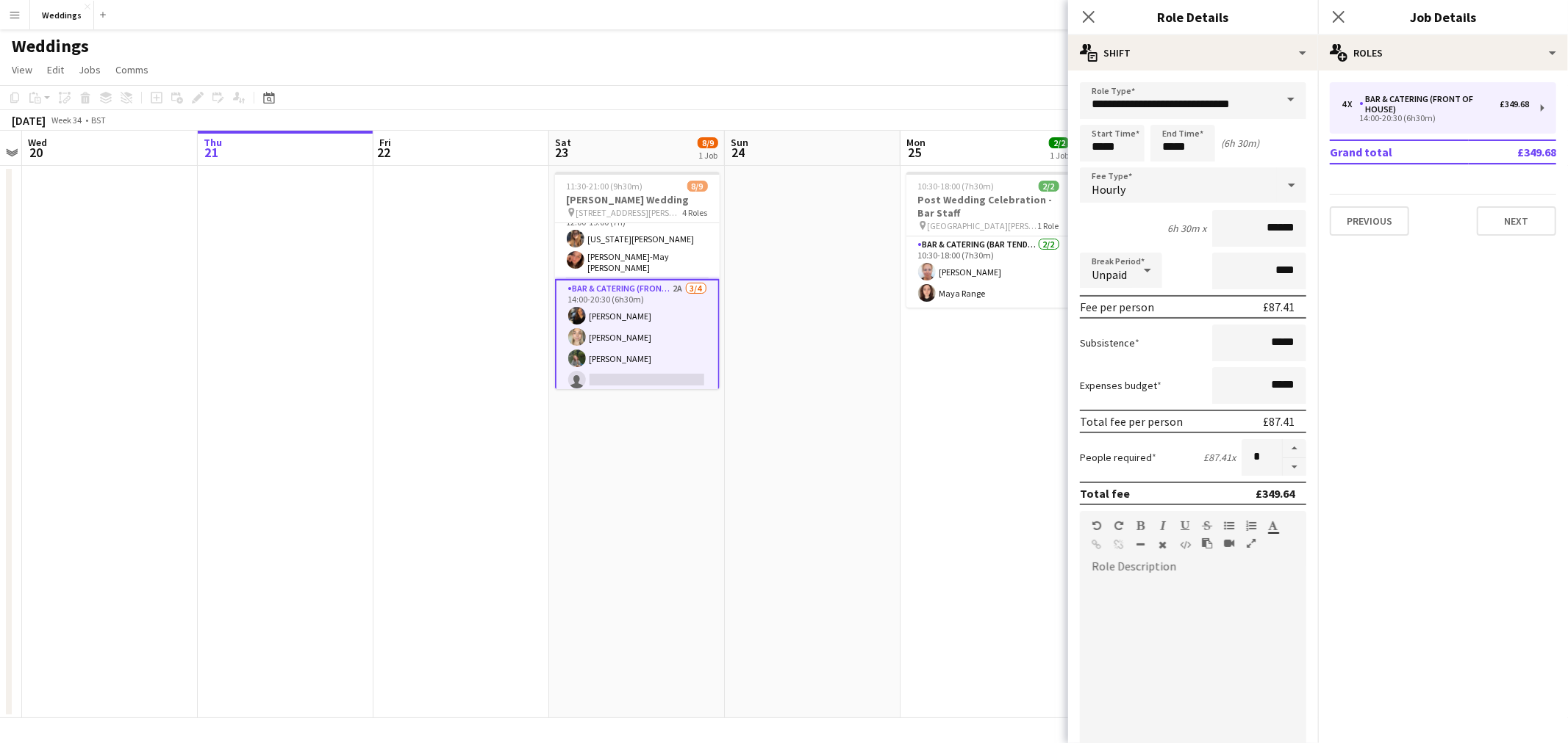
click at [663, 340] on app-card-role "Bar & Catering (Front of House) 2A [DATE] 14:00-20:30 (6h30m) [PERSON_NAME] [PE…" at bounding box center [637, 337] width 165 height 116
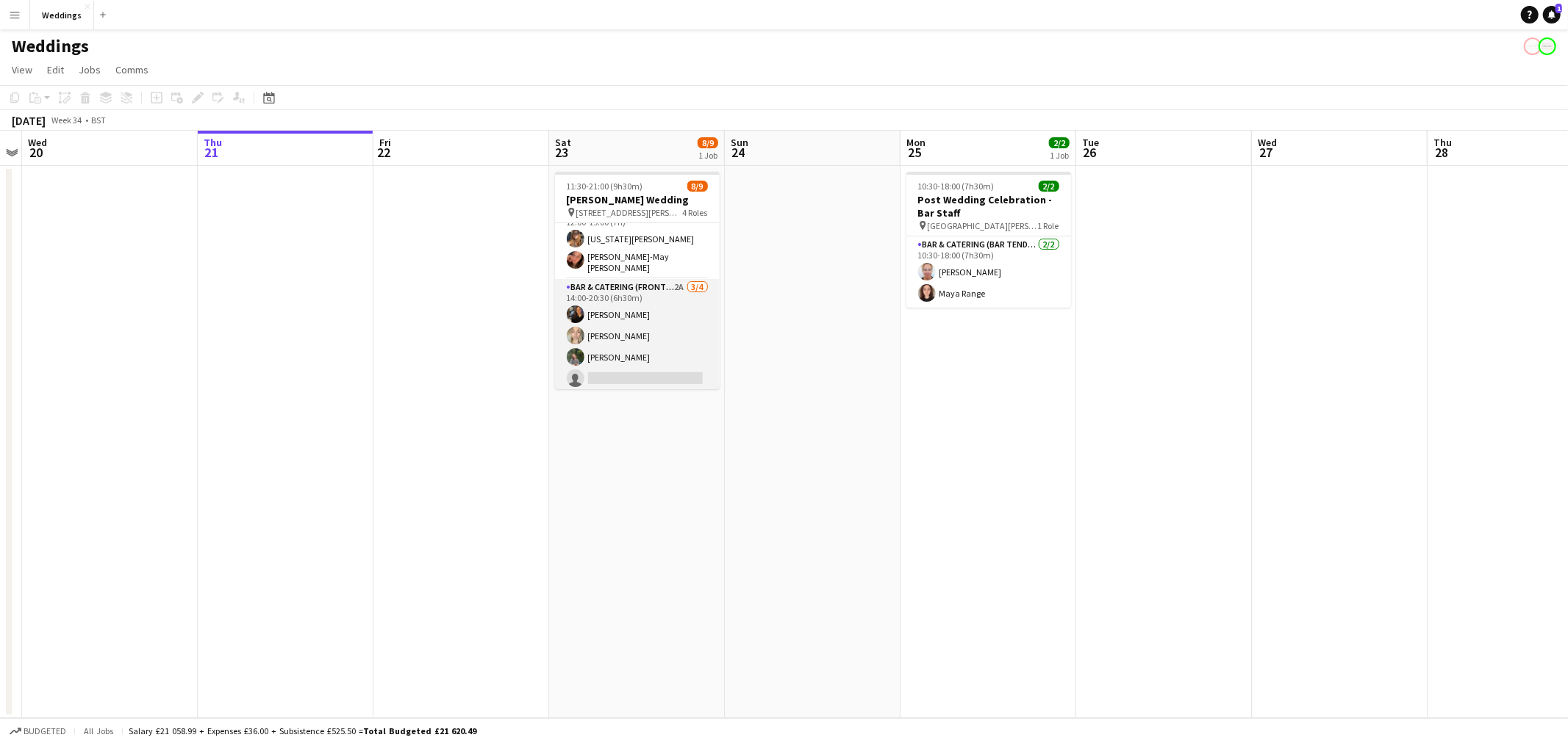
click at [663, 340] on app-card-role "Bar & Catering (Front of House) 2A [DATE] 14:00-20:30 (6h30m) [PERSON_NAME] [PE…" at bounding box center [637, 336] width 165 height 114
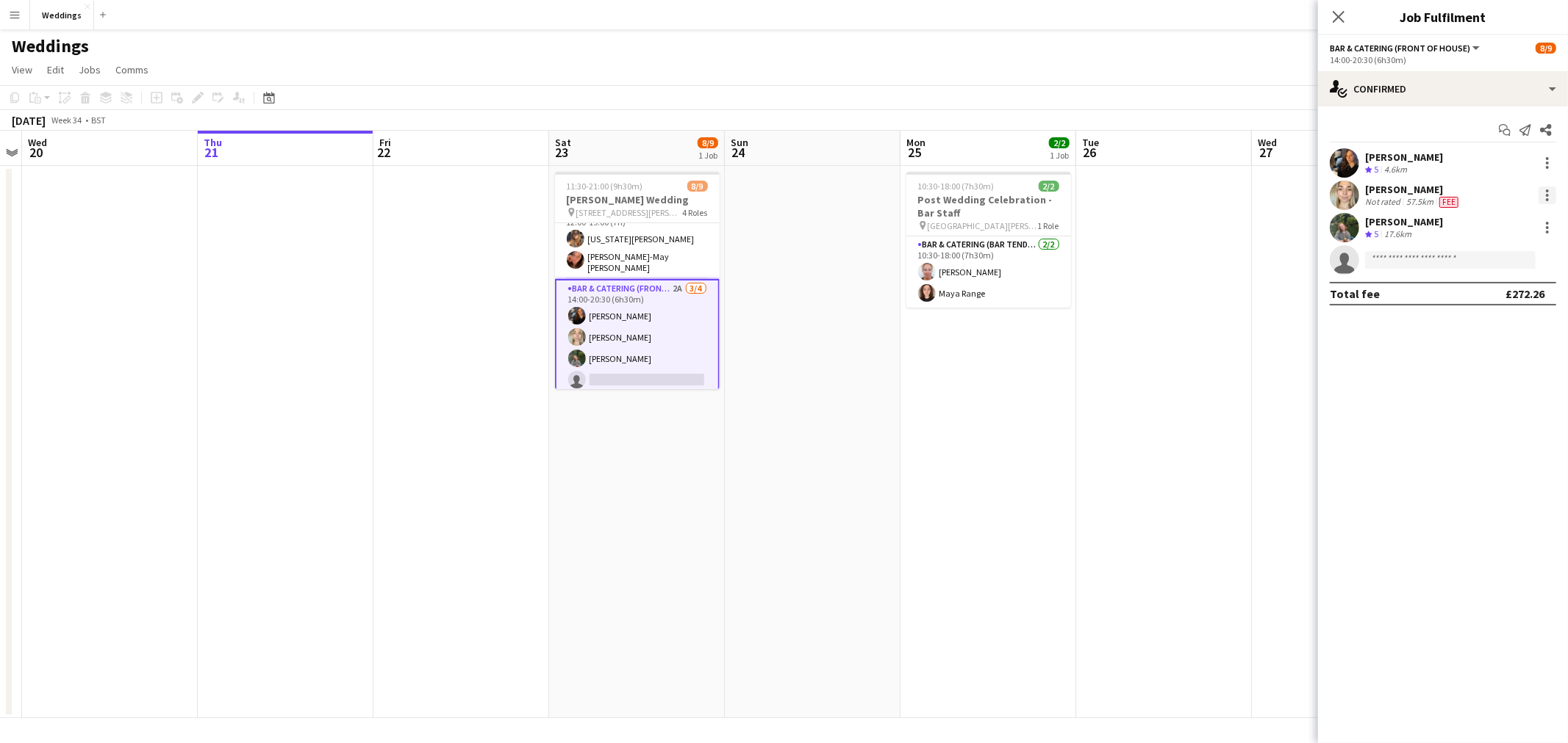
click at [1552, 192] on div at bounding box center [1547, 195] width 18 height 18
click at [1456, 368] on span "Remove" at bounding box center [1475, 362] width 44 height 12
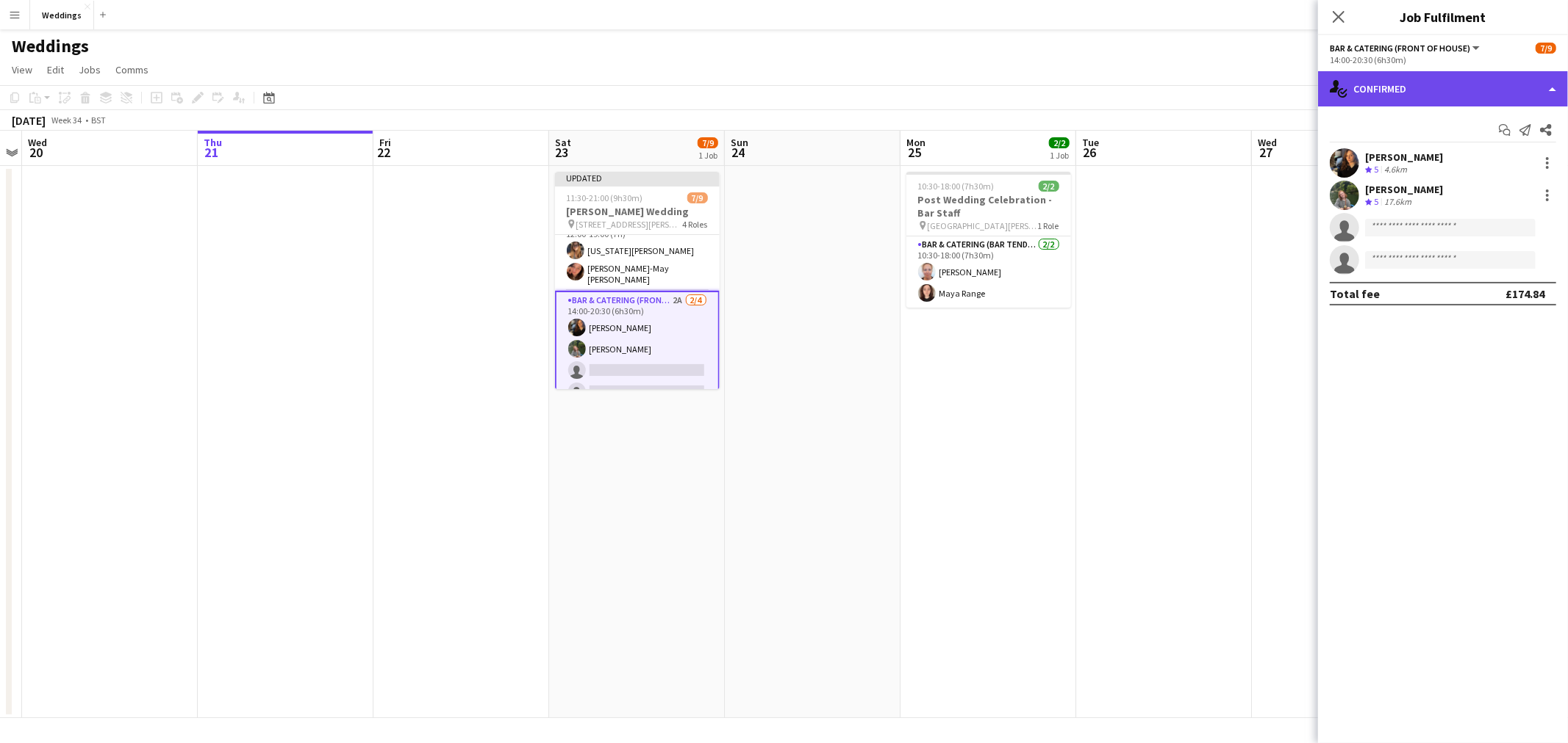
click at [1452, 74] on div "single-neutral-actions-check-2 Confirmed" at bounding box center [1442, 89] width 250 height 35
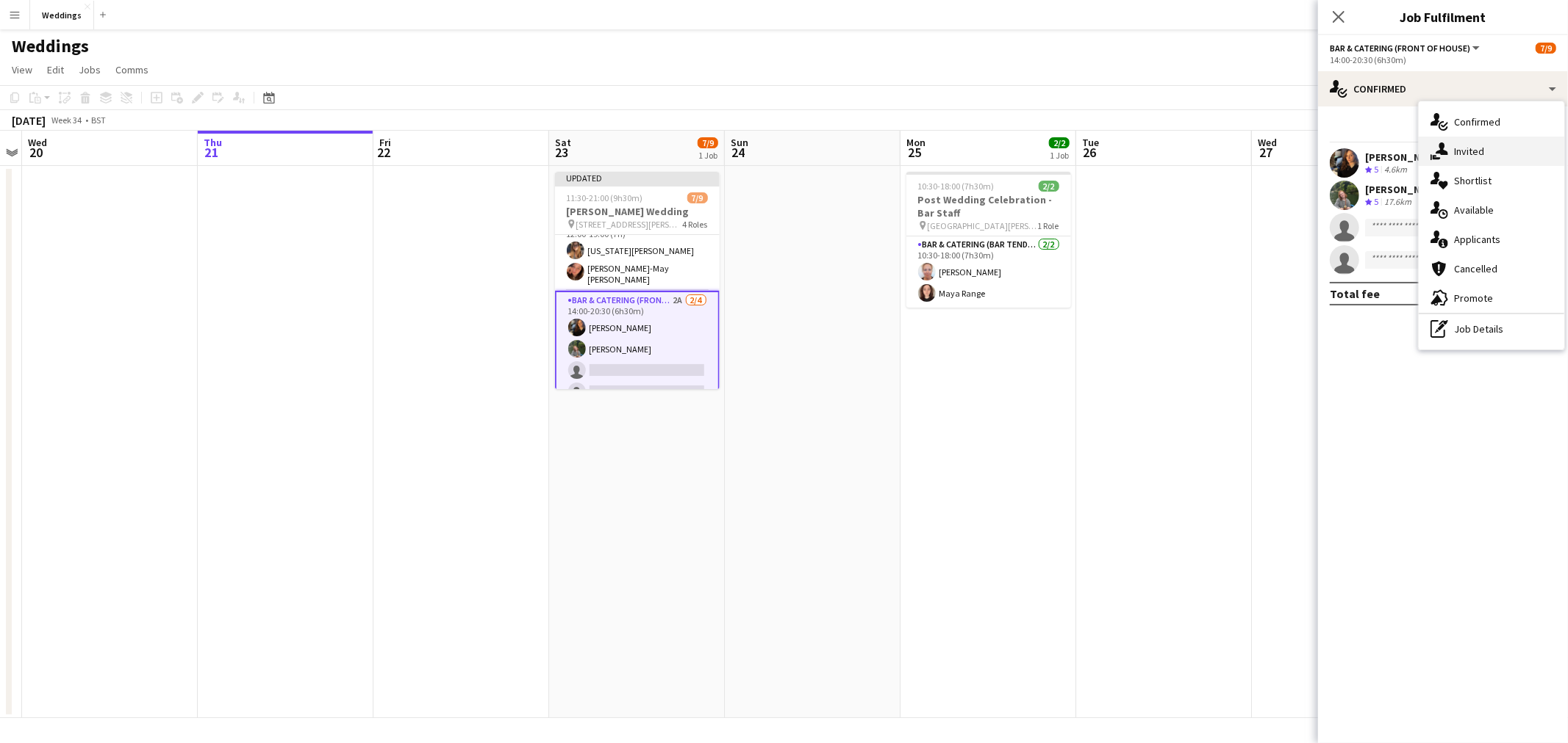
click at [1478, 164] on div "single-neutral-actions-share-1 Invited" at bounding box center [1492, 152] width 145 height 30
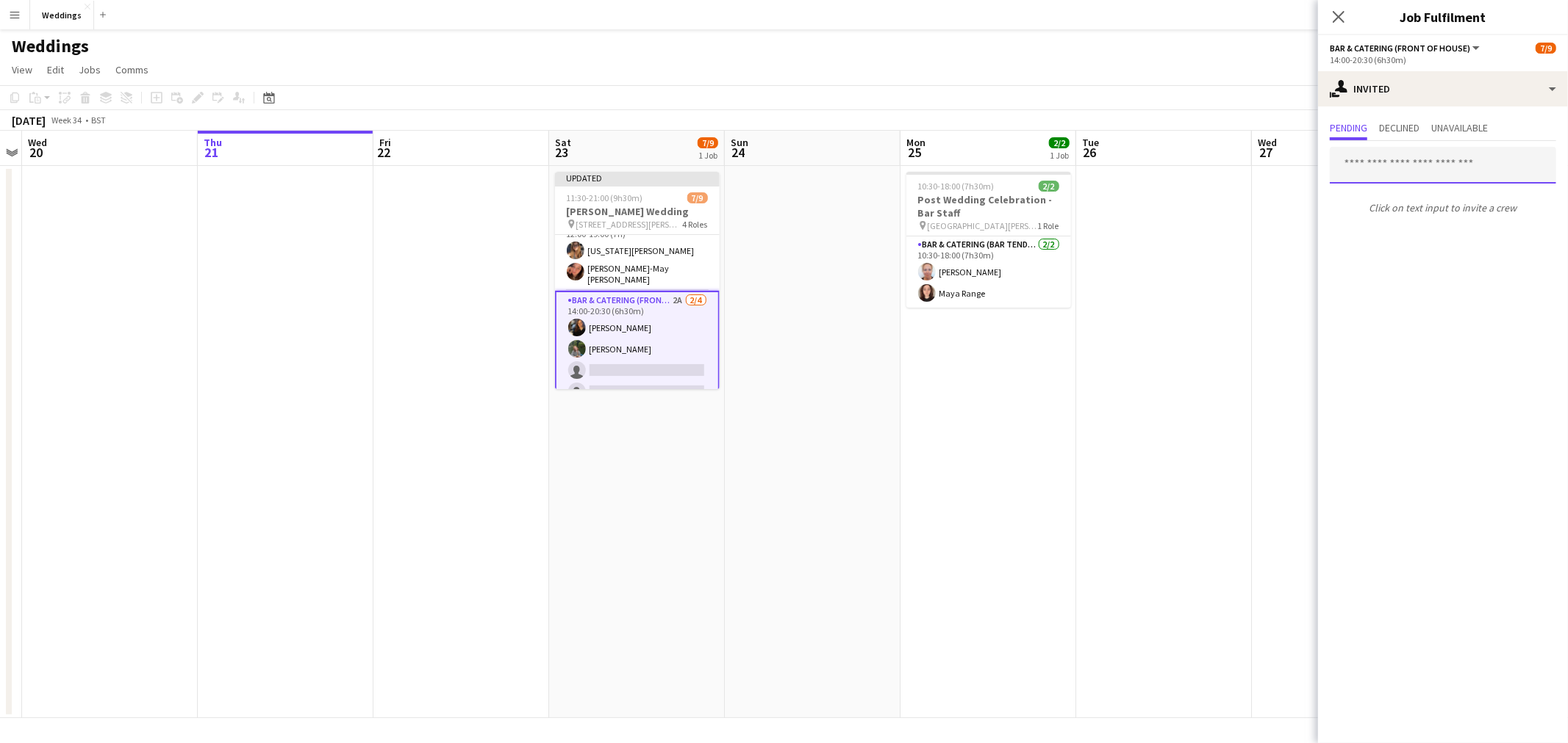
click at [1421, 160] on input "text" at bounding box center [1442, 165] width 226 height 36
type input "***"
click at [1410, 196] on span "[PERSON_NAME] Active" at bounding box center [1443, 200] width 203 height 12
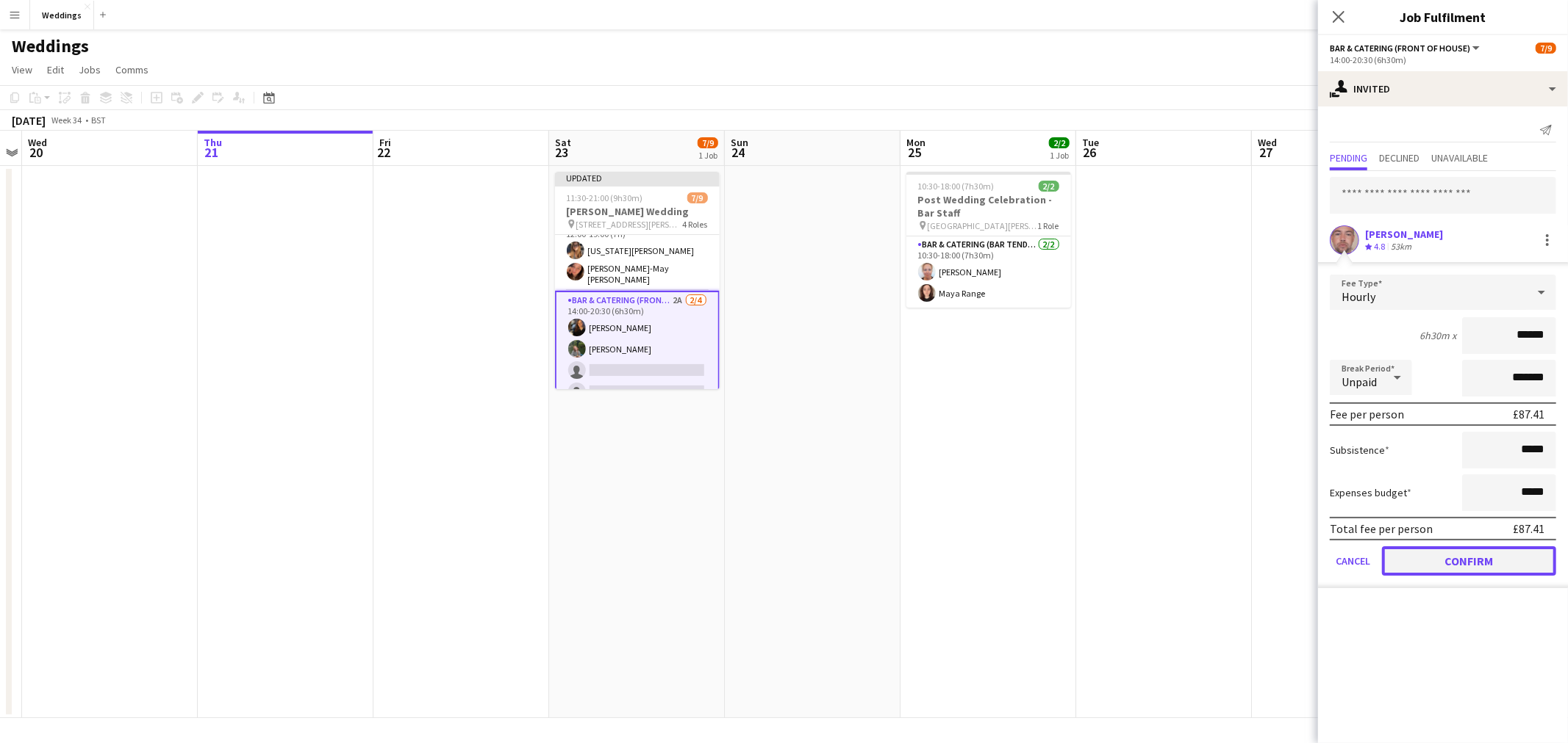
click at [1471, 557] on button "Confirm" at bounding box center [1468, 561] width 174 height 30
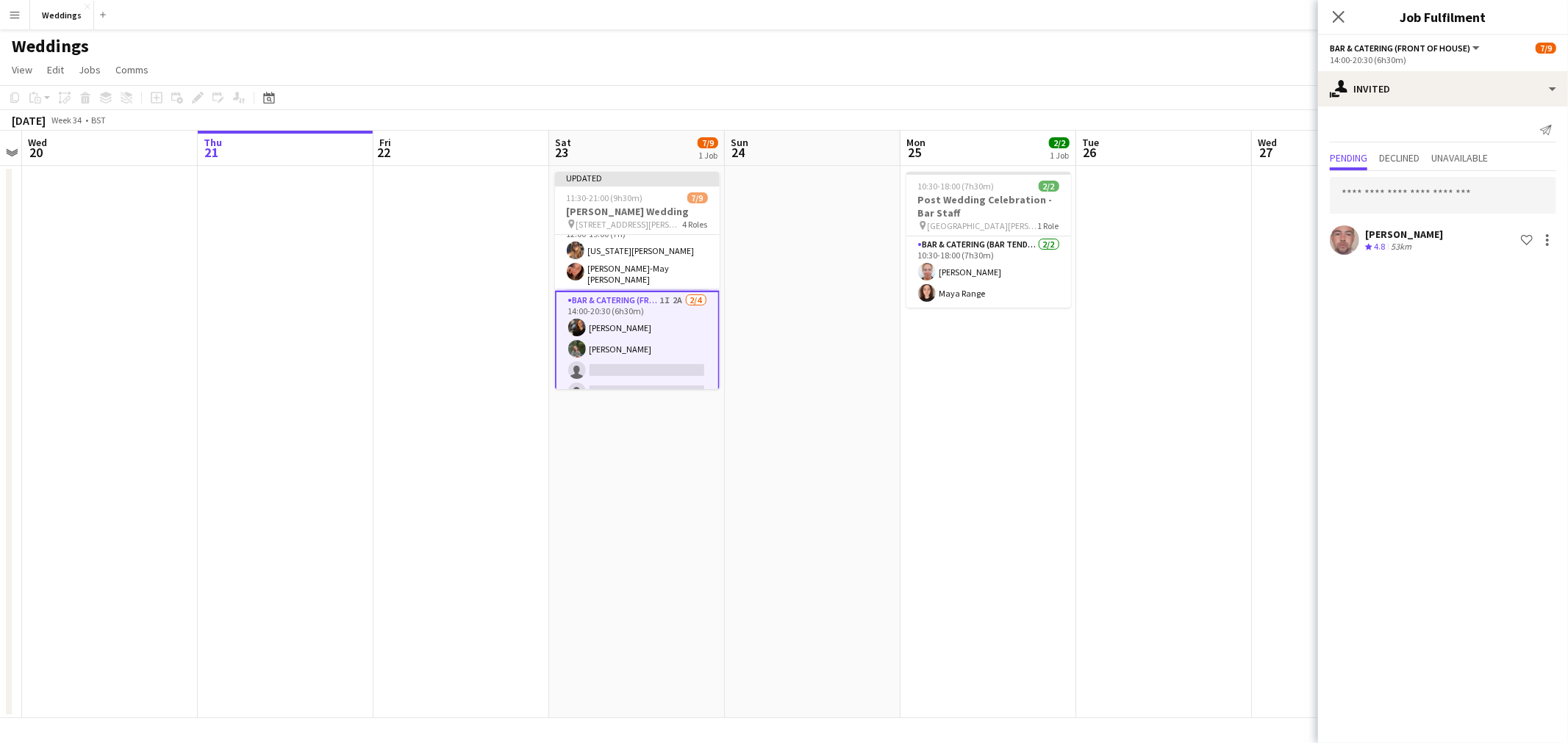
click at [1180, 332] on app-date-cell at bounding box center [1164, 441] width 176 height 552
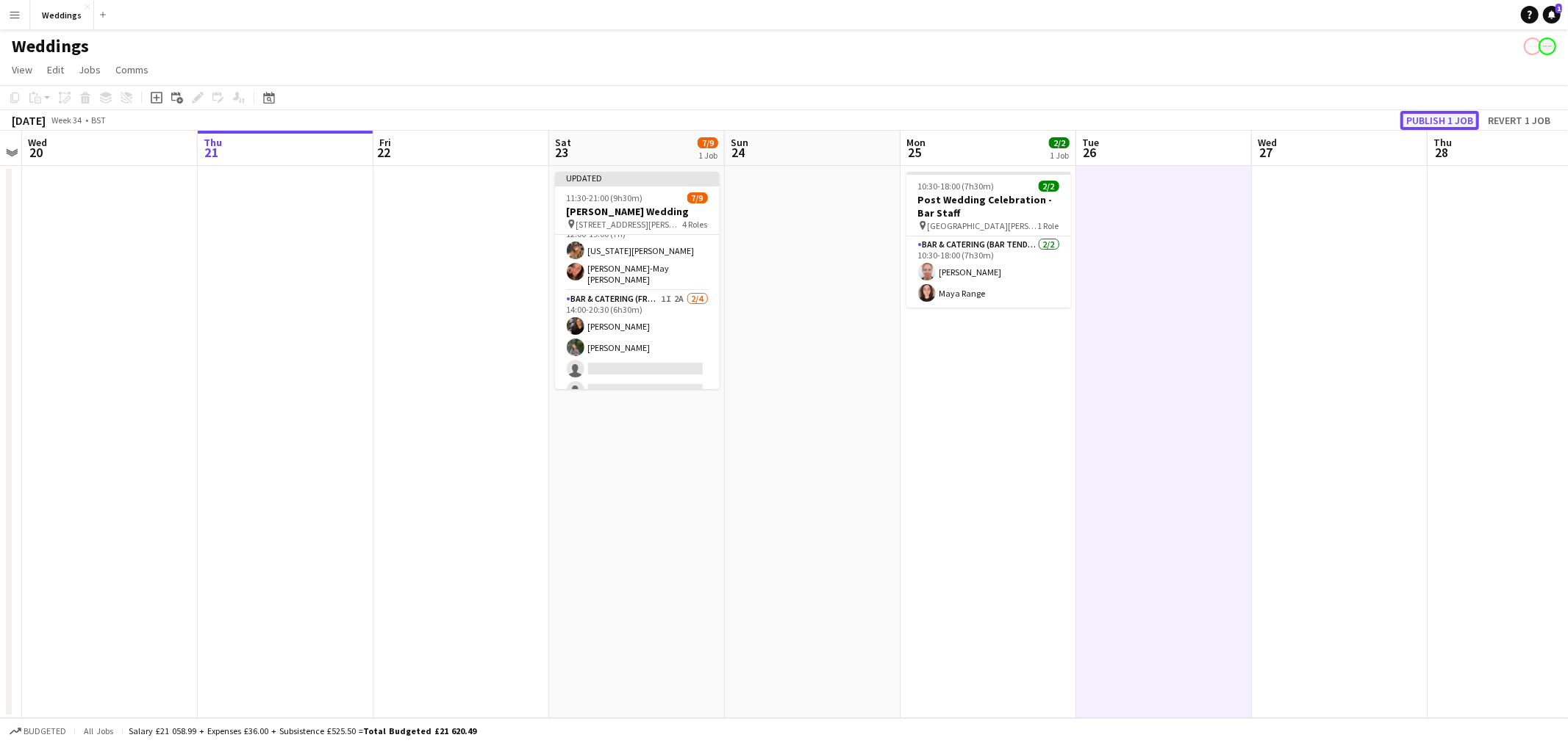
click at [1455, 122] on button "Publish 1 job" at bounding box center [1439, 120] width 78 height 20
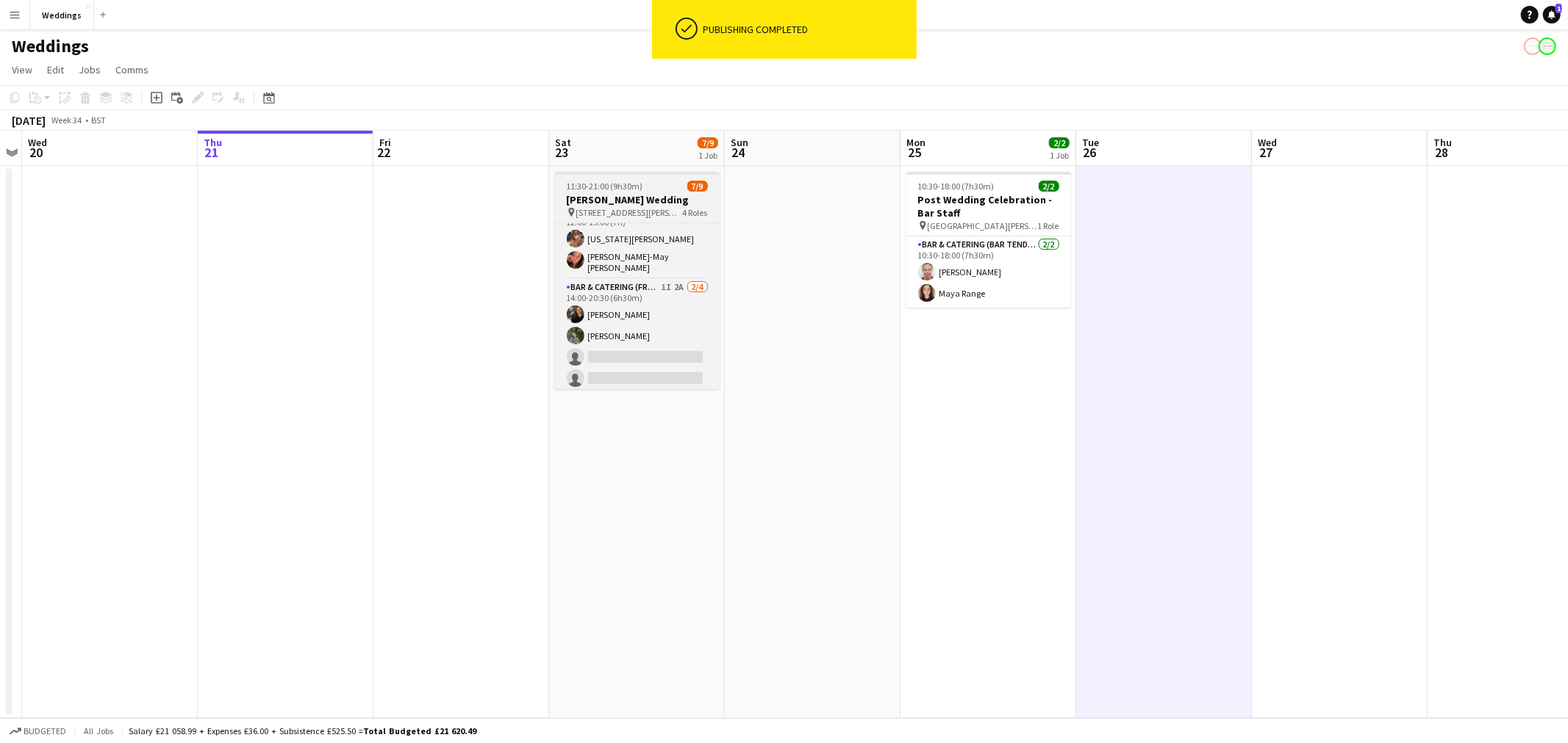
click at [642, 192] on app-job-card "11:30-21:00 (9h30m) 7/9 [PERSON_NAME] Wedding pin [GEOGRAPHIC_DATA][PERSON_NAME…" at bounding box center [637, 281] width 165 height 218
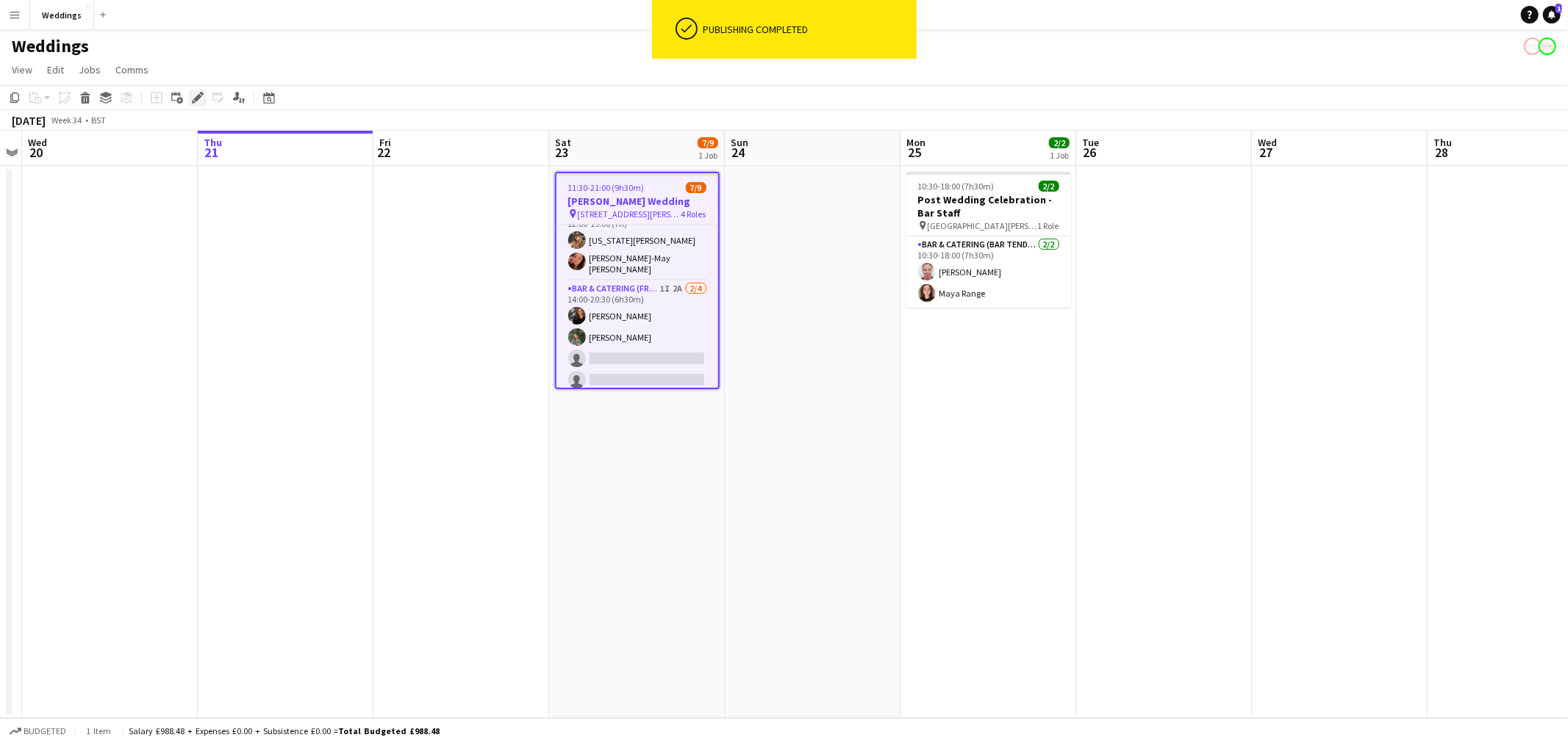
click at [200, 100] on icon "Edit" at bounding box center [198, 98] width 12 height 12
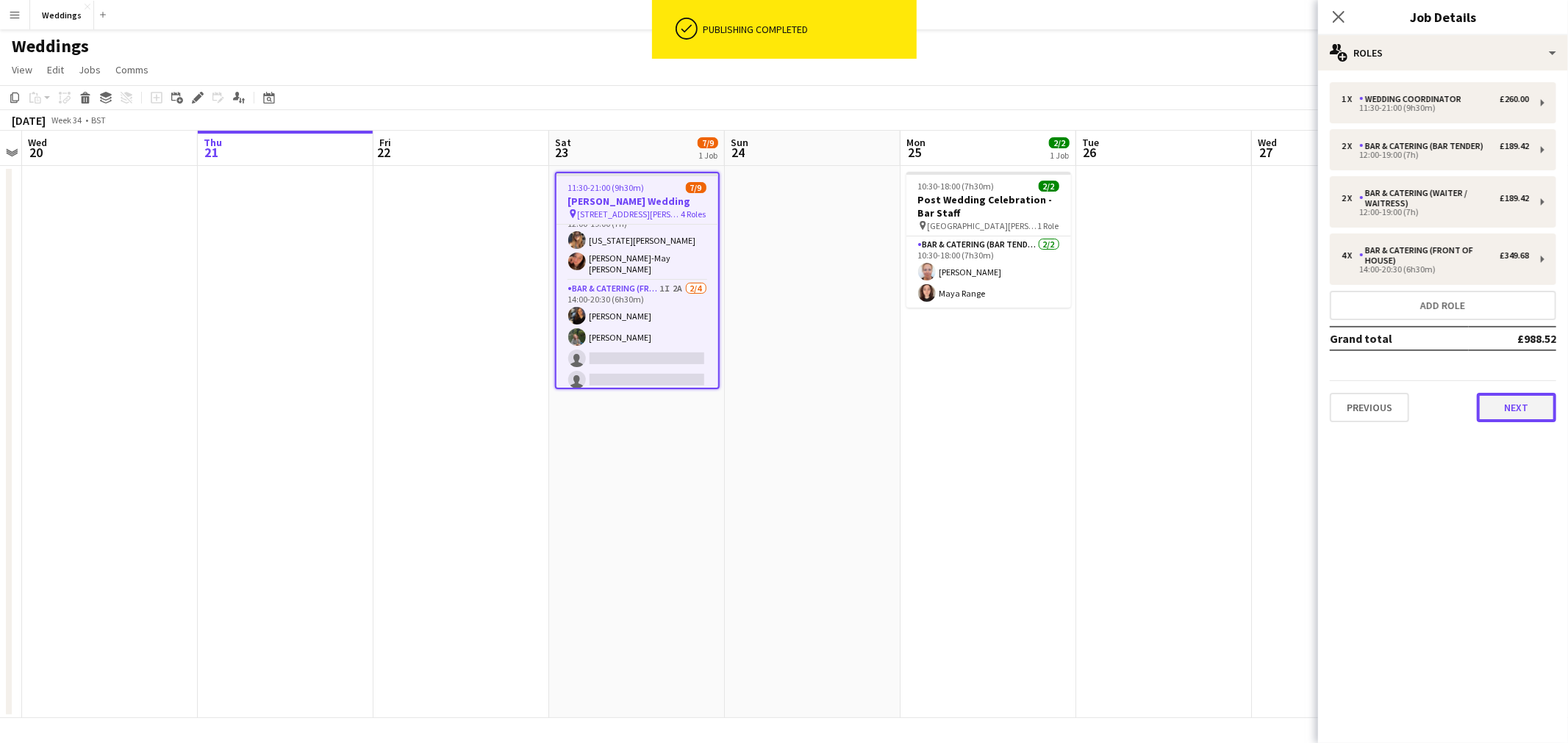
click at [1541, 402] on button "Next" at bounding box center [1516, 408] width 79 height 30
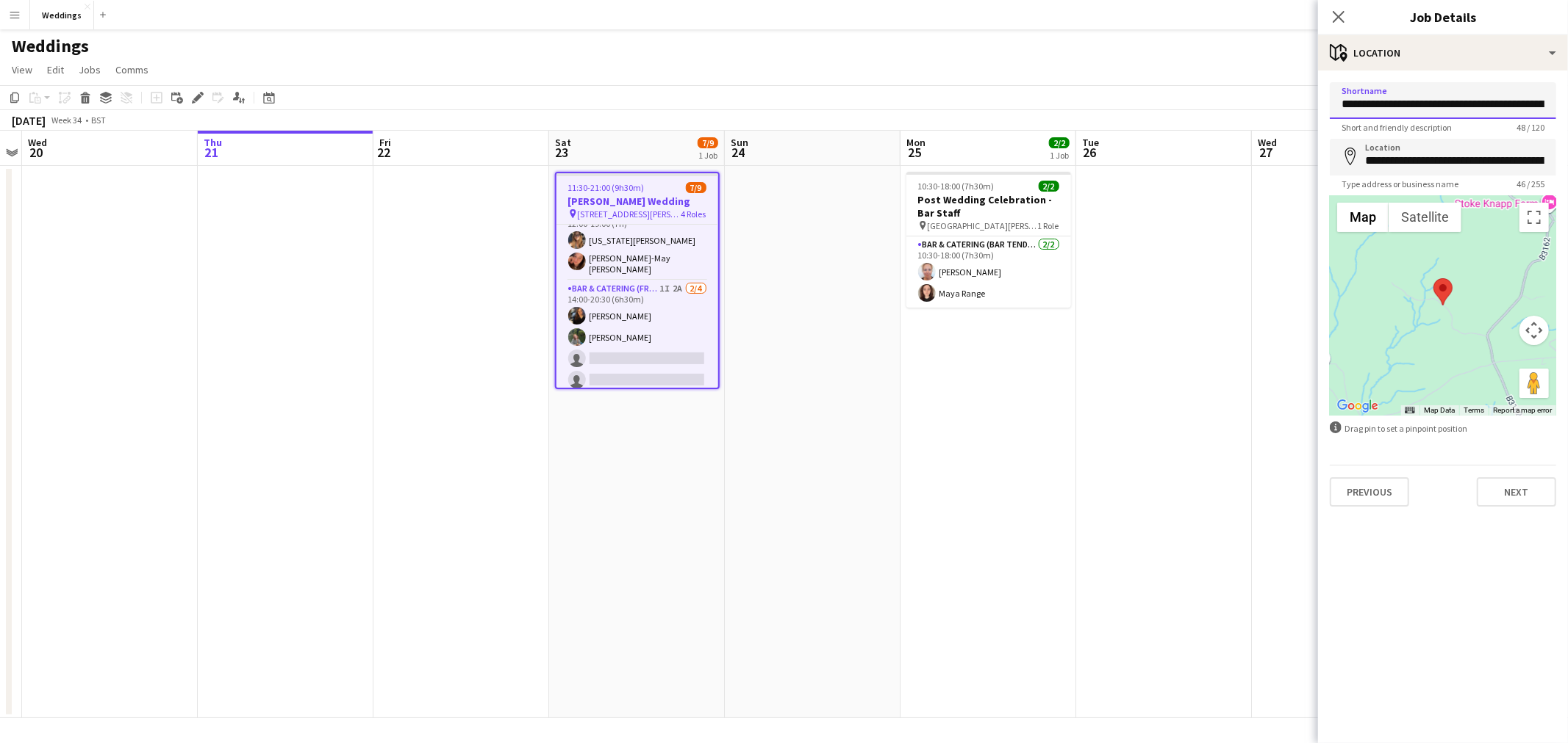
scroll to position [0, 48]
drag, startPoint x: 1450, startPoint y: 112, endPoint x: 1567, endPoint y: 91, distance: 118.9
click at [1567, 91] on form "**********" at bounding box center [1442, 293] width 250 height 424
click at [1485, 102] on input "**********" at bounding box center [1442, 100] width 226 height 36
drag, startPoint x: 1507, startPoint y: 106, endPoint x: 1567, endPoint y: 106, distance: 60.0
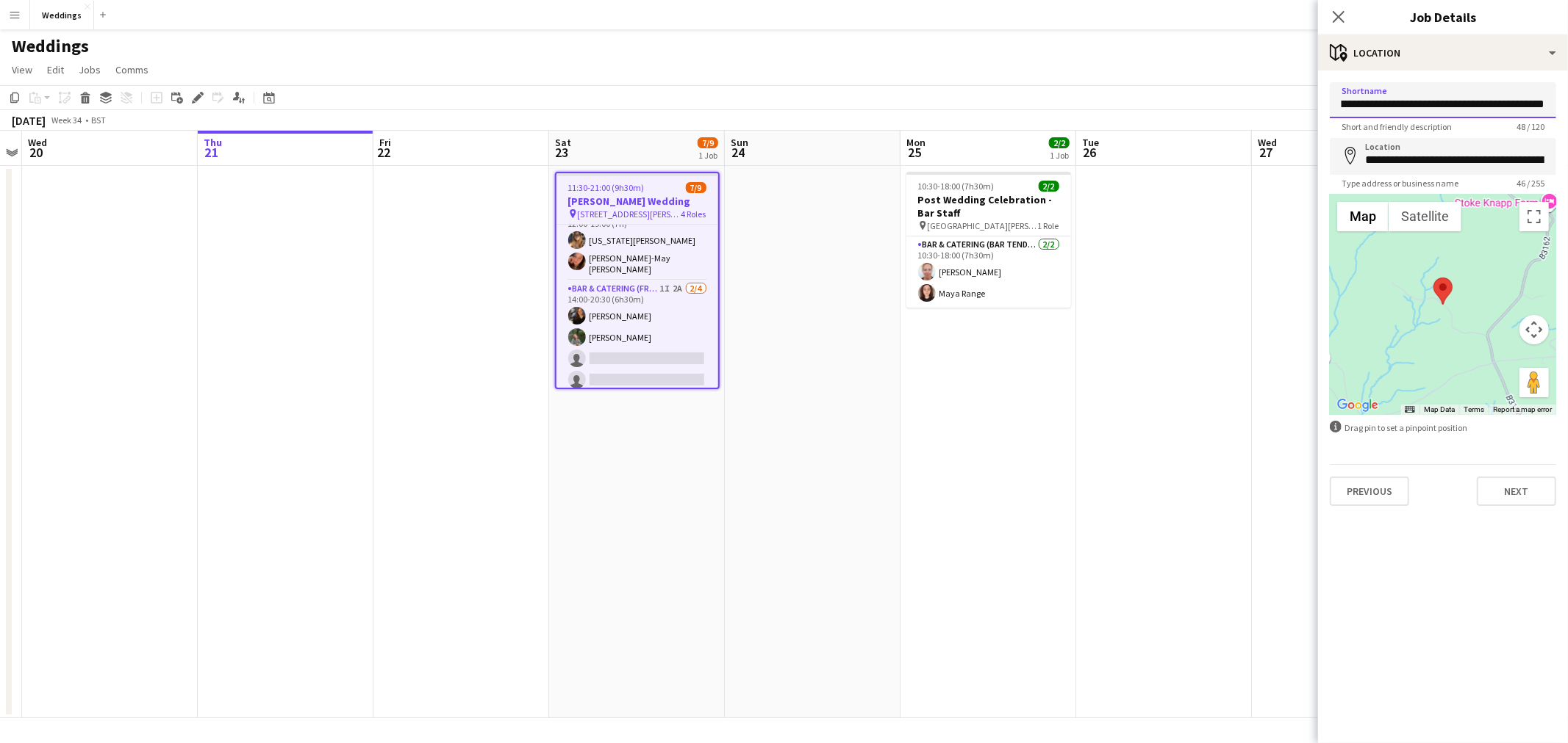
click at [1567, 106] on form "**********" at bounding box center [1442, 293] width 250 height 424
click at [1468, 169] on input "**********" at bounding box center [1442, 155] width 226 height 36
drag, startPoint x: 1456, startPoint y: 104, endPoint x: 1567, endPoint y: 100, distance: 111.1
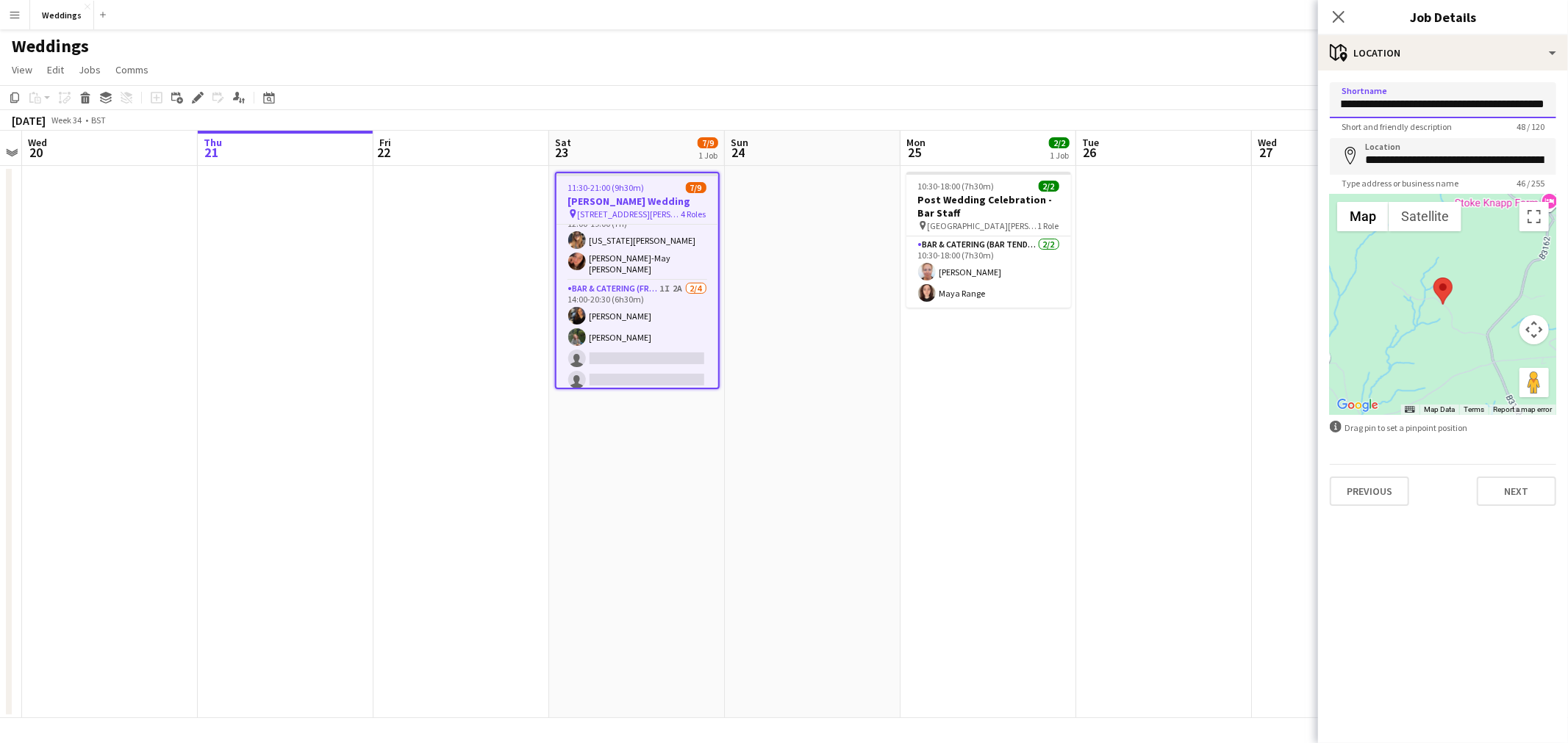
click at [1567, 100] on form "**********" at bounding box center [1442, 293] width 250 height 424
click at [1515, 108] on input "**********" at bounding box center [1442, 100] width 226 height 36
drag, startPoint x: 1505, startPoint y: 108, endPoint x: 1567, endPoint y: 115, distance: 62.4
click at [1567, 115] on form "**********" at bounding box center [1442, 293] width 250 height 424
